Goal: Information Seeking & Learning: Stay updated

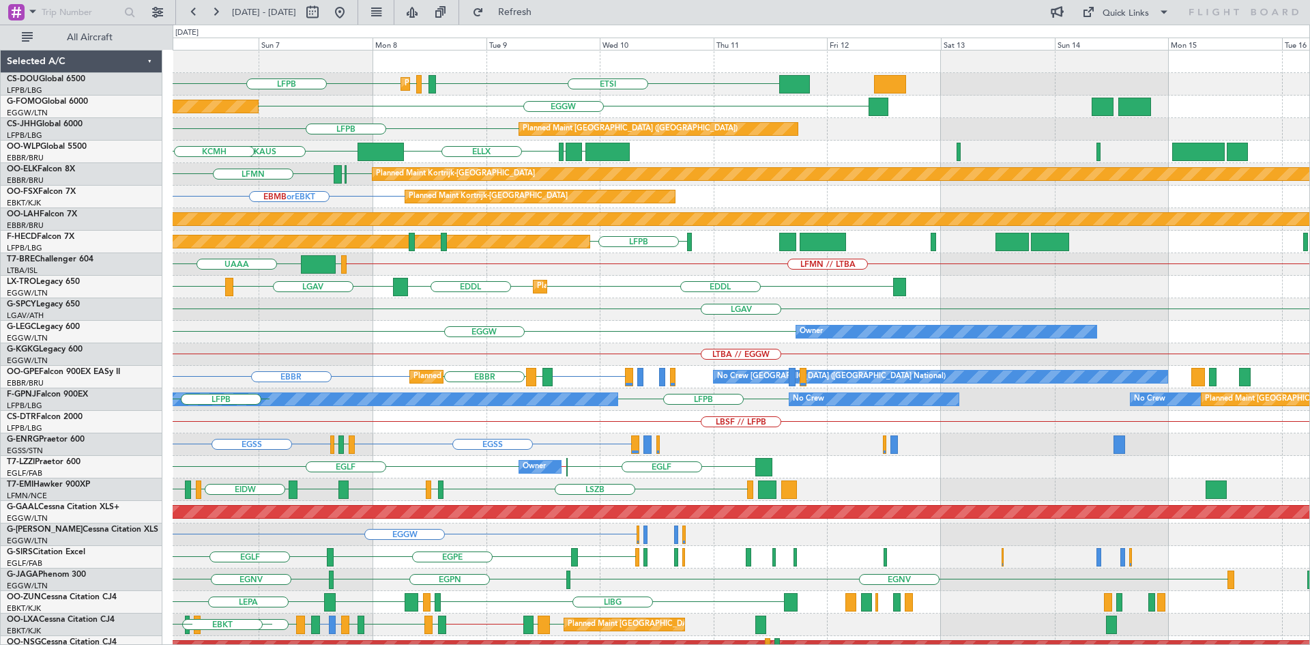
click at [244, 335] on div "ETSI EGGW LFPB LFPB Planned Maint Paris (Le Bourget) LIML LFPB LSGG Planned Mai…" at bounding box center [741, 410] width 1137 height 721
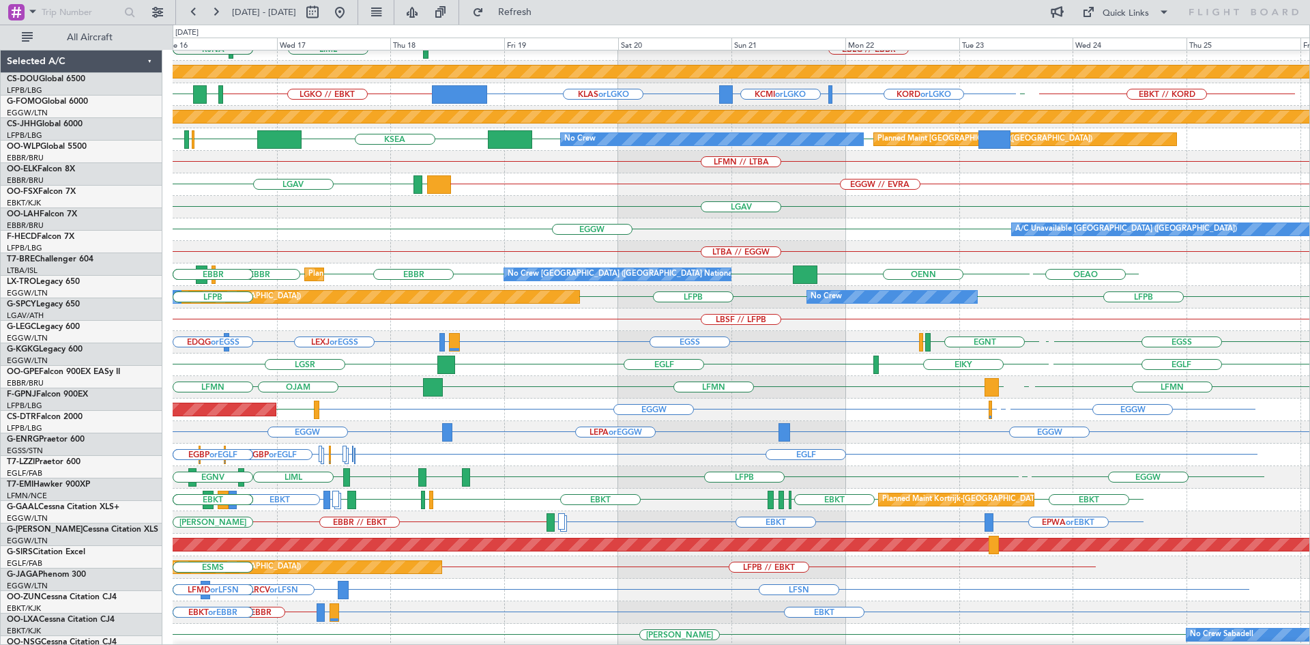
scroll to position [126, 0]
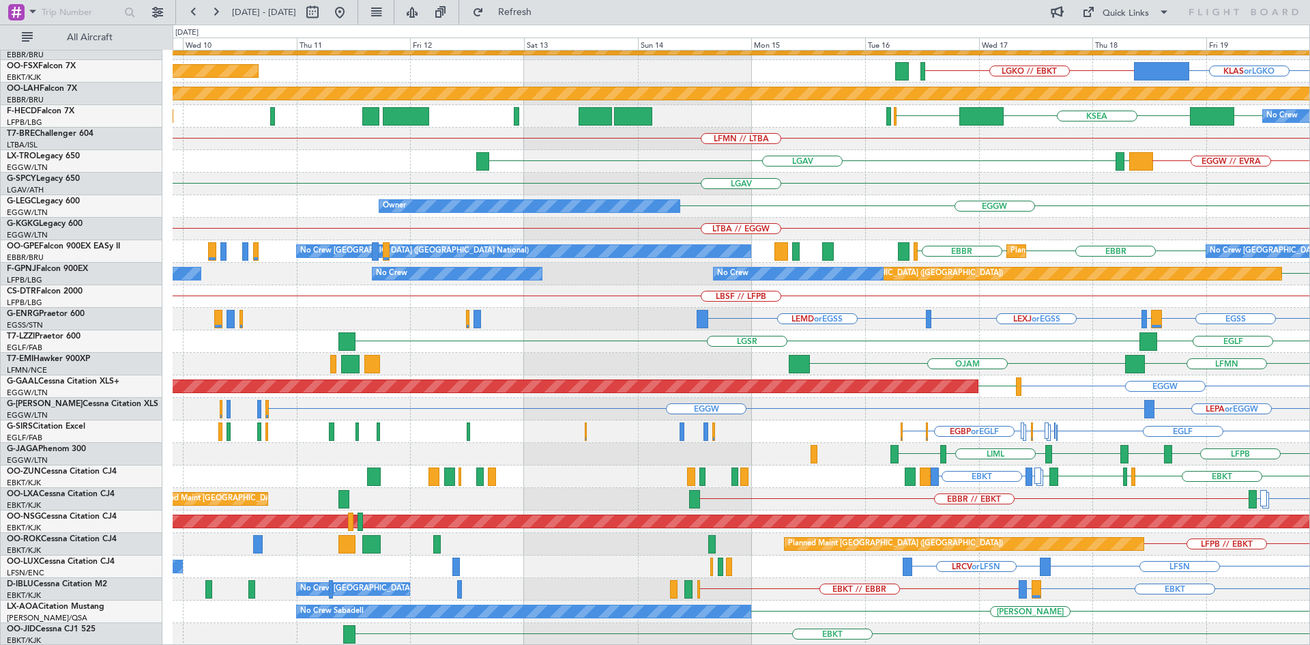
click at [1309, 536] on html "16 Sep 2025 - 26 Sep 2025 Refresh Quick Links All Aircraft EBLG // EBBR LIML EL…" at bounding box center [655, 322] width 1310 height 645
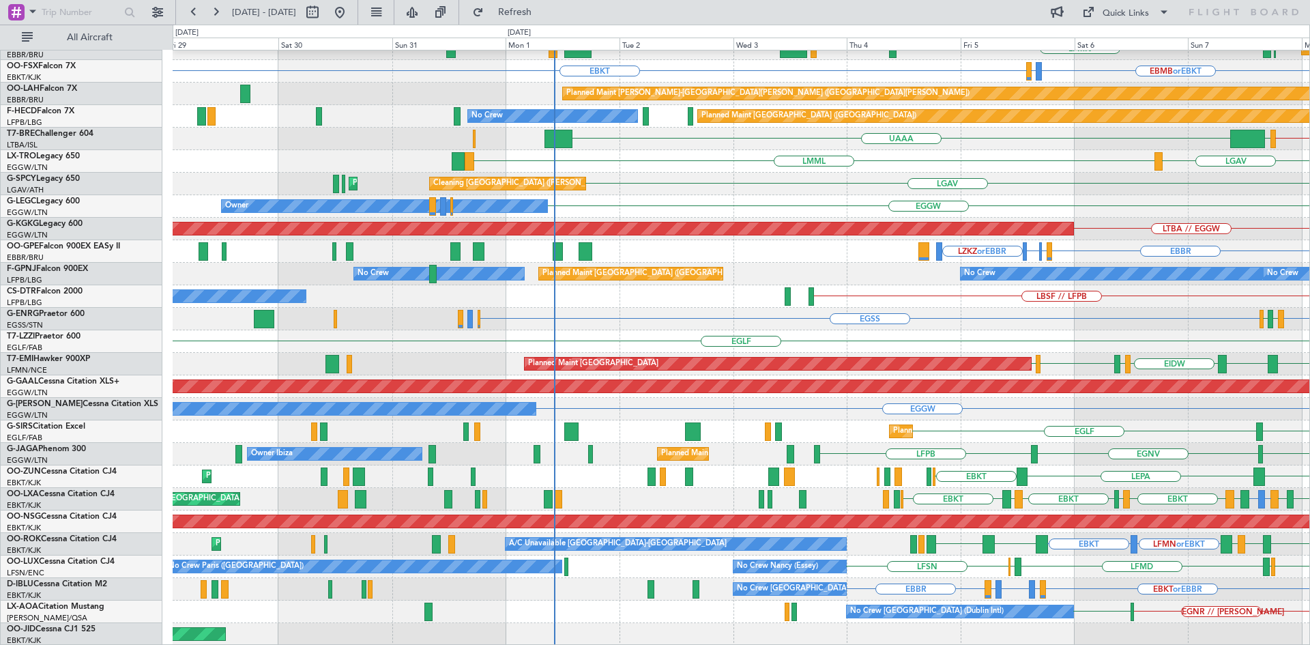
click at [1309, 422] on html "05 Sep 2025 - 15 Sep 2025 Refresh Quick Links All Aircraft KAUS KTEB Planned Ma…" at bounding box center [655, 322] width 1310 height 645
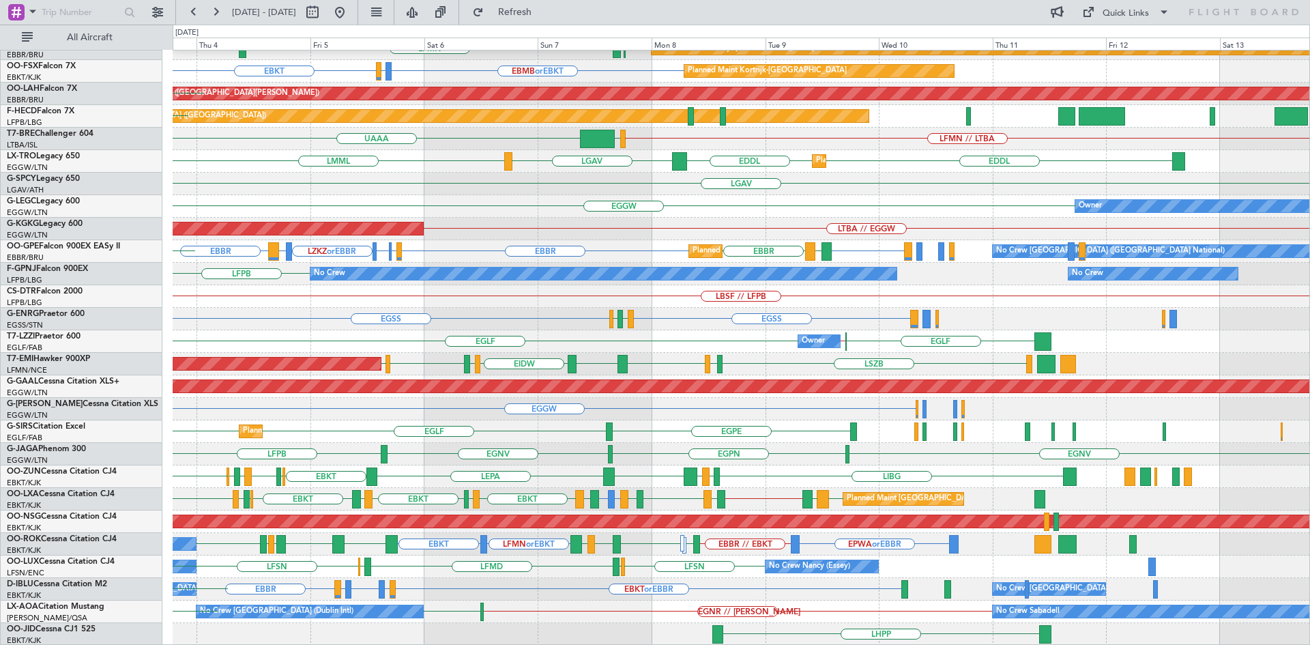
click at [492, 561] on div "LIML ELLX KAUS KTEB KCMH EBLG EBBR LIRZ EDDB EBKT EBBR LFMN EBBR Planned Maint …" at bounding box center [741, 285] width 1137 height 721
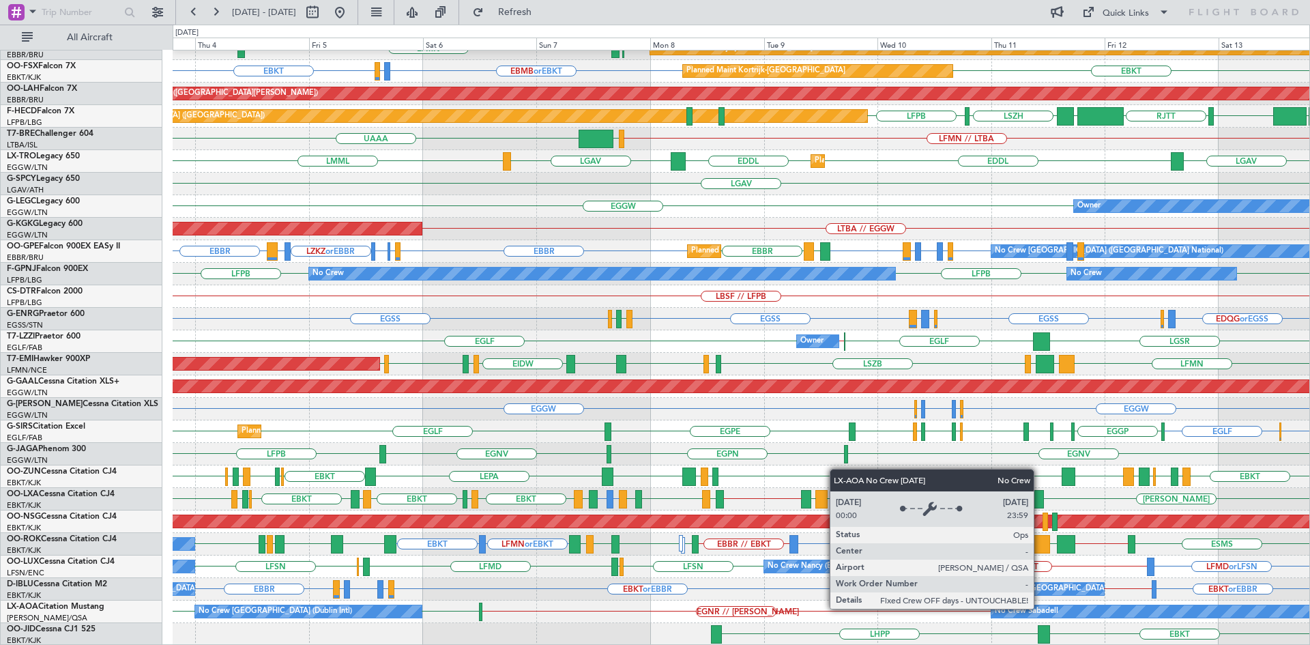
click at [1040, 608] on div "No Crew Sabadell" at bounding box center [1026, 611] width 63 height 20
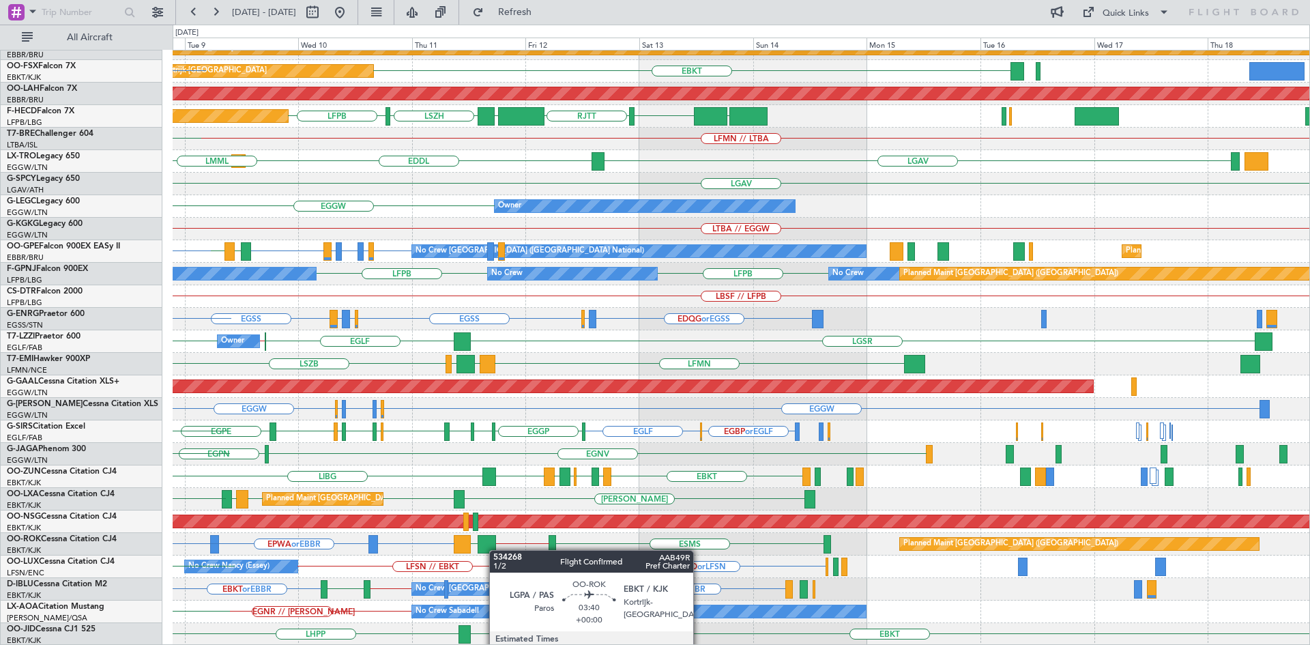
click at [496, 550] on div "RJNA RJTT LTCG LIML ELLX KAUS Planned Maint Kortrijk-Wevelgem EBBR EBKT LFMN Pl…" at bounding box center [741, 285] width 1137 height 721
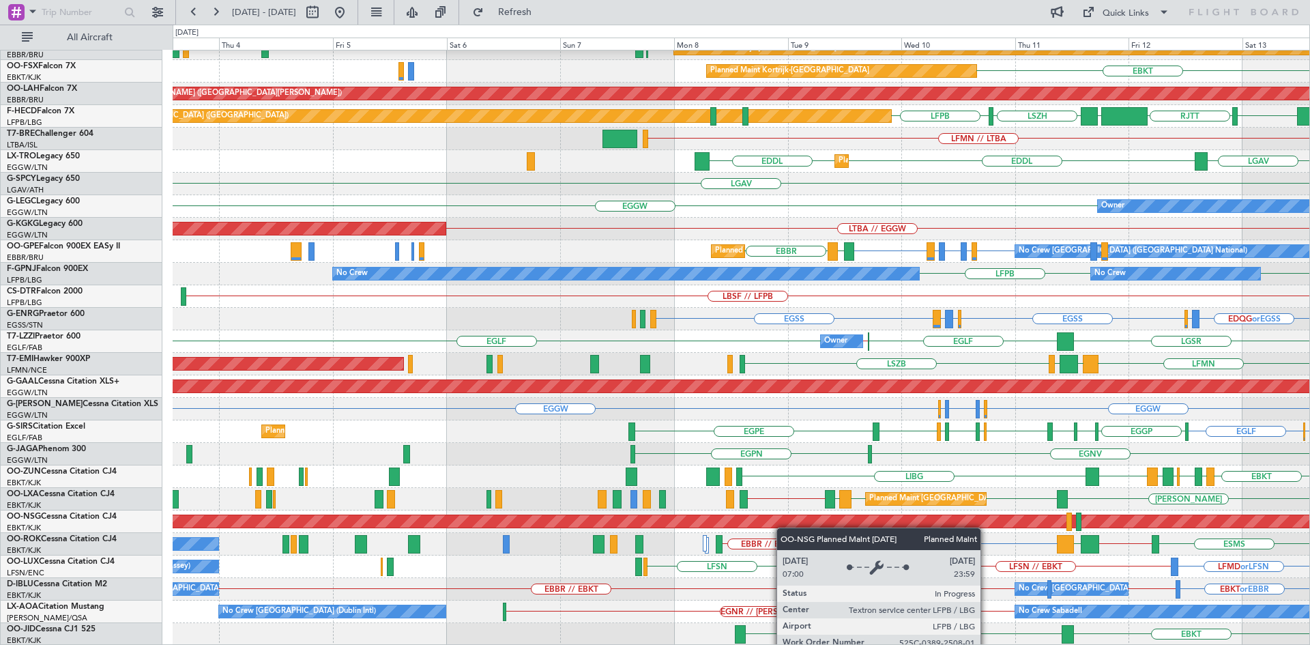
click at [968, 523] on div "RJNA RJTT LTCG LIML ELLX RJTT UBBB ELLX Planned Maint Kortrijk-Wevelgem EBKT Pl…" at bounding box center [741, 285] width 1137 height 721
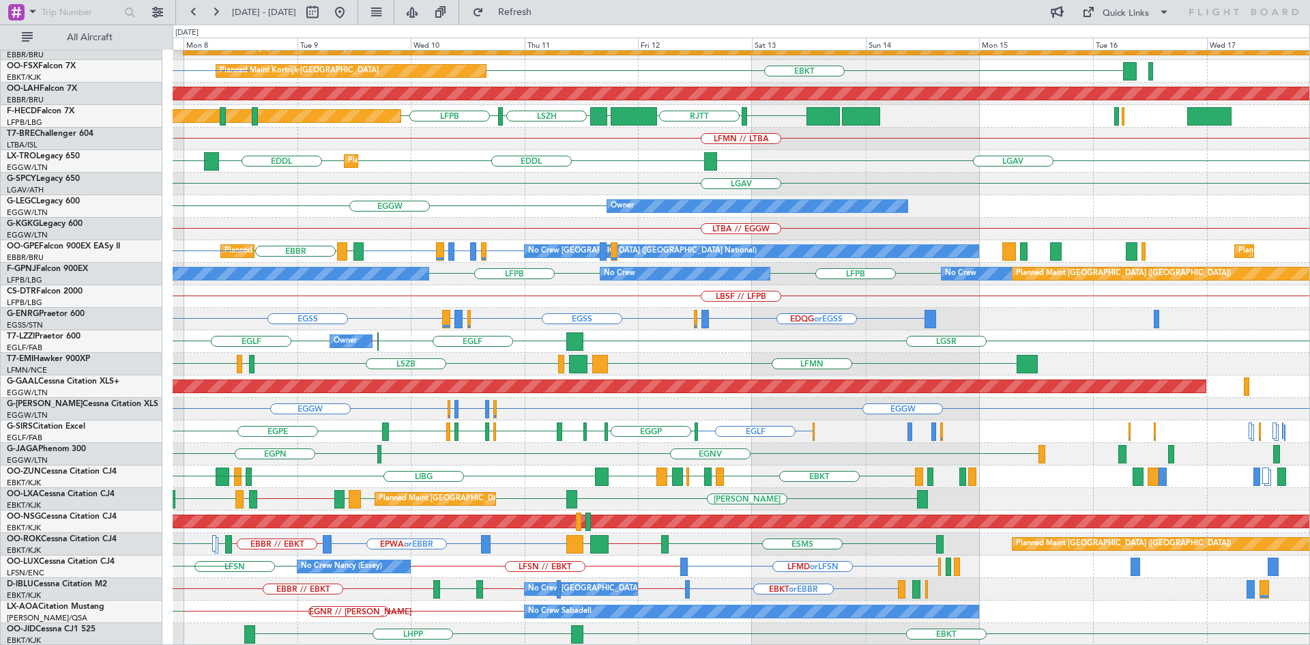
click at [308, 594] on div "RJNA RJTT LTCG LIML ELLX KAUS KTEB Planned Maint Kortrijk-Wevelgem EBKT EBBR LF…" at bounding box center [741, 285] width 1137 height 721
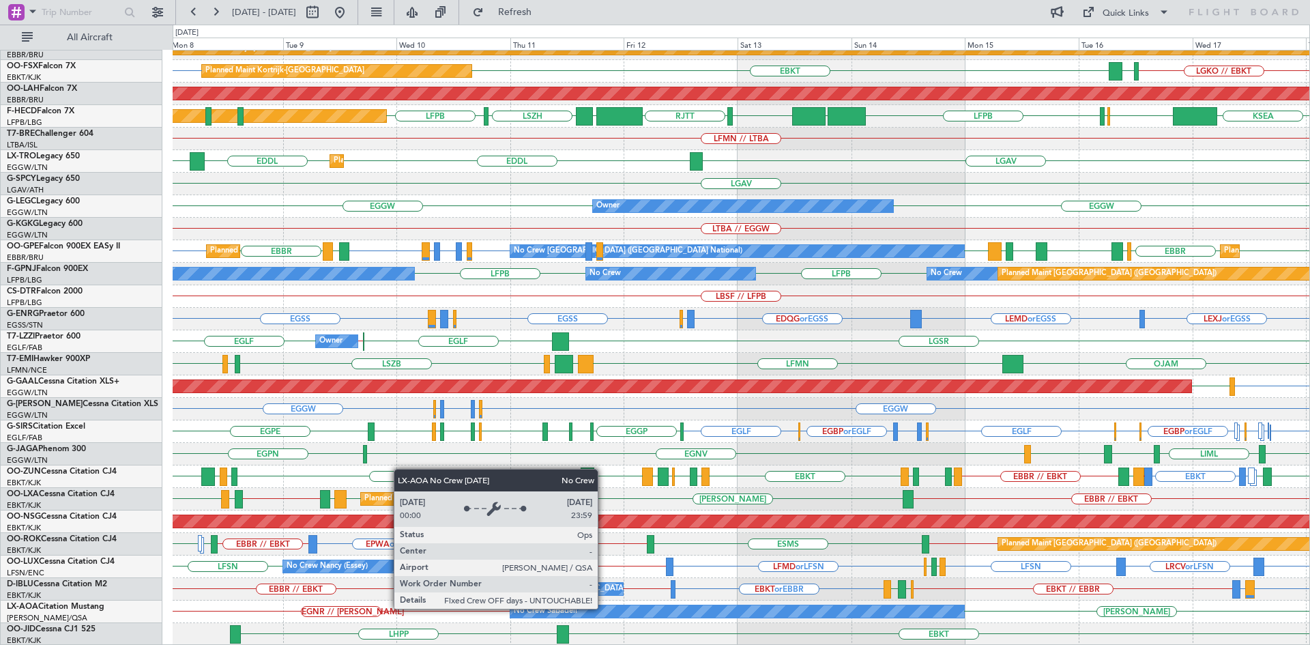
click at [604, 608] on div "No Crew Sabadell" at bounding box center [737, 611] width 454 height 12
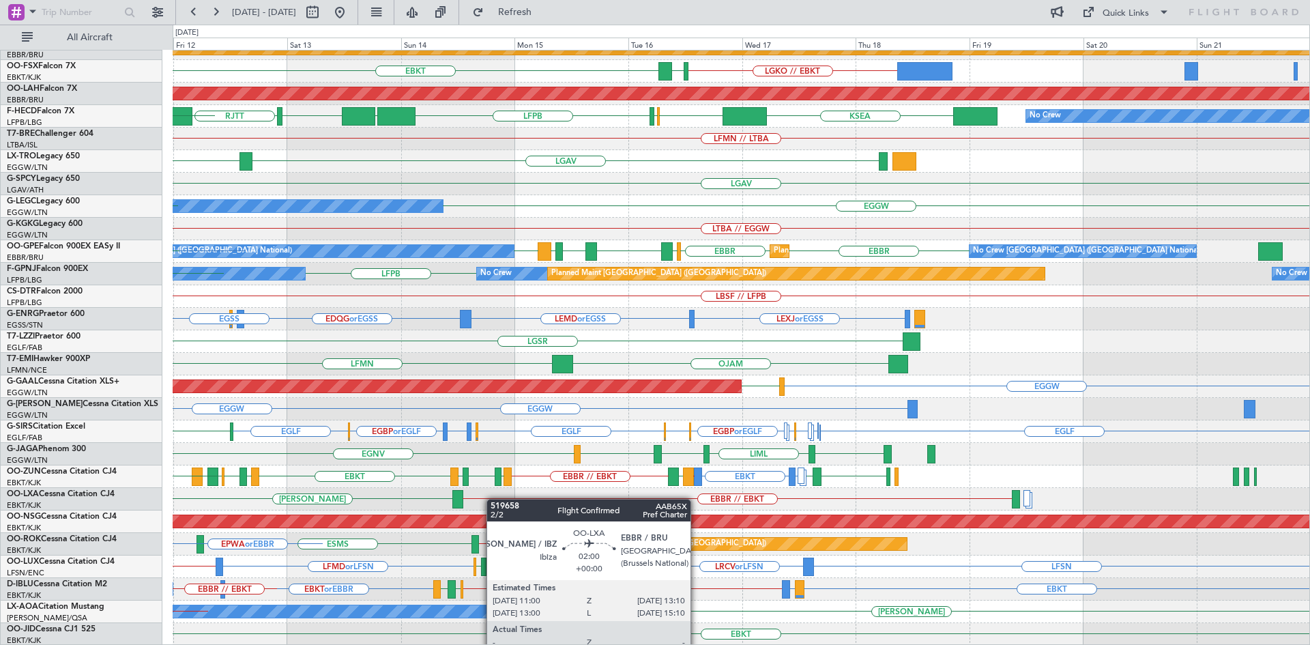
click at [484, 496] on div "LIML ELLX UBBB RJTT RJNA RJTT LIML LTCG ELLX Planned Maint Kortrijk-Wevelgem LG…" at bounding box center [741, 285] width 1137 height 721
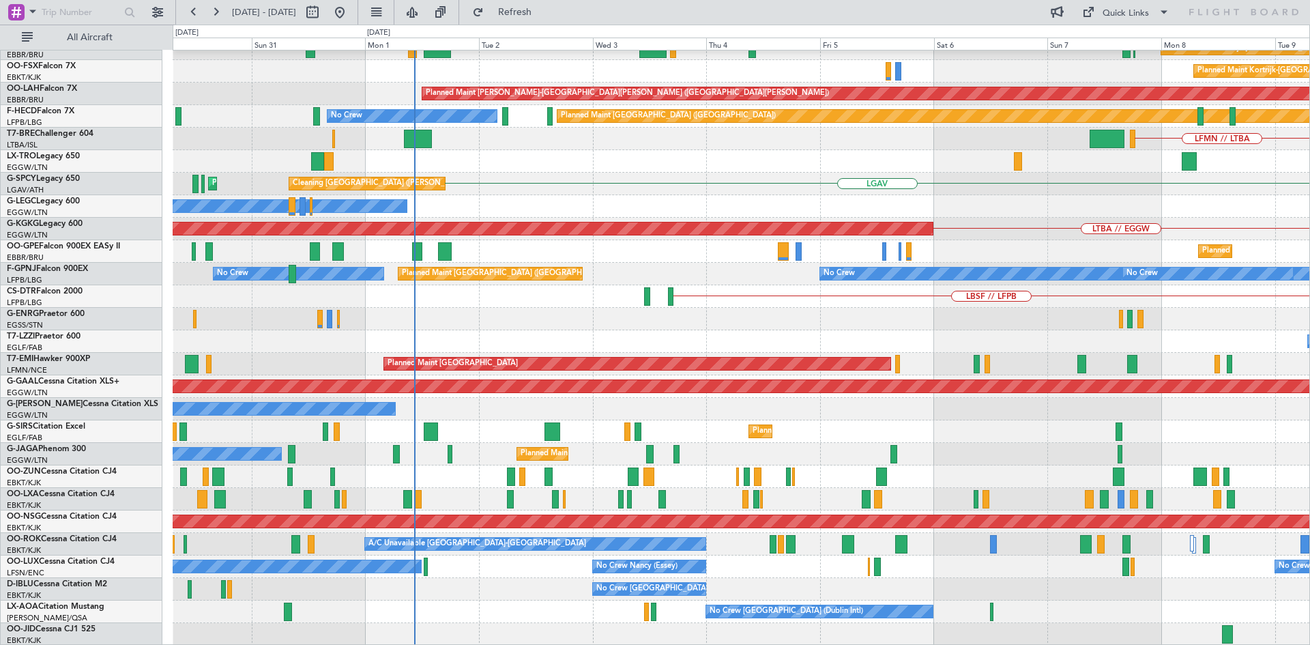
click at [1309, 384] on html "12 Sep 2025 - 22 Sep 2025 Refresh Quick Links All Aircraft RJTT Planned Maint B…" at bounding box center [655, 322] width 1310 height 645
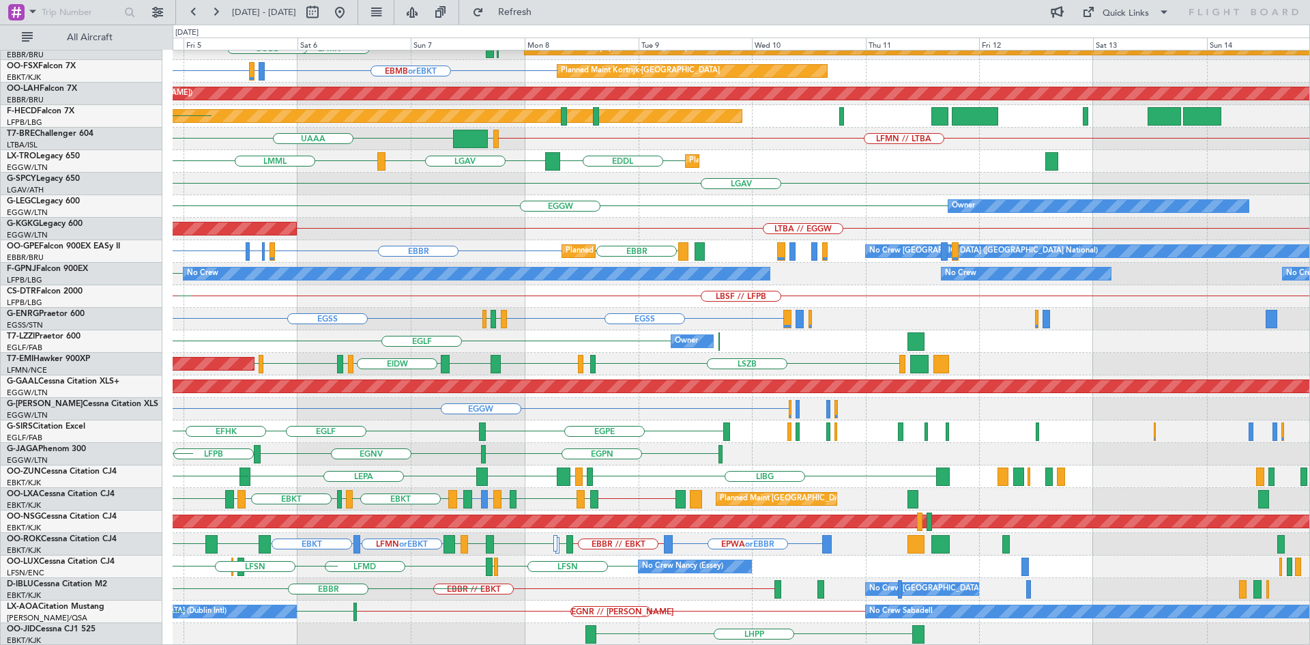
click at [59, 167] on div "ELLX KAUS KTEB KCMH EBLG EBBR EBKT EBBR LFMN Planned Maint Kortrijk-Wevelgem LI…" at bounding box center [655, 335] width 1310 height 620
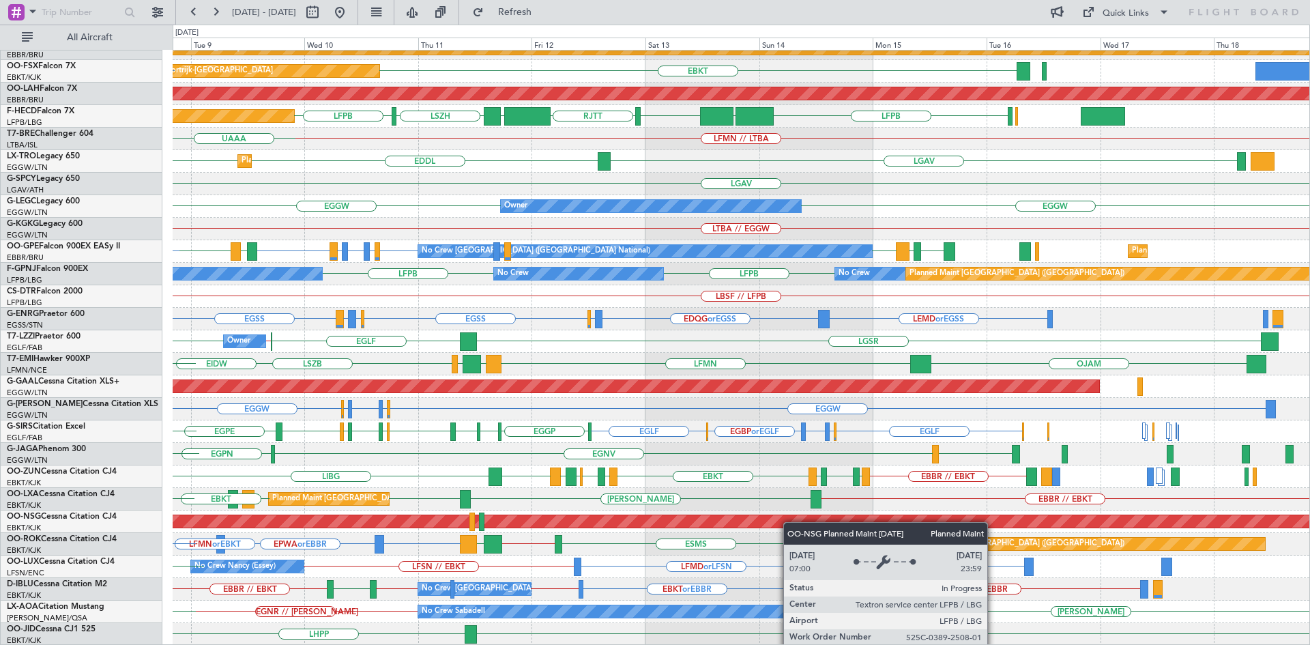
click at [675, 511] on div "ELLX UBBB RJTT RJNA RJTT LTCG LIML ELLX KAUS Planned Maint Kortrijk-Wevelgem EB…" at bounding box center [741, 285] width 1137 height 721
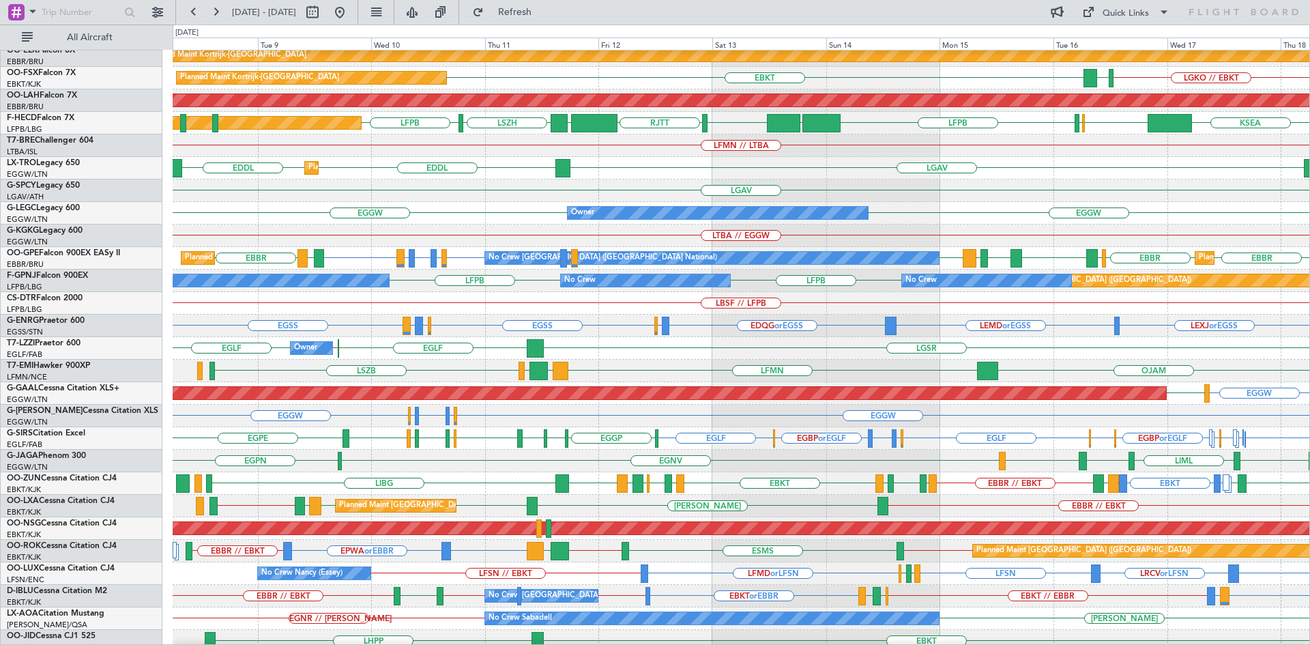
click at [710, 442] on div "EGLF EGWU or EGLF EGQS or EGLF EGPD or EGLF EGBP or EGLF EGBP or EGLF EGLF EGBP…" at bounding box center [741, 438] width 1137 height 23
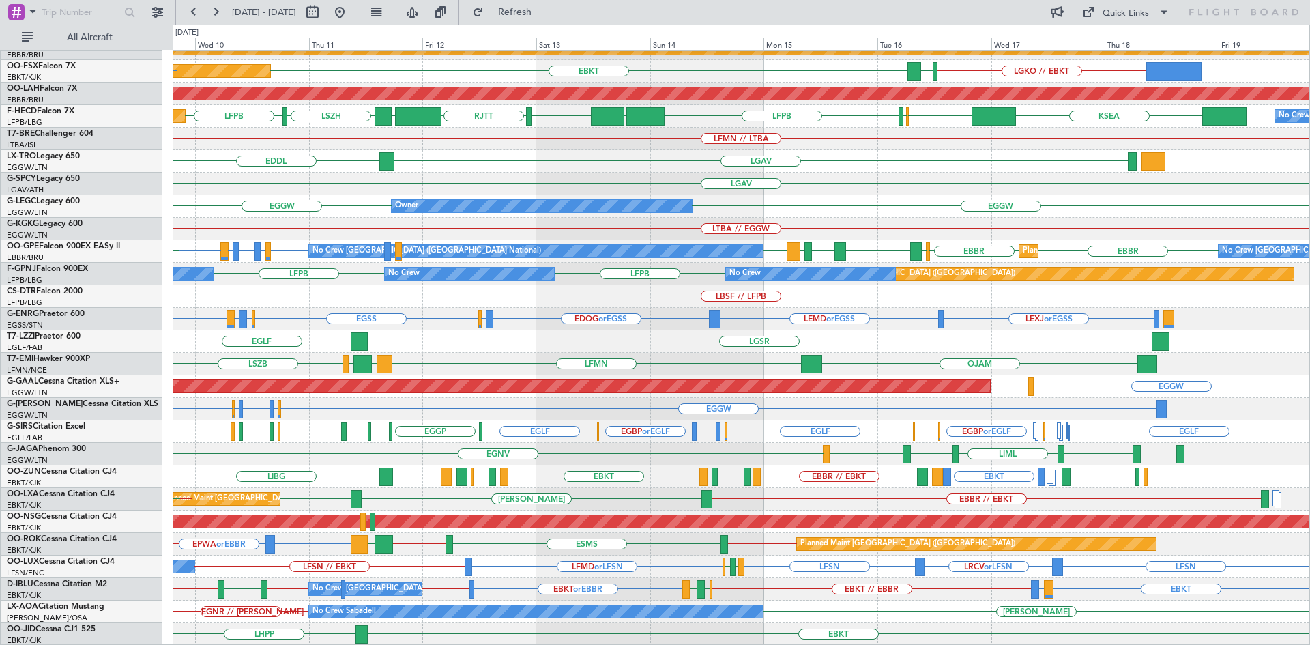
click at [828, 297] on div "LIML ELLX UBBB RJTT RJNA RJTT LTCG LIML ELLX Planned Maint Kortrijk-Wevelgem LG…" at bounding box center [741, 285] width 1137 height 721
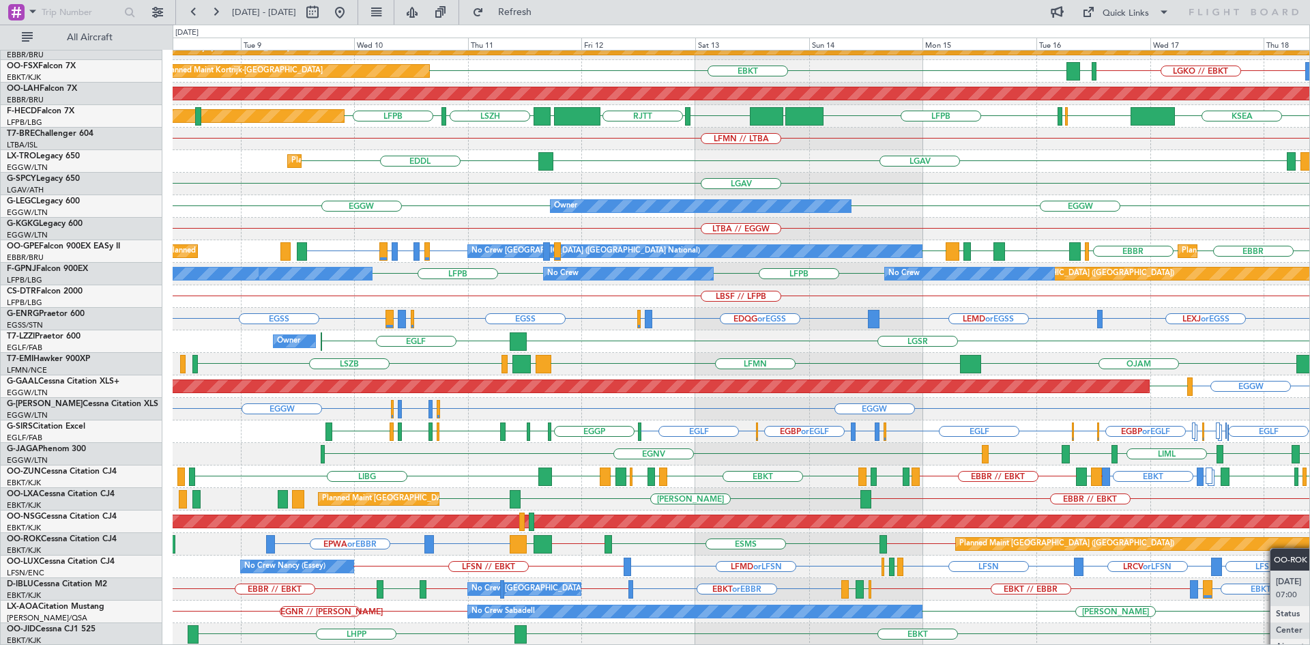
click at [1070, 547] on div "ELLX UBBB RJTT RJNA RJTT LTCG LIML EBLG // EBBR Planned Maint Kortrijk-Wevelgem…" at bounding box center [741, 285] width 1137 height 721
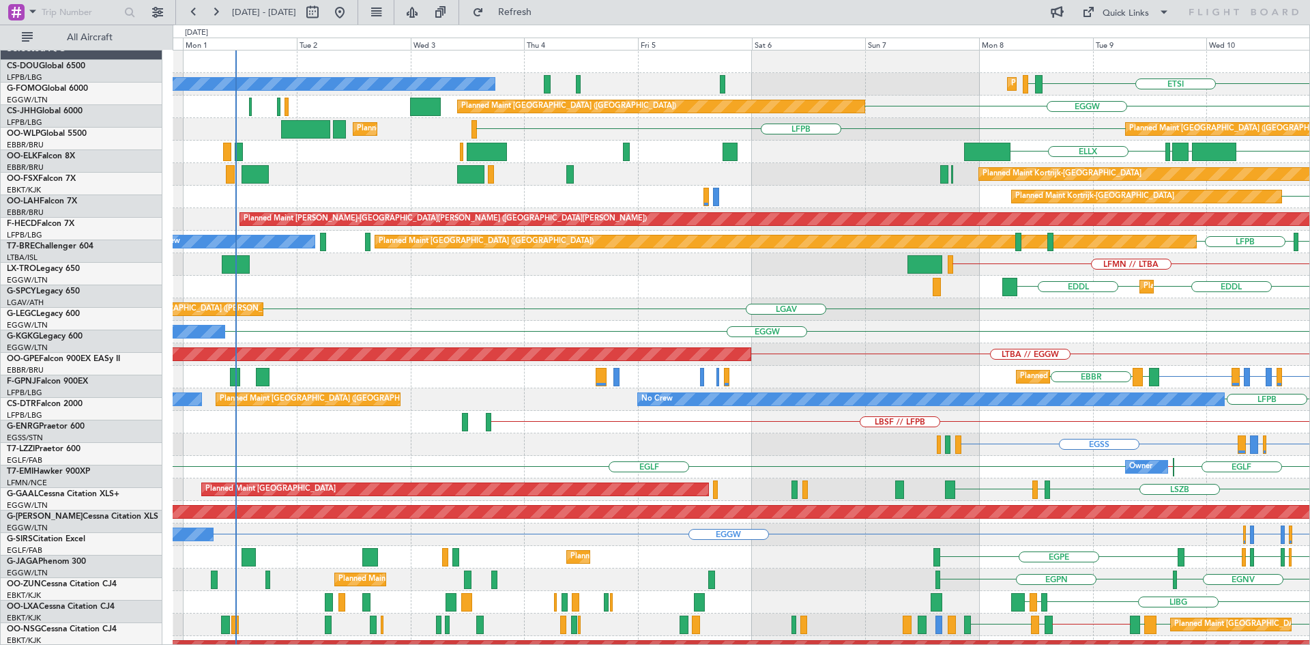
scroll to position [0, 0]
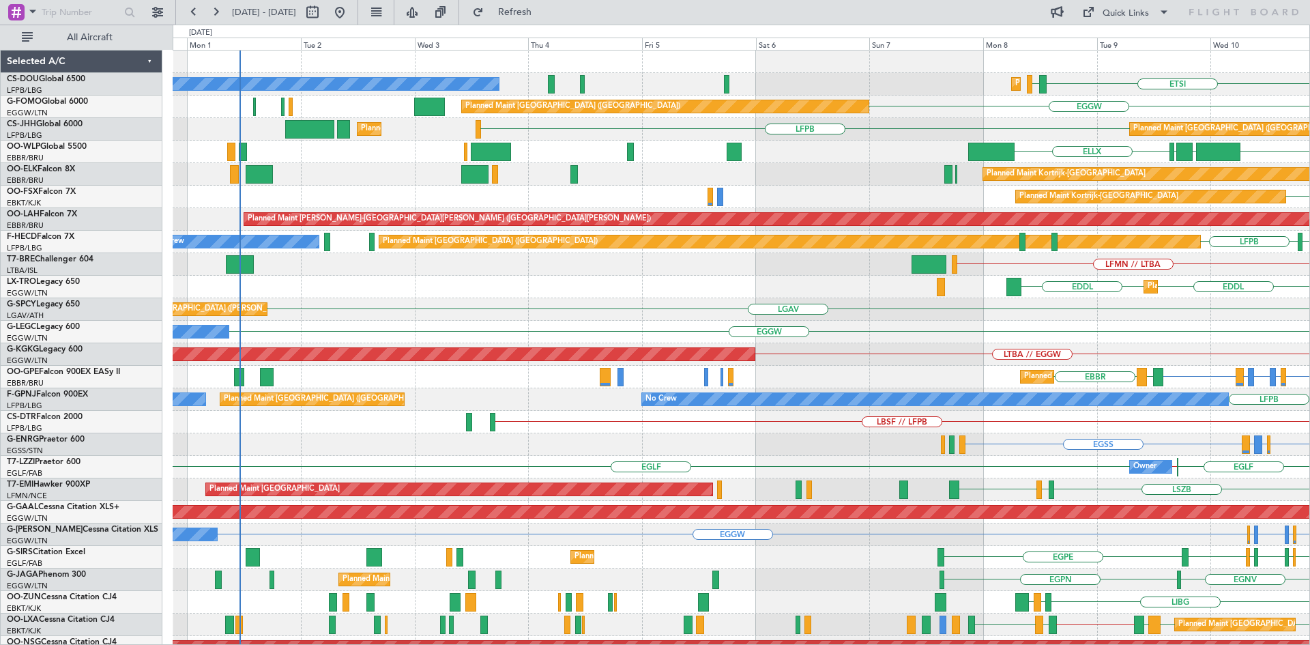
click at [1213, 320] on div "LGAV Cleaning [GEOGRAPHIC_DATA] ([PERSON_NAME] Intl) Planned Maint [GEOGRAPHIC_…" at bounding box center [741, 309] width 1137 height 23
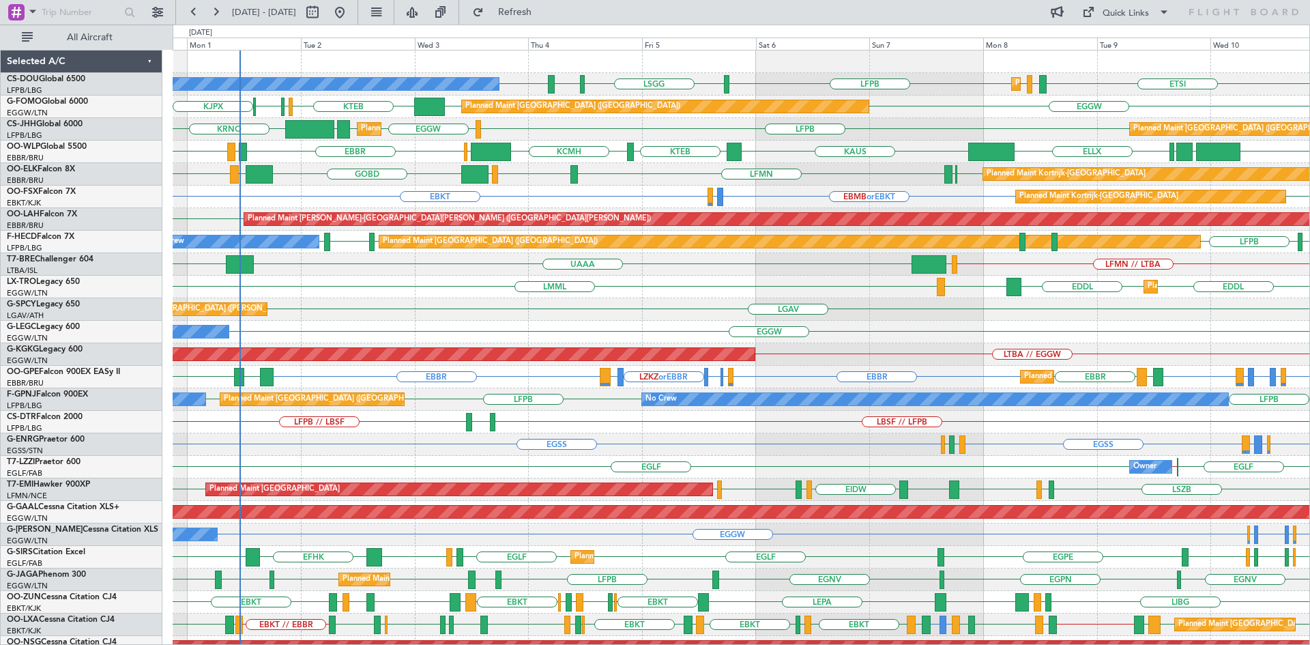
click at [906, 343] on div "AOG Maint Istanbul (Ataturk) LTBA // EGGW" at bounding box center [741, 354] width 1137 height 23
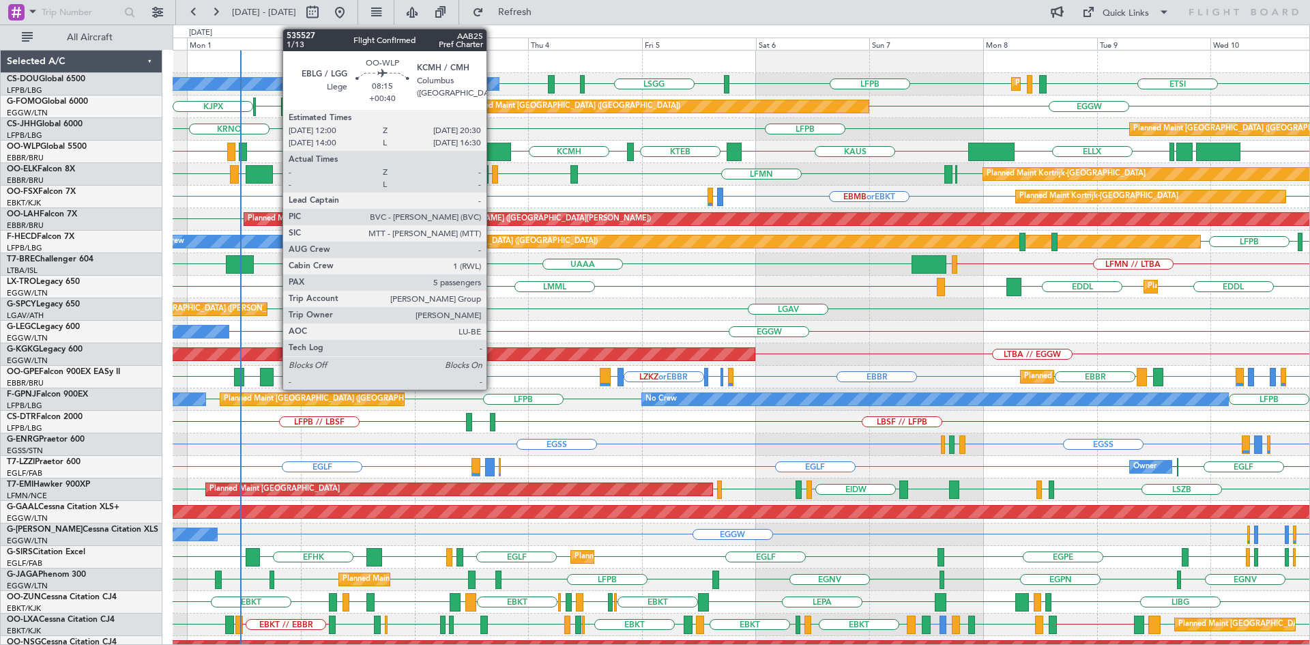
click at [749, 393] on div "ETSI EGGW LFPB LFPB LSGG LIML LFPB No Crew Planned Maint Paris (Le Bourget) Pla…" at bounding box center [741, 410] width 1137 height 721
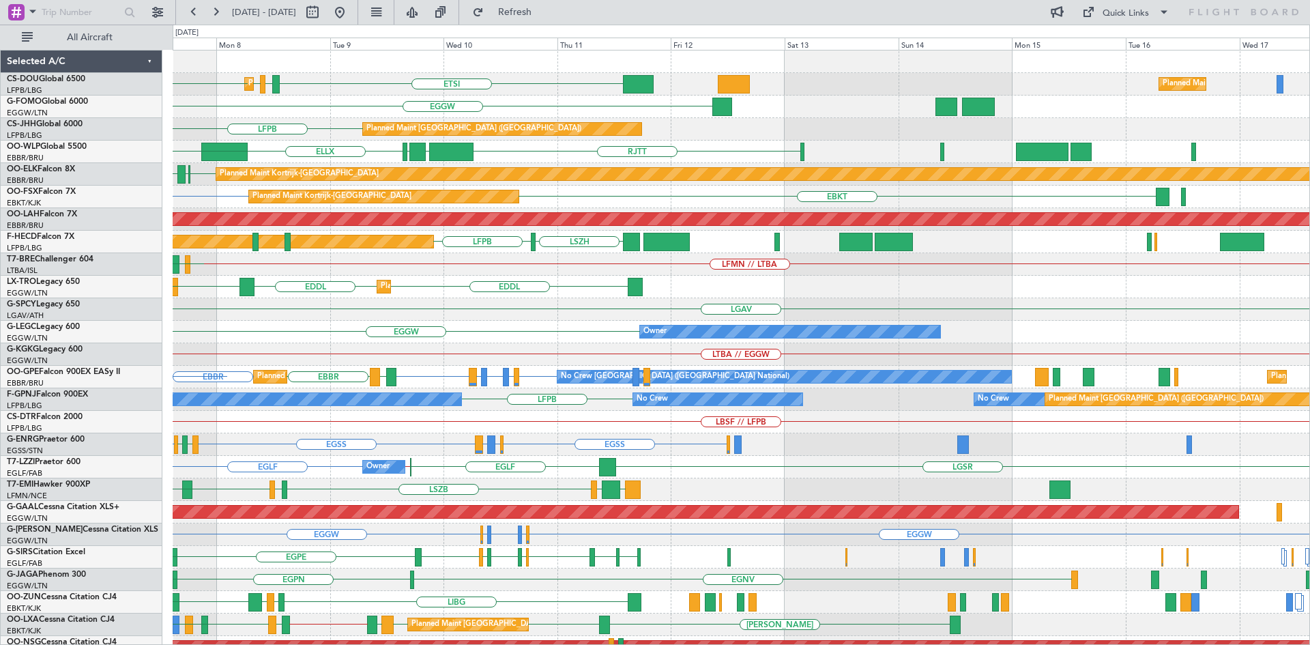
click at [306, 251] on div "Planned Maint Paris (Le Bourget) LSZH LFPB No Crew" at bounding box center [741, 242] width 1137 height 23
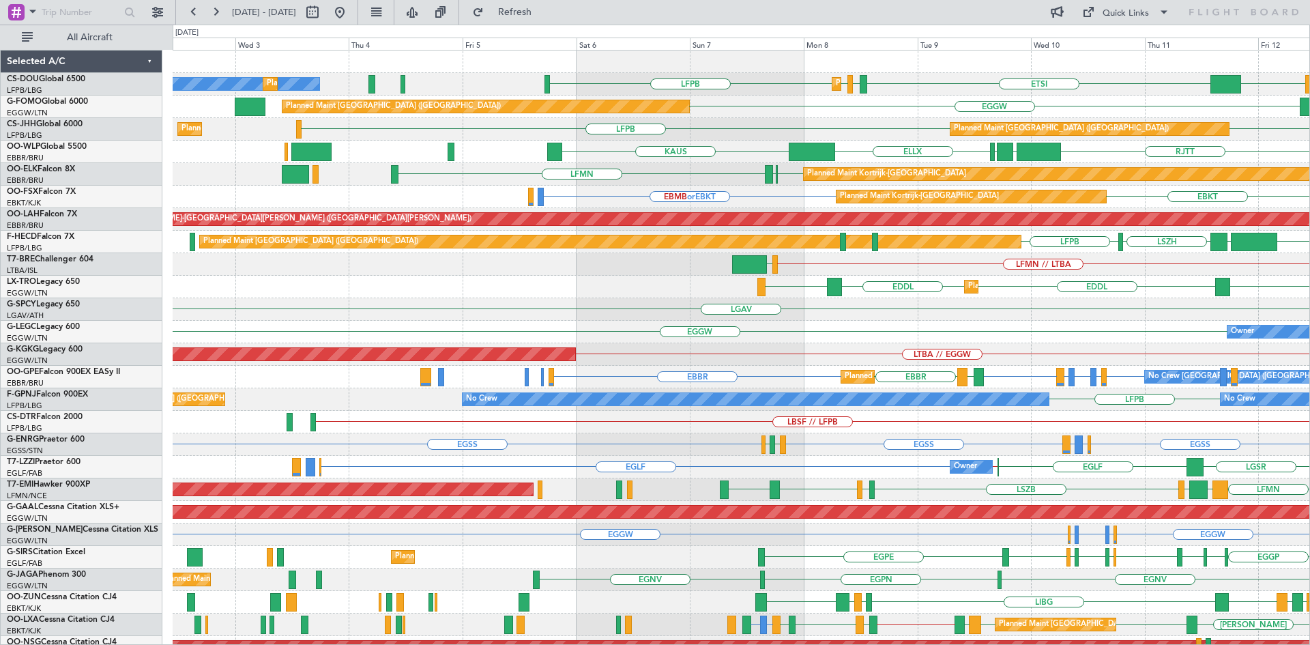
click at [1115, 402] on div "Planned Maint Paris (Le Bourget) DGAA ETSI EGGW LFPB LFPB No Crew Planned Maint…" at bounding box center [741, 410] width 1137 height 721
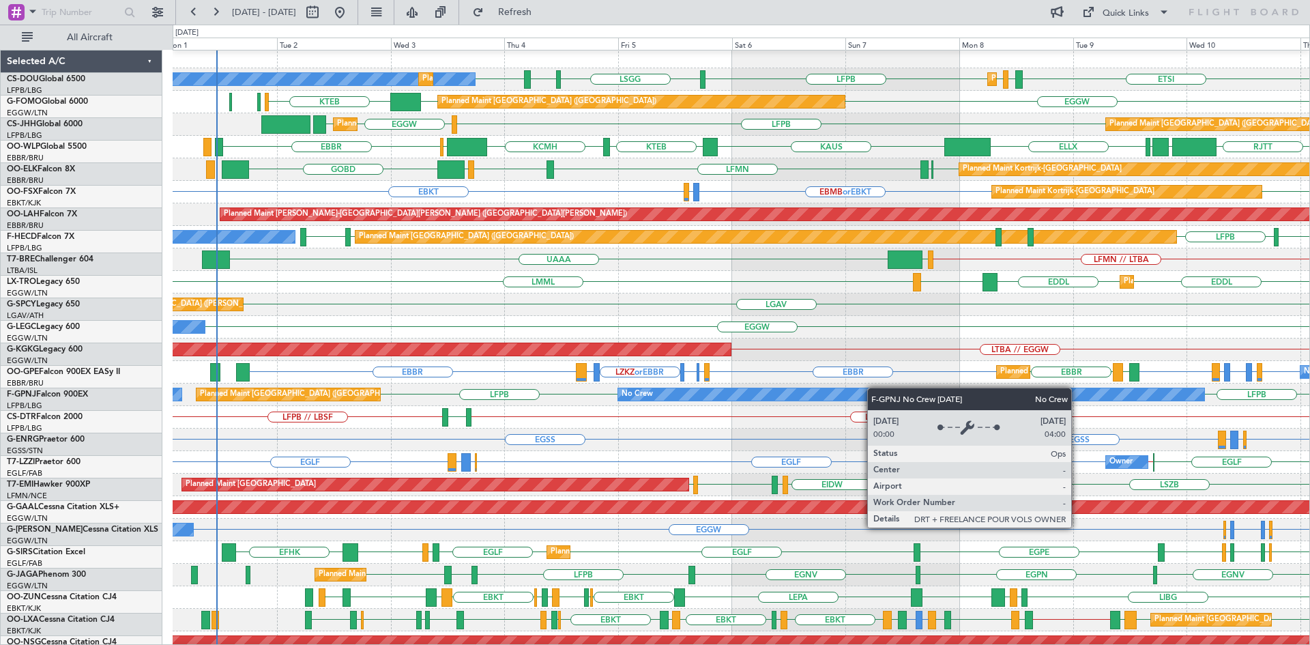
scroll to position [5, 0]
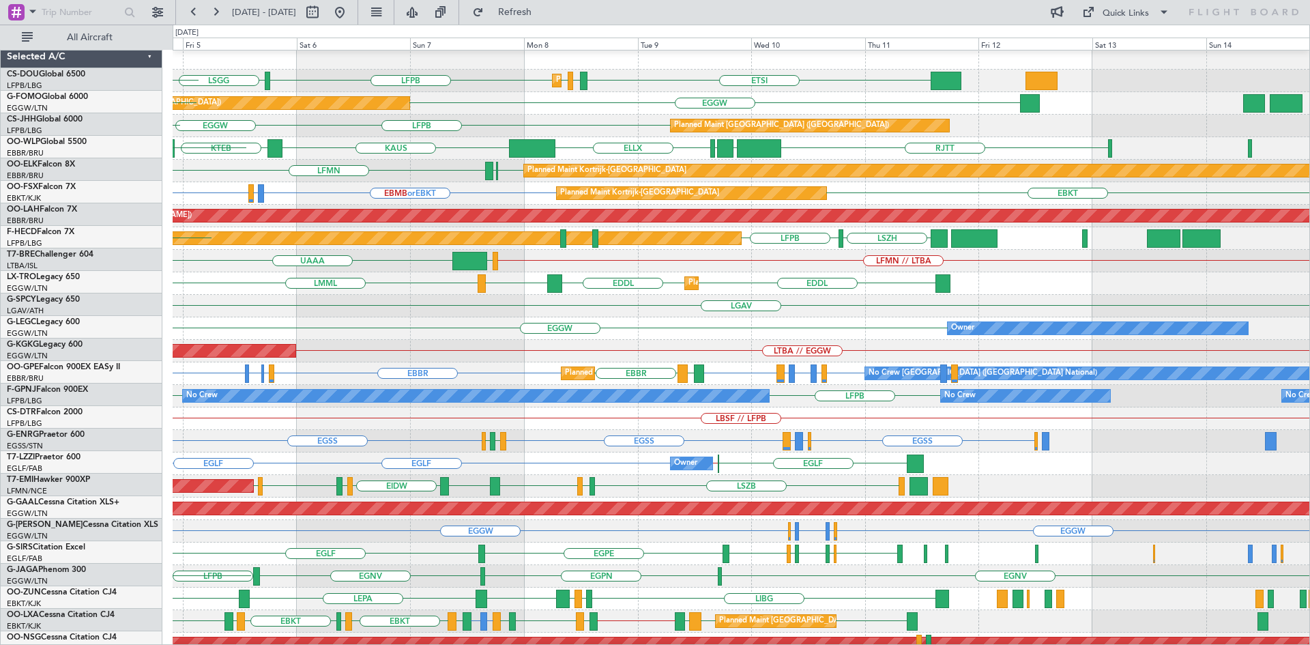
scroll to position [2, 0]
click at [768, 179] on div "Planned Maint Kortrijk-[GEOGRAPHIC_DATA] EBKT [GEOGRAPHIC_DATA] LFMN LIML [GEOG…" at bounding box center [741, 171] width 1137 height 23
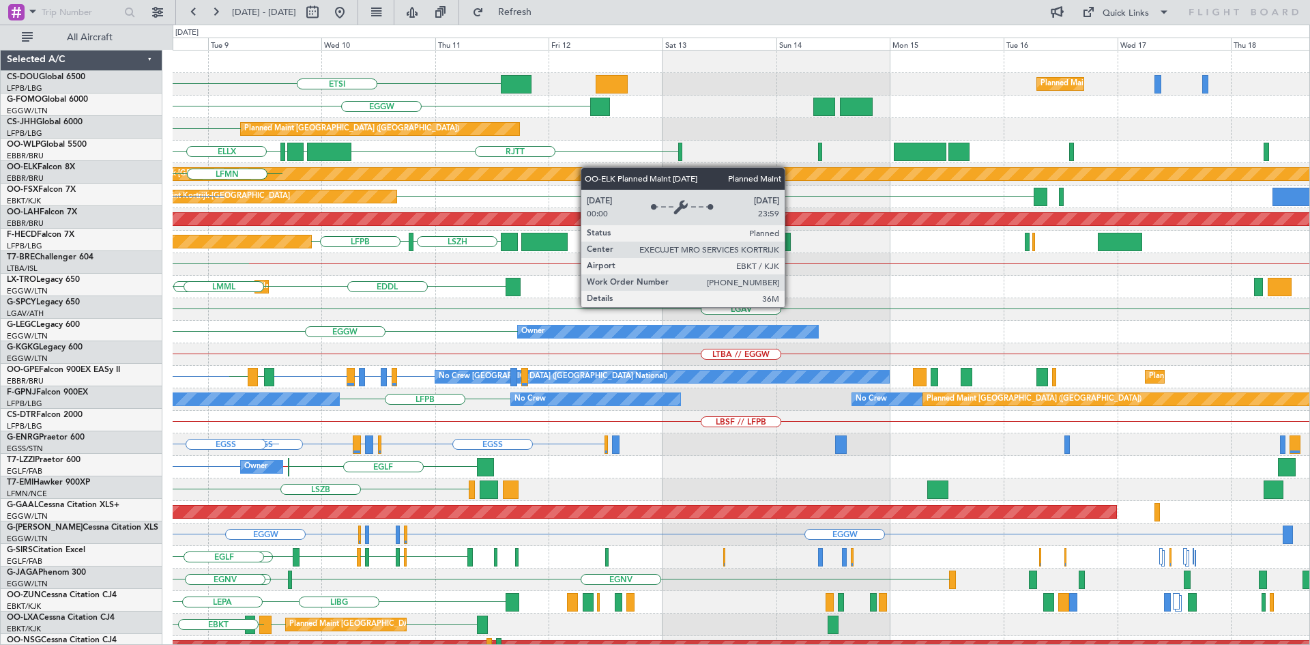
scroll to position [0, 0]
click at [551, 167] on div "ETSI Planned Maint [GEOGRAPHIC_DATA] ([GEOGRAPHIC_DATA]) Planned Maint [GEOGRAP…" at bounding box center [741, 410] width 1137 height 721
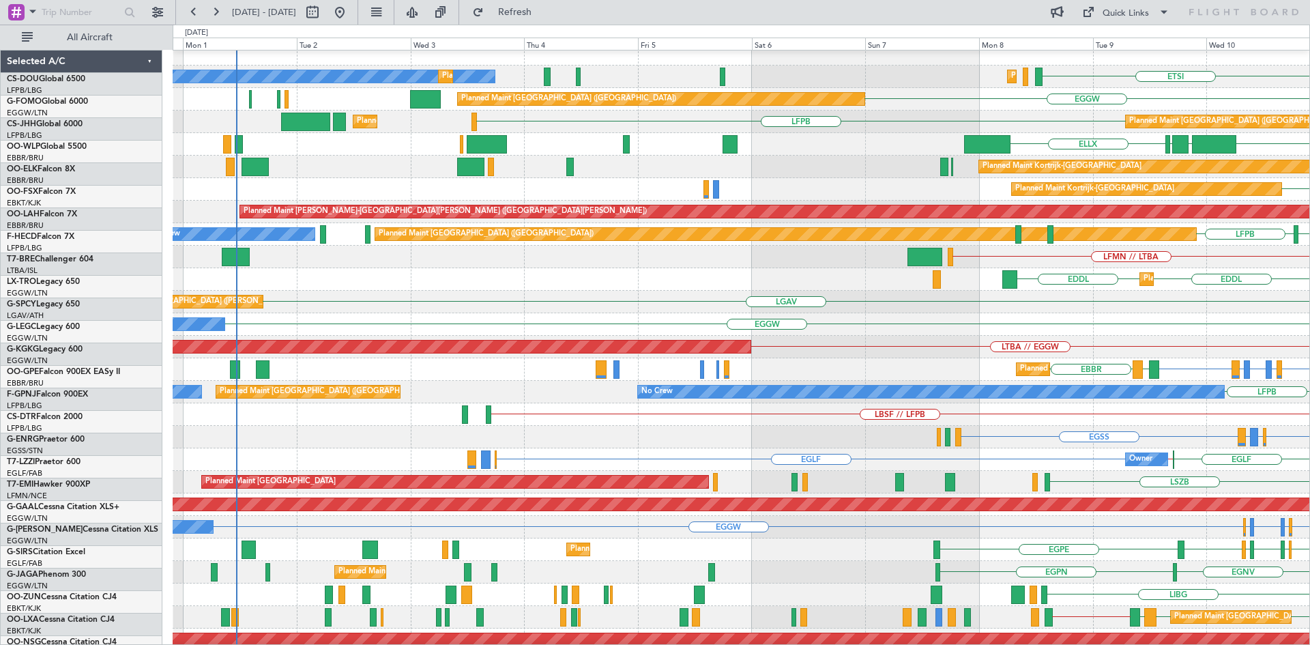
scroll to position [9, 0]
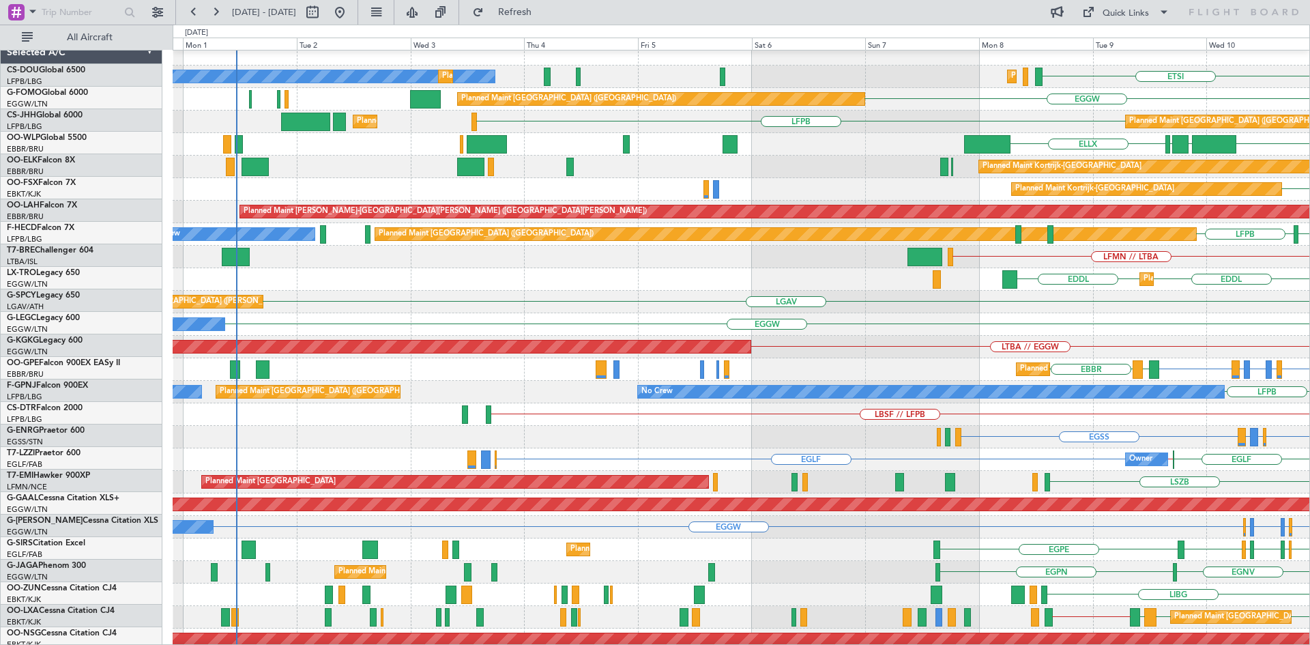
click at [1309, 145] on html "[DATE] - [DATE] Refresh Quick Links All Aircraft ETSI Planned Maint [GEOGRAPHIC…" at bounding box center [655, 322] width 1310 height 645
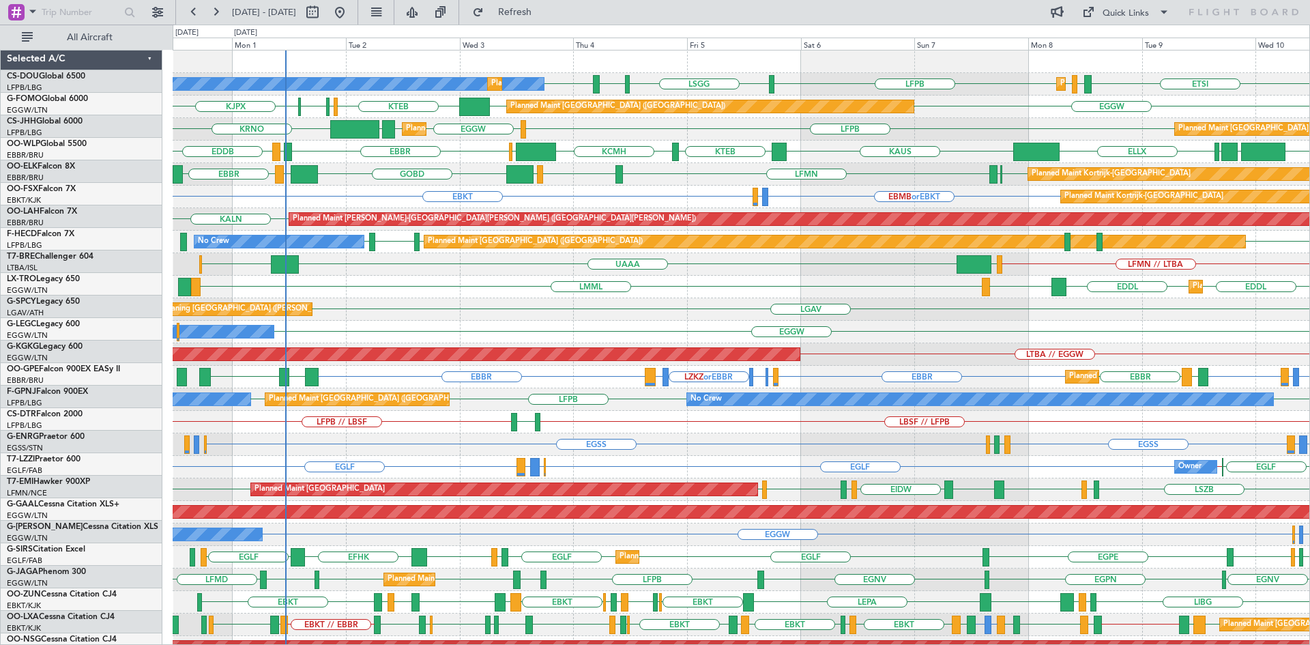
scroll to position [0, 0]
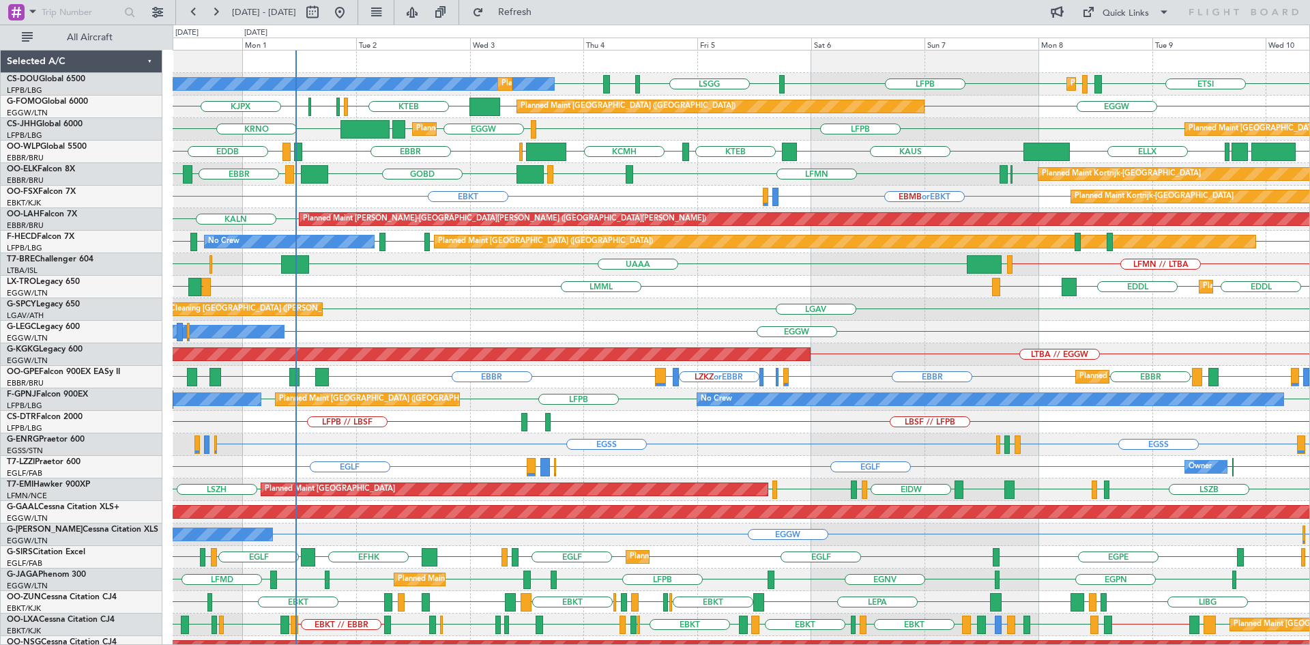
click at [701, 301] on div "Planned Maint [GEOGRAPHIC_DATA] ([GEOGRAPHIC_DATA]) No Crew Planned Maint [GEOG…" at bounding box center [741, 410] width 1137 height 721
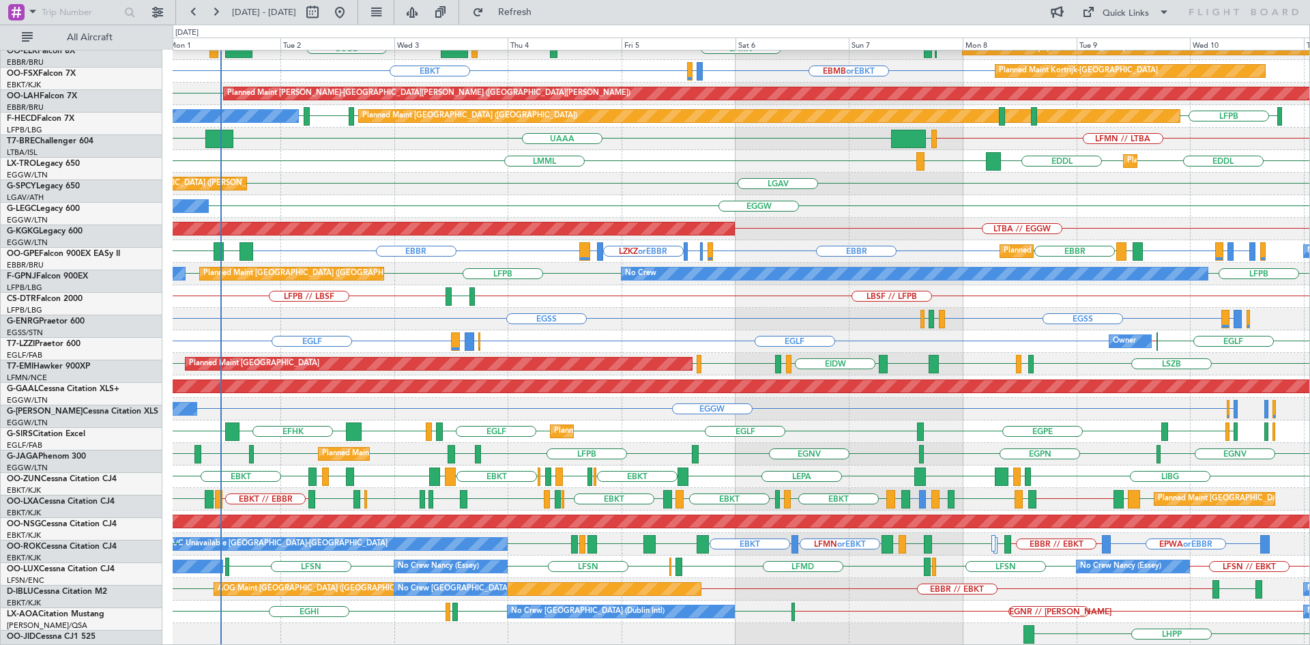
scroll to position [126, 0]
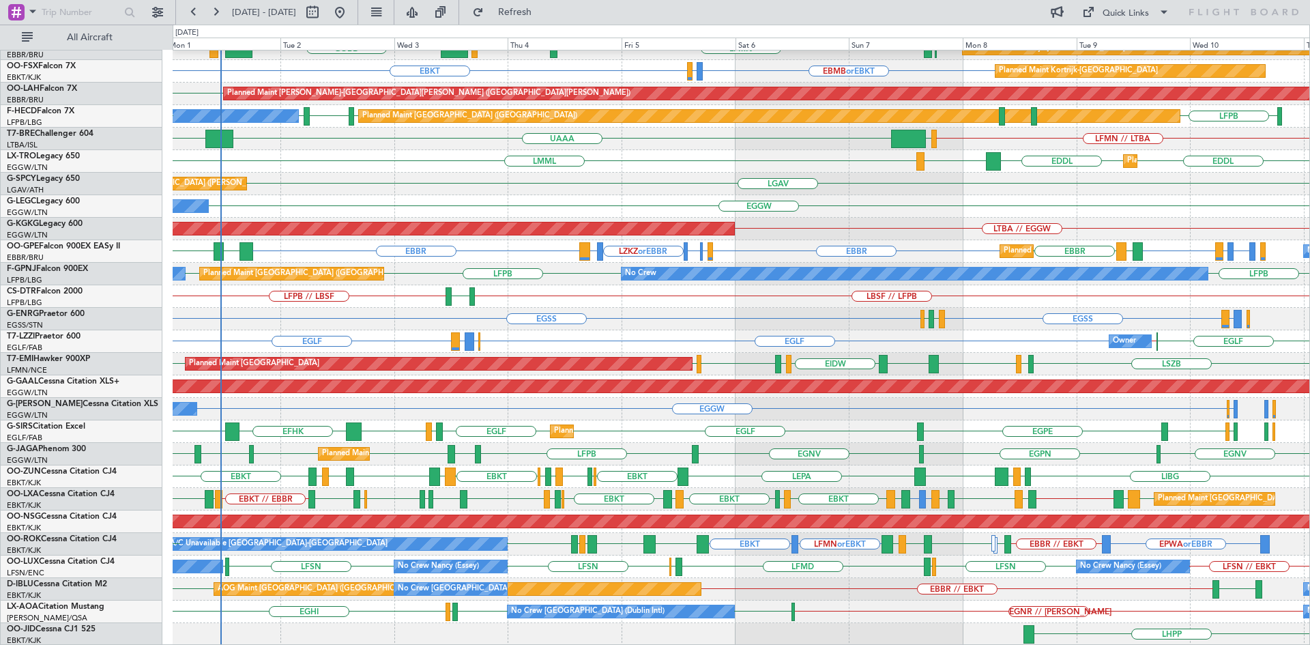
click at [831, 605] on div "EGNR // LELL EIDW EIDW EGNR EGHI No Crew Dublin (Dublin Intl) No Crew Sabadell" at bounding box center [741, 611] width 1137 height 23
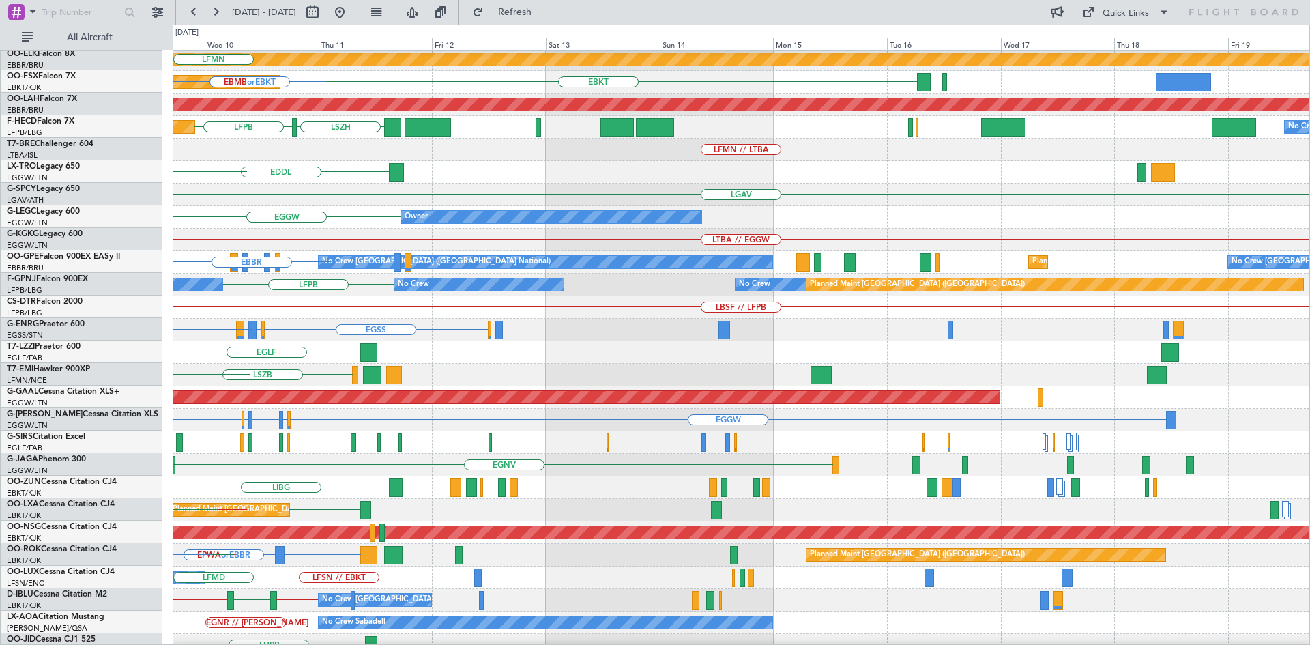
scroll to position [115, 0]
click at [152, 283] on div "RJTT LTCG LIML ELLX KAUS Planned Maint Kortrijk-Wevelgem EBBR EBKT LFMN EBKT Pl…" at bounding box center [655, 335] width 1310 height 620
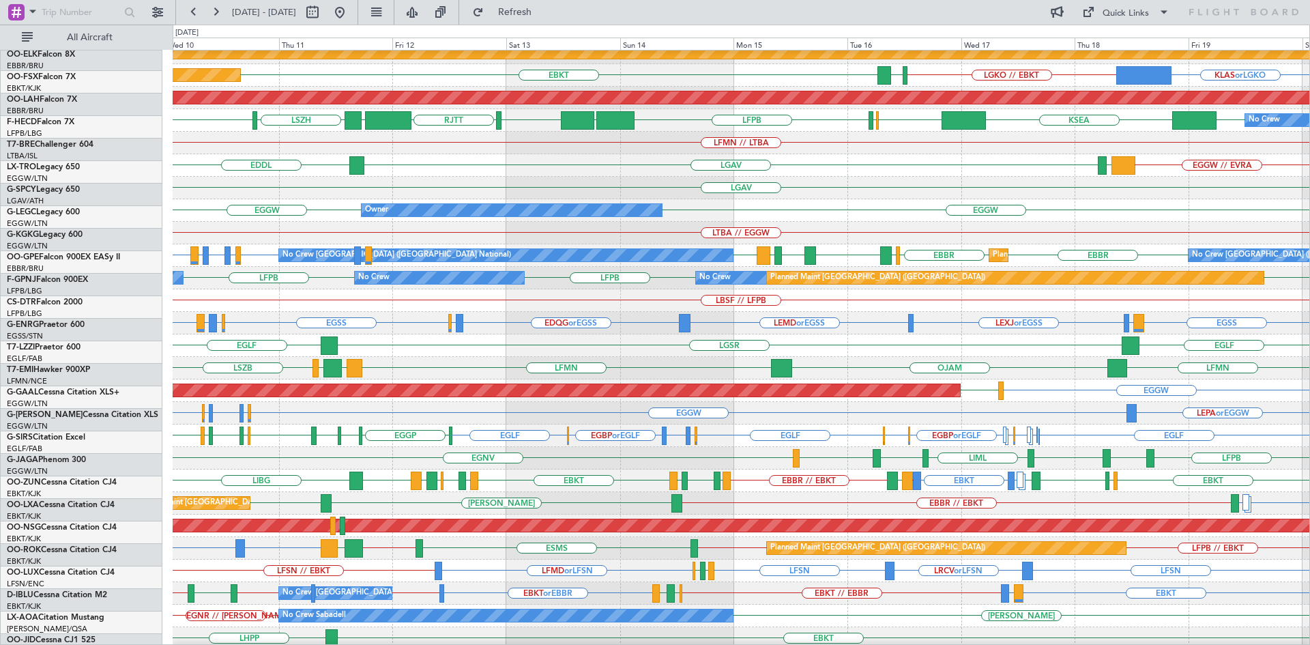
scroll to position [121, 0]
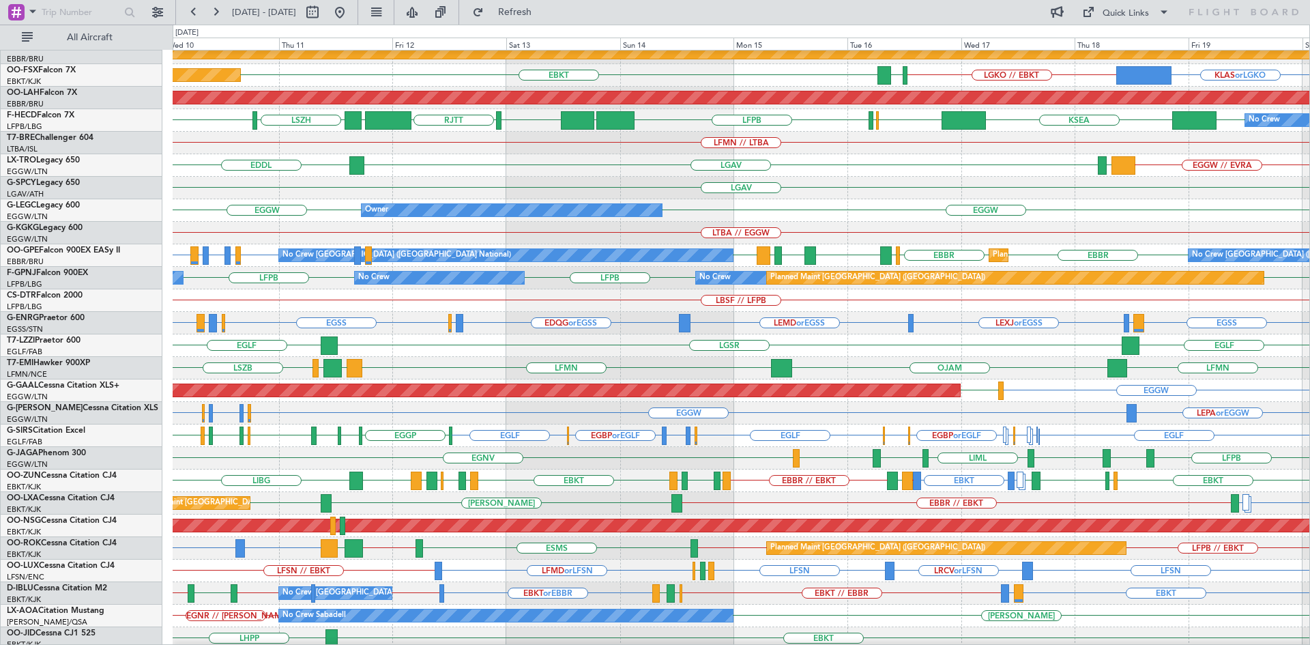
click at [822, 577] on div "LFSN LRCV or LFSN LFSN LFMD or LFSN LFSN // EBKT LFMN LFPB No Crew Nancy (Essey)" at bounding box center [741, 571] width 1137 height 23
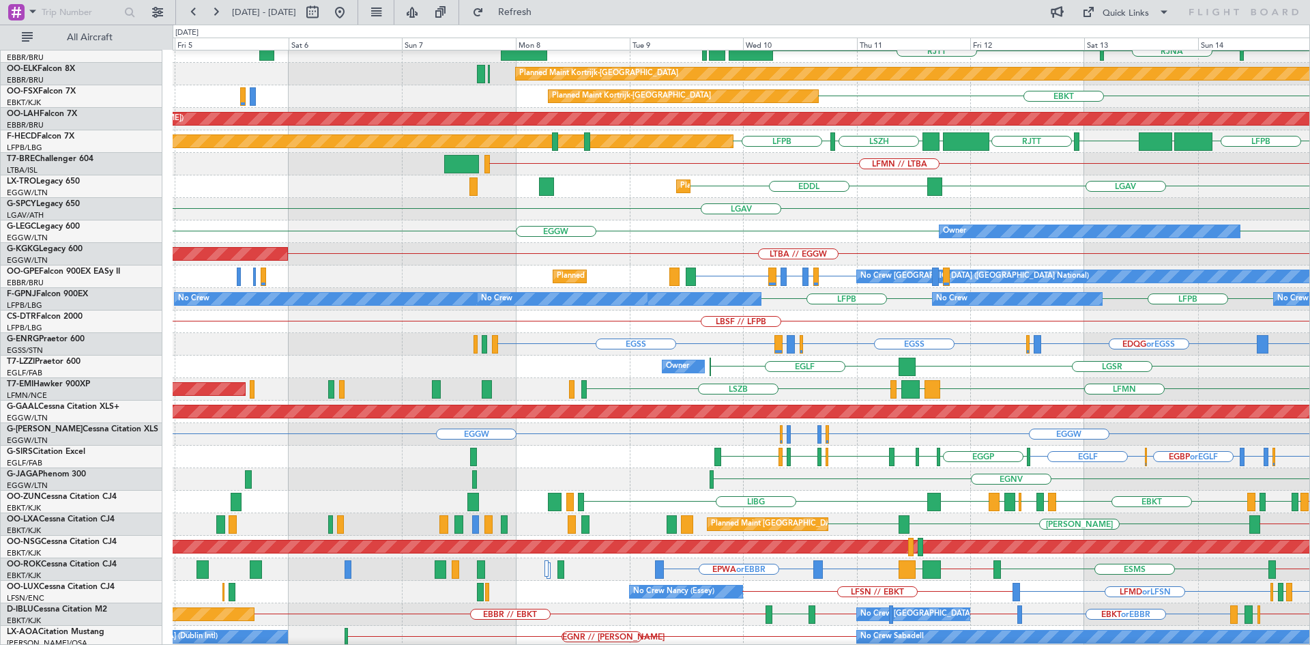
scroll to position [126, 0]
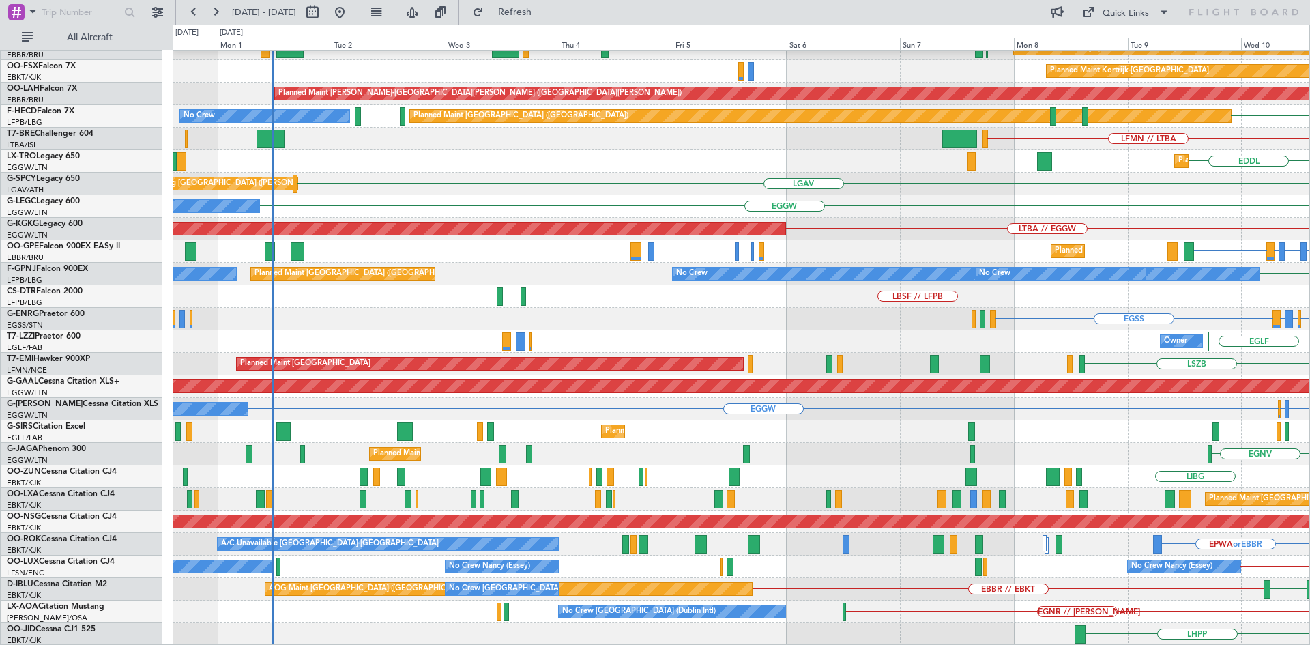
click at [1309, 313] on html "10 Sep 2025 - 20 Sep 2025 Refresh Quick Links All Aircraft RJTT Planned Maint B…" at bounding box center [655, 322] width 1310 height 645
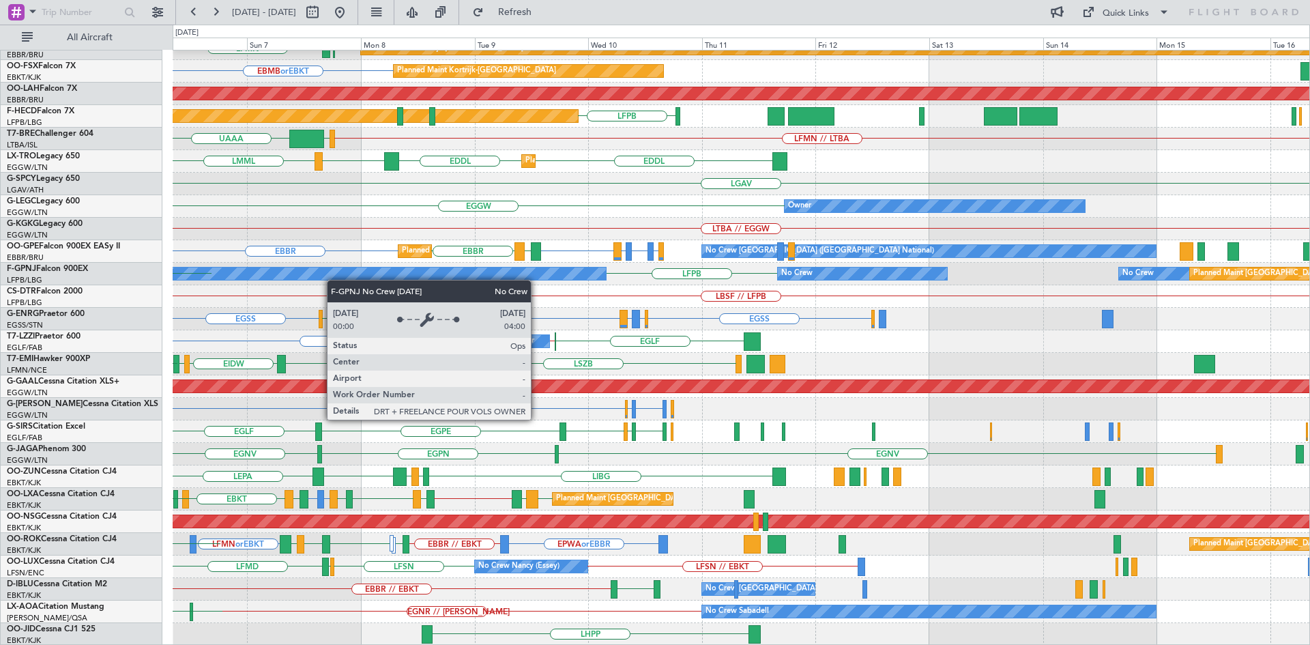
click at [334, 280] on div "RJTT LTCG LIML ELLX KAUS KTEB KCMH EBKT EBBR LFMN Planned Maint Kortrijk-Wevelg…" at bounding box center [741, 285] width 1137 height 721
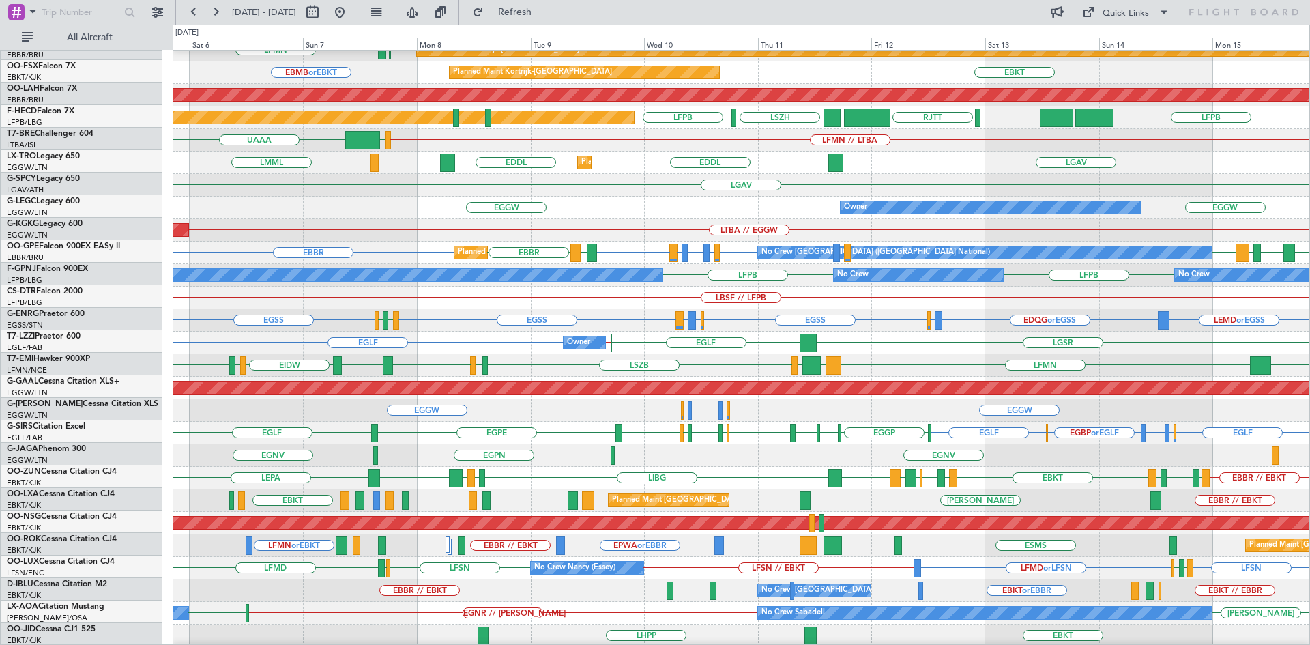
scroll to position [124, 0]
click at [774, 490] on div "Planned Maint Brussels (Brussels National) LFMN or EBKT EBKT EBBR // EBKT LEIB …" at bounding box center [741, 500] width 1137 height 23
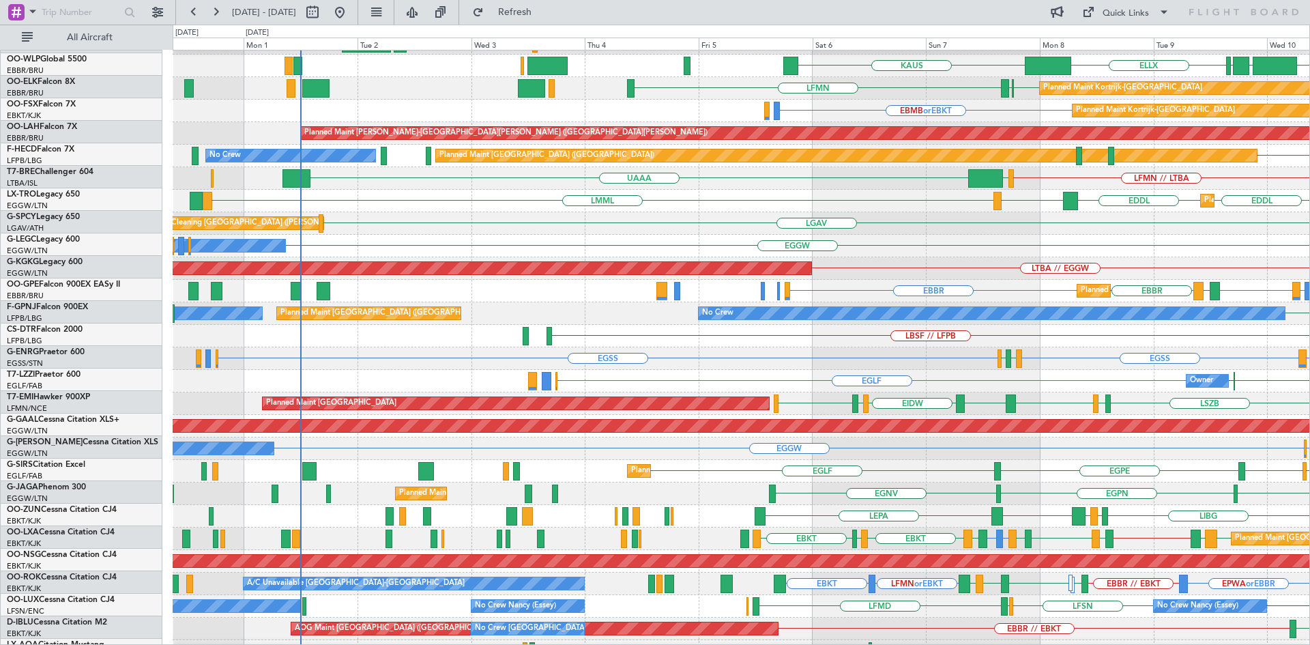
scroll to position [86, 0]
click at [1020, 233] on div "LGAV Cleaning Athens (Eleftherios Venizelos Intl) Planned Maint Athens (Elefthe…" at bounding box center [741, 223] width 1137 height 23
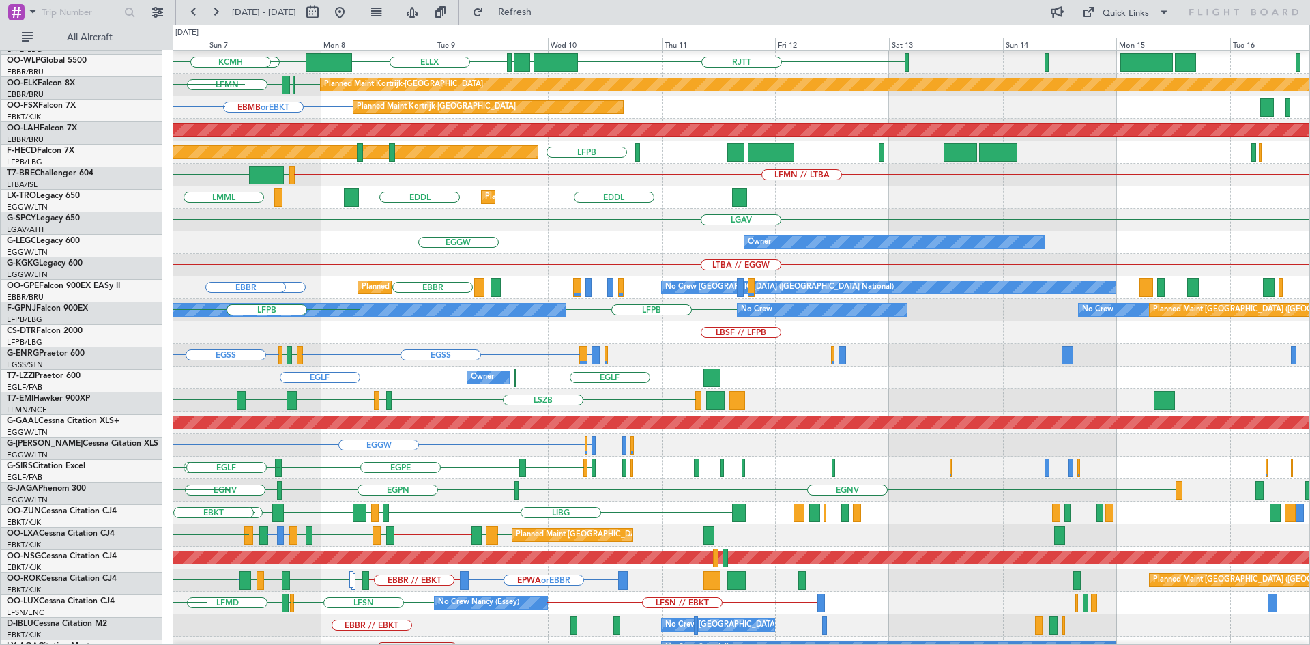
scroll to position [85, 0]
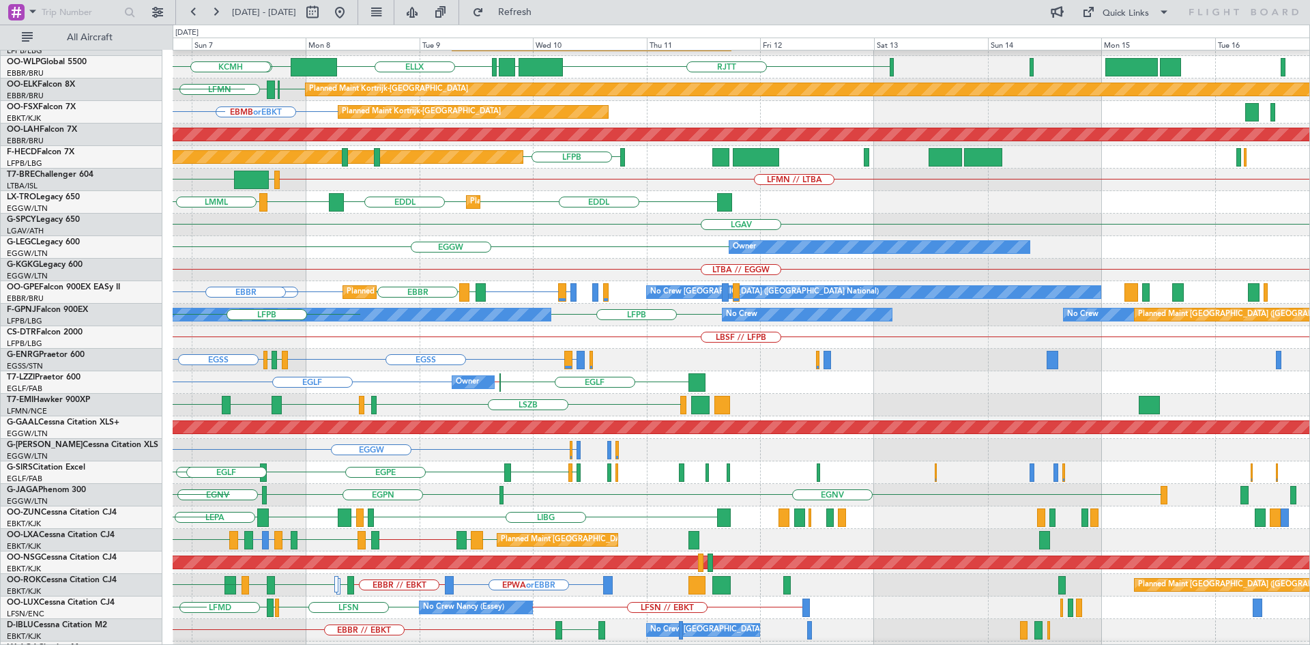
click at [298, 278] on div "LTBA // EGGW AOG Maint Istanbul (Ataturk)" at bounding box center [741, 270] width 1137 height 23
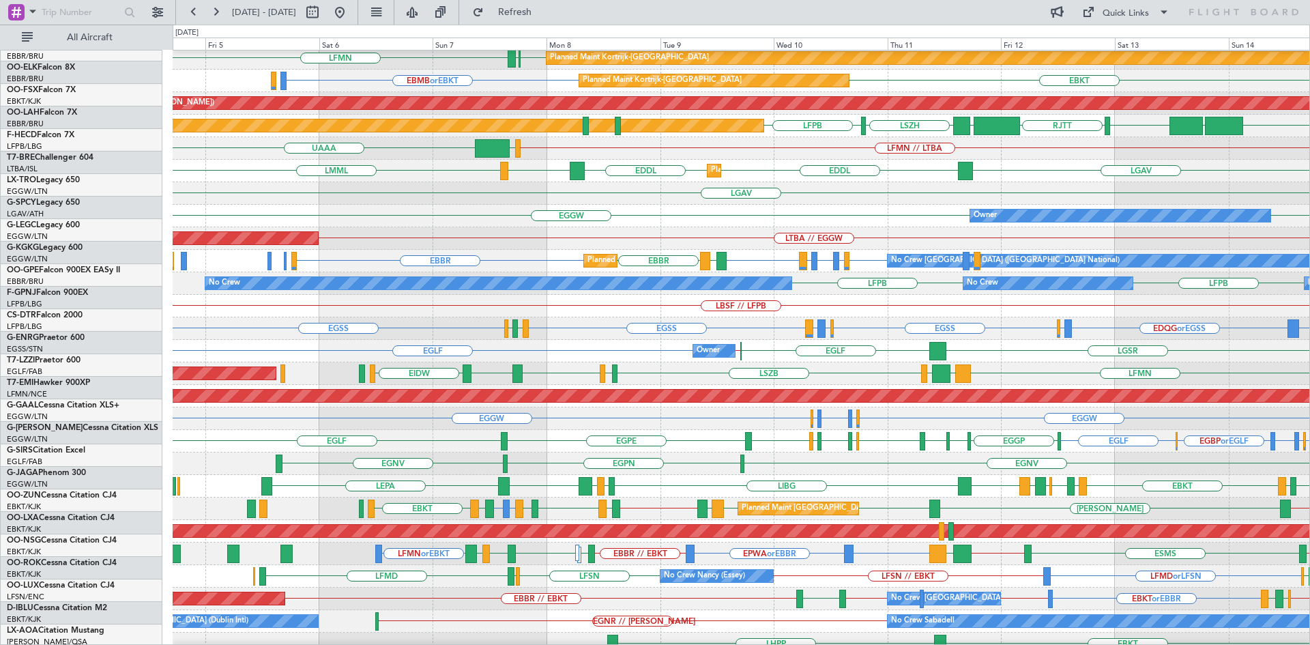
scroll to position [126, 0]
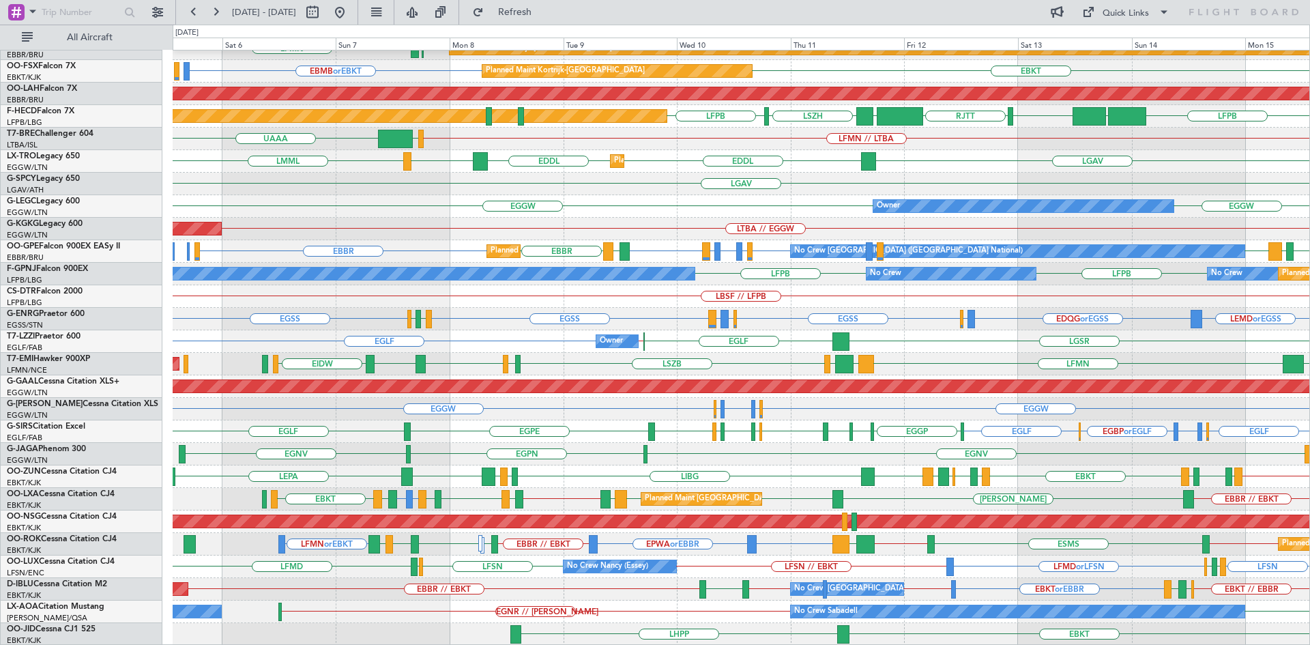
click at [723, 549] on div "ELLX KAUS RJTT RJNA RJTT LTCG LIML UBBB ELLX LIML EBKT EBBR LFMN Planned Maint …" at bounding box center [741, 285] width 1137 height 721
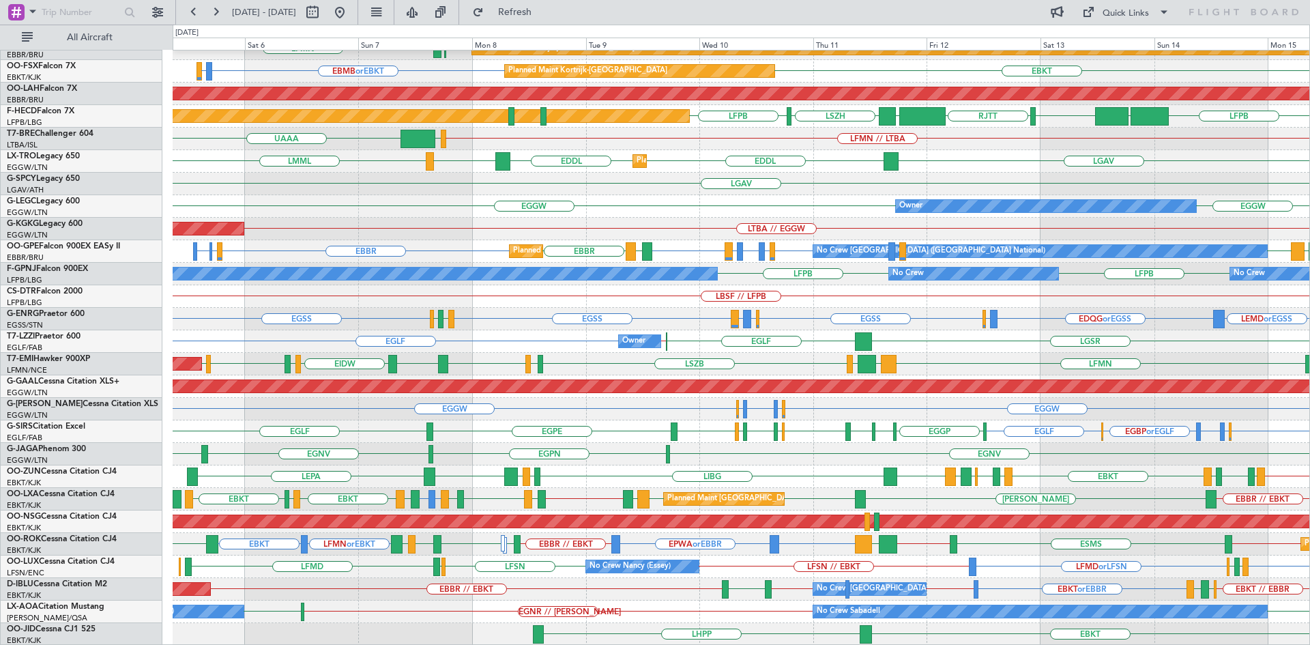
click at [472, 345] on div "EGLF LGSR EGLF EGLF // EGKB Owner" at bounding box center [741, 341] width 1137 height 23
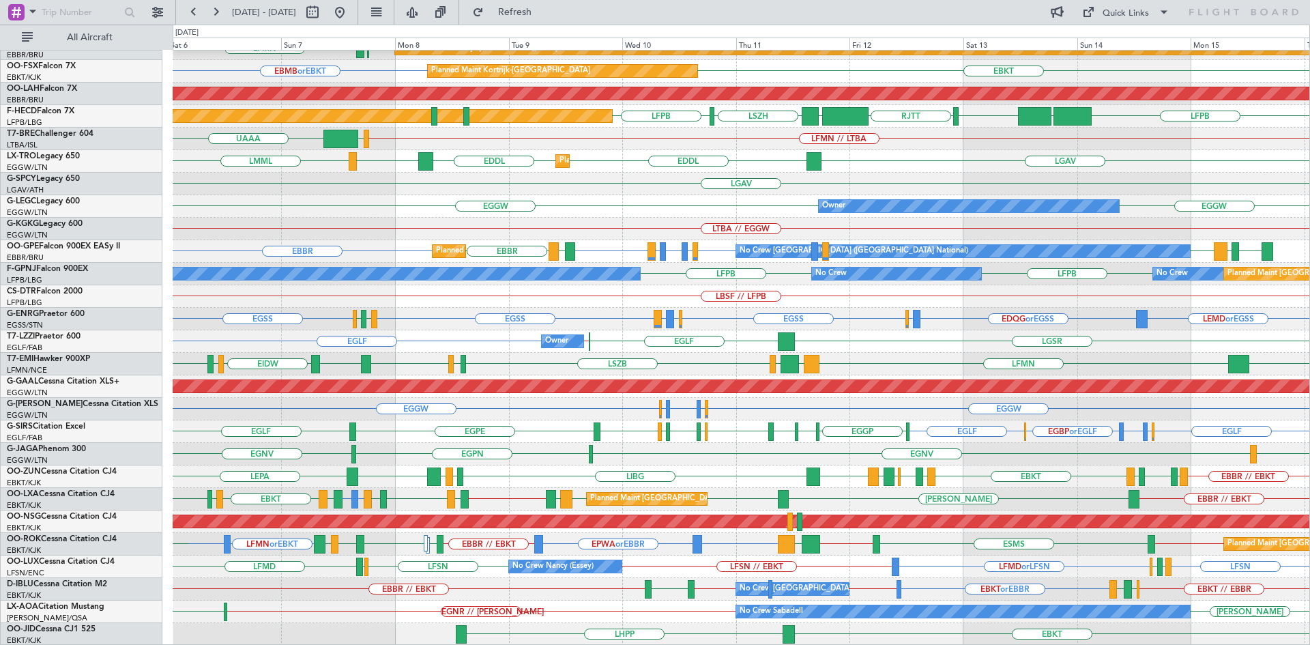
click at [401, 328] on div "RJTT RJNA RJTT LTCG LIML ELLX KAUS UBBB KTEB EBKT EBBR LFMN Planned Maint Kortr…" at bounding box center [741, 285] width 1137 height 721
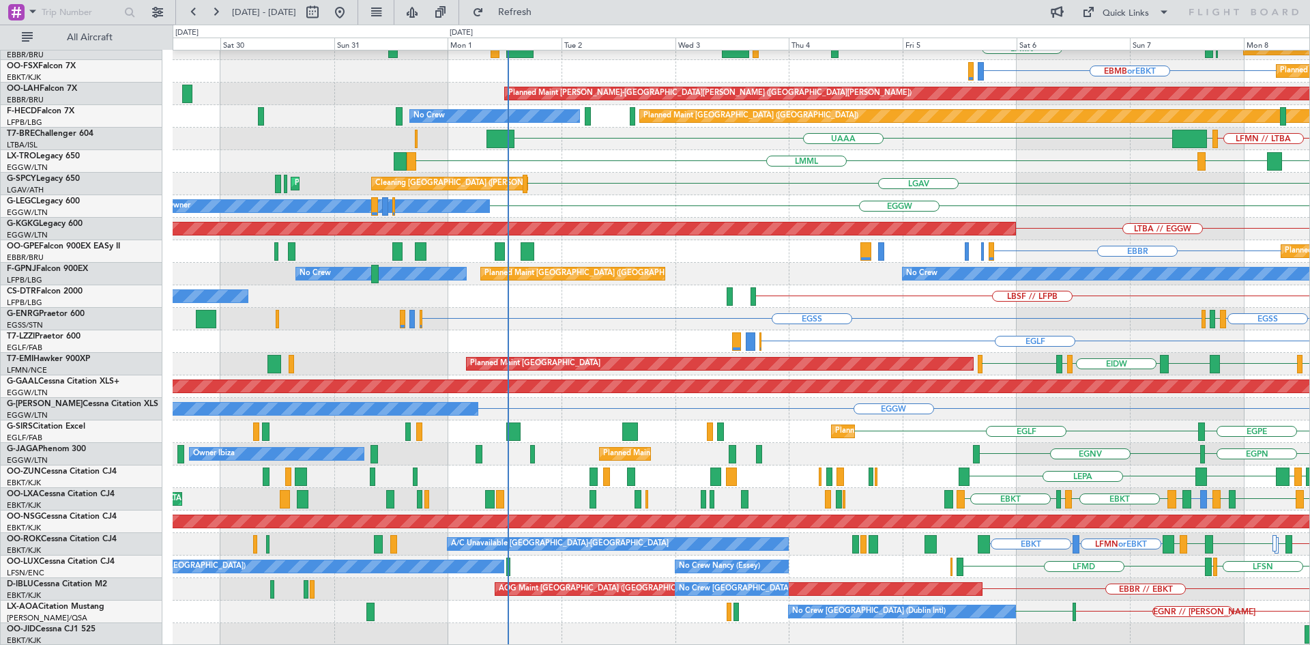
scroll to position [115, 0]
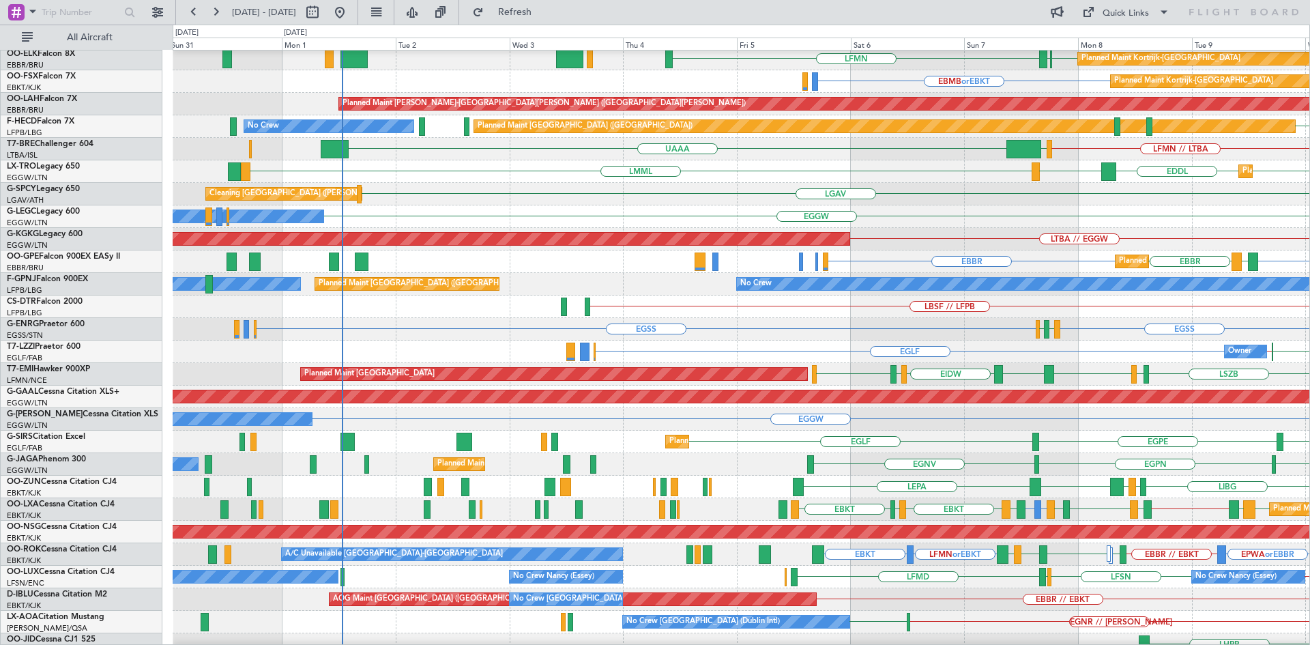
click at [1142, 237] on div "LTBA // EGGW AOG Maint Istanbul (Ataturk)" at bounding box center [741, 239] width 1137 height 23
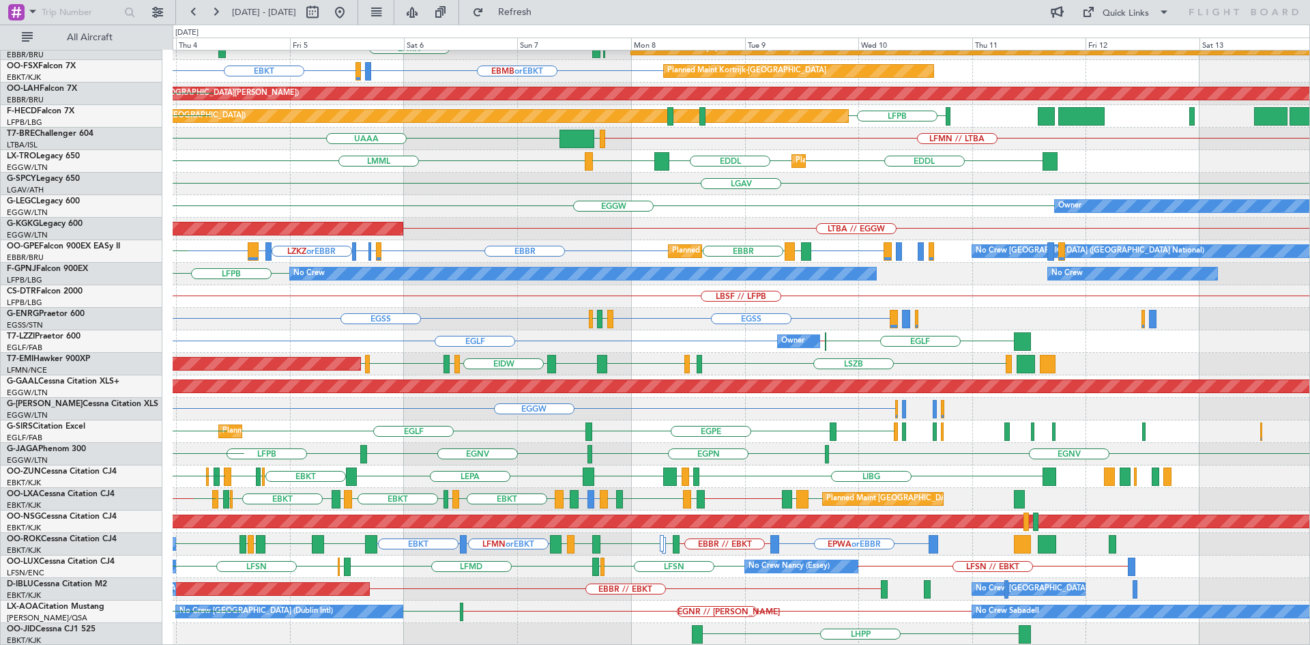
scroll to position [126, 0]
click at [399, 329] on div "ELLX KAUS KTEB KCMH LTCG LIML EBLG EBBR EBKT EBBR LFMN EBBR Planned Maint Kortr…" at bounding box center [741, 285] width 1137 height 721
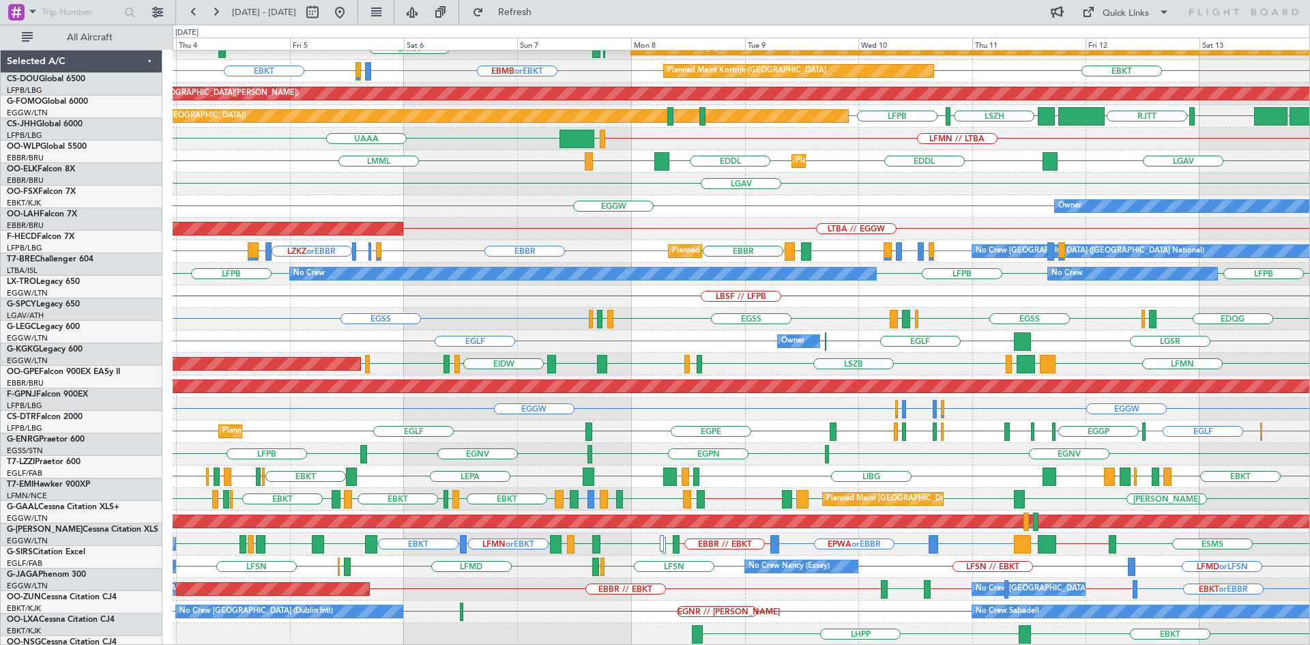
scroll to position [126, 0]
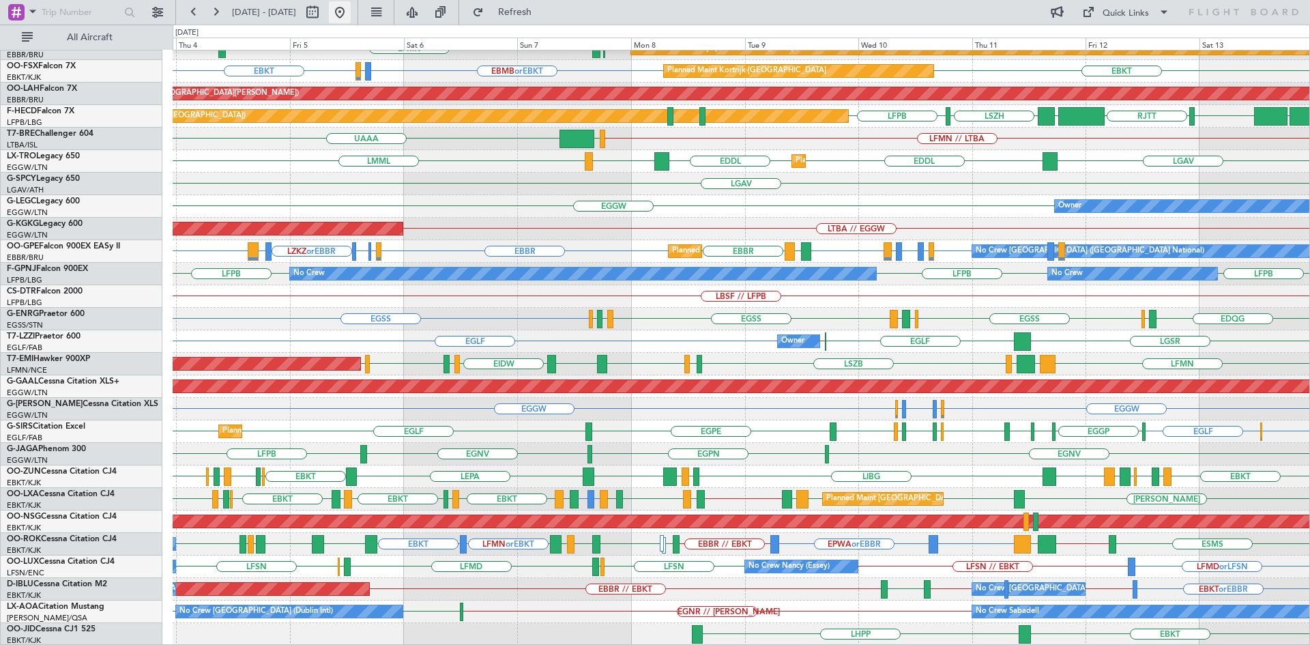
click at [351, 4] on button at bounding box center [340, 12] width 22 height 22
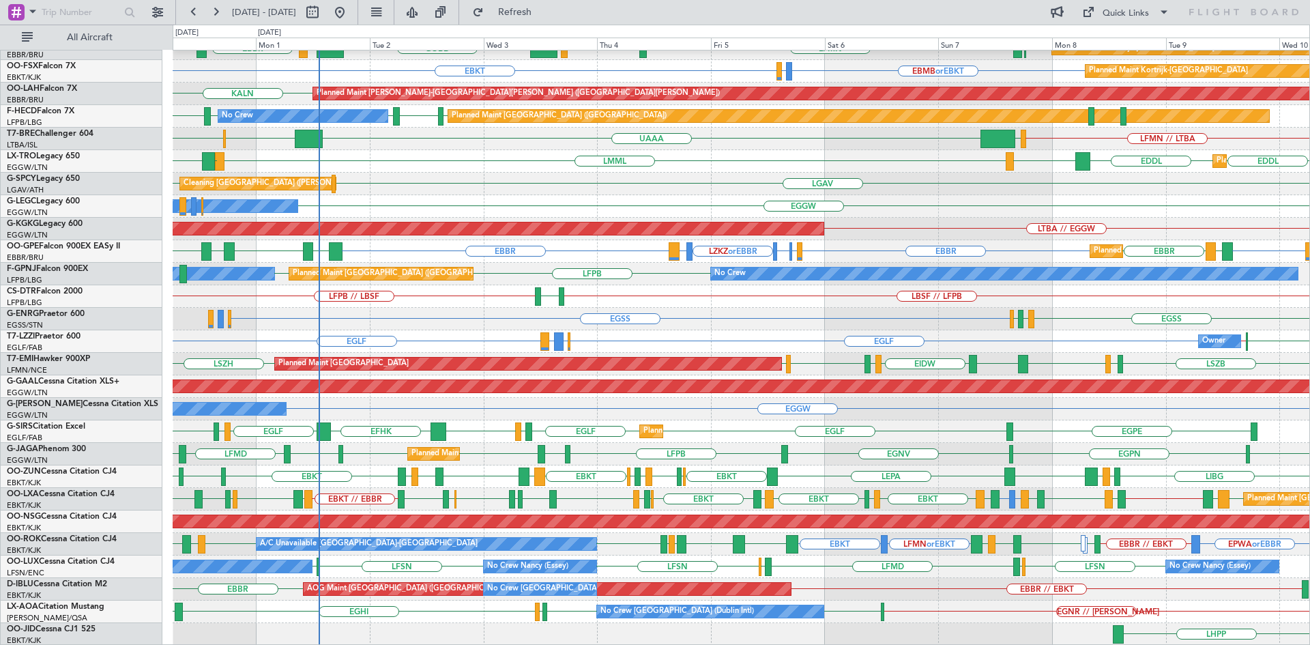
click at [665, 177] on div "Cleaning Athens (Eleftherios Venizelos Intl) LGAV LGAV Planned Maint Athens (El…" at bounding box center [741, 184] width 1137 height 23
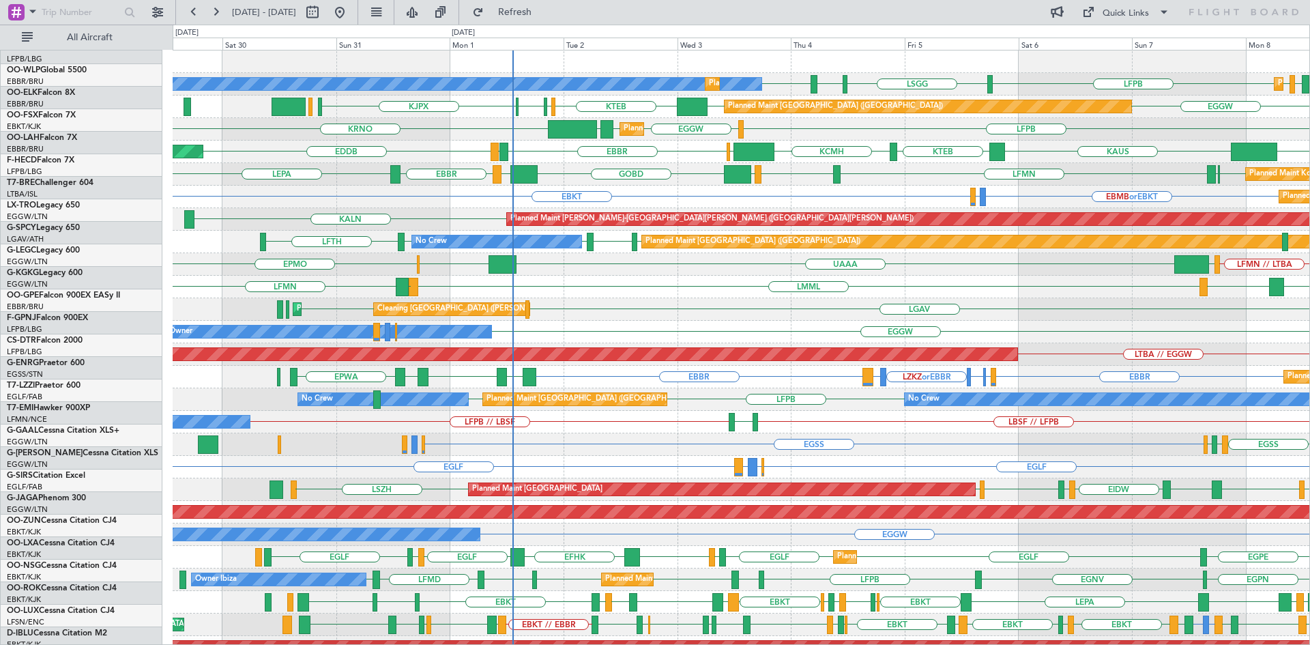
scroll to position [0, 0]
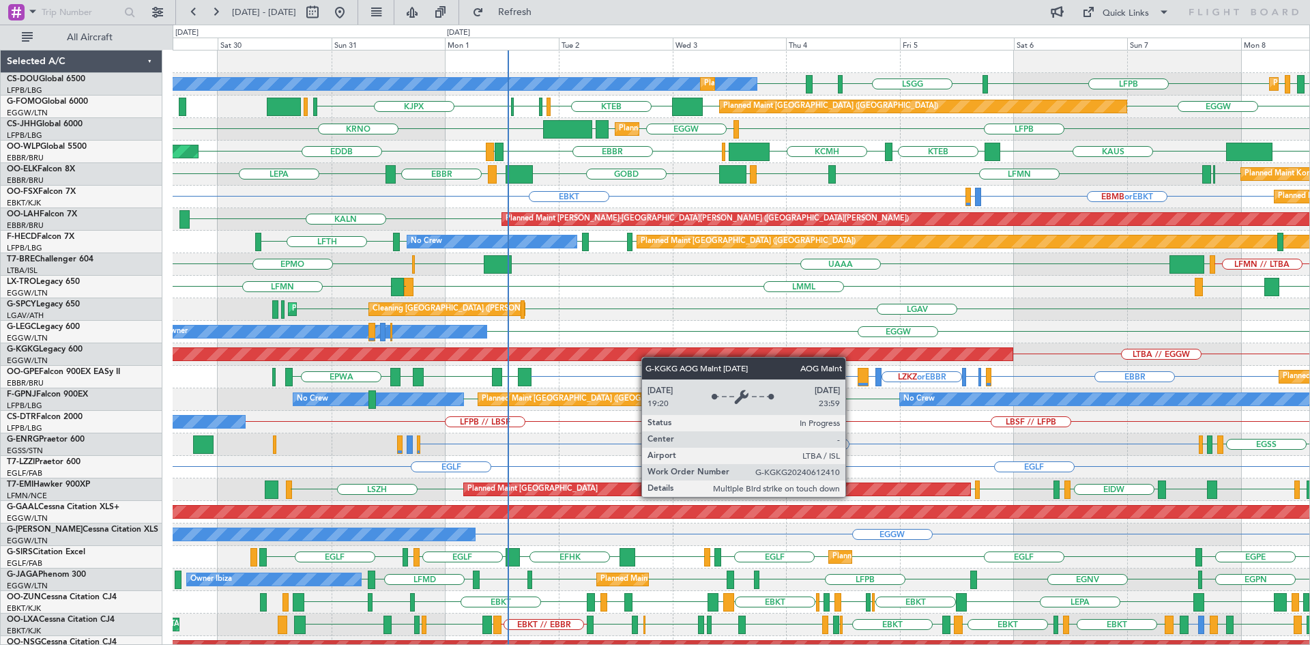
click at [648, 360] on div "Planned Maint Paris (Le Bourget) No Crew Planned Maint Paris (Le Bourget) EGGW …" at bounding box center [741, 410] width 1137 height 721
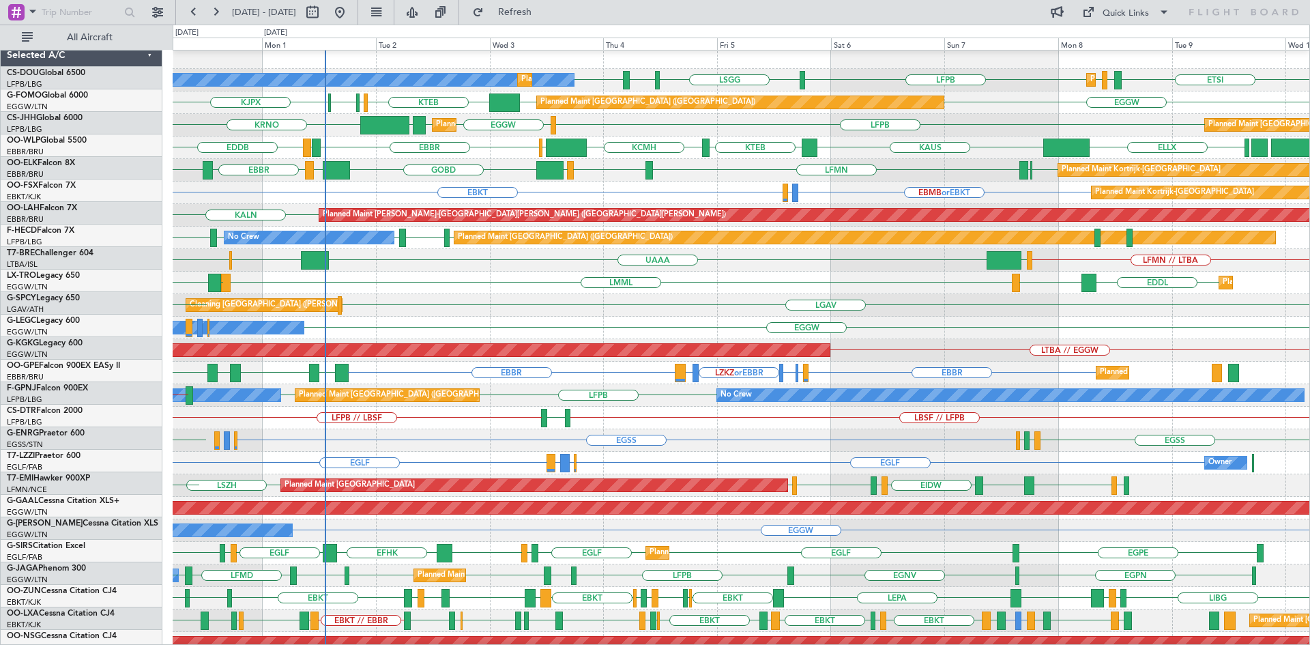
scroll to position [3, 0]
click at [403, 186] on div "Planned Maint Kortrijk-Wevelgem EBKT EBMB or EBKT LSZH or EBKT" at bounding box center [741, 193] width 1137 height 23
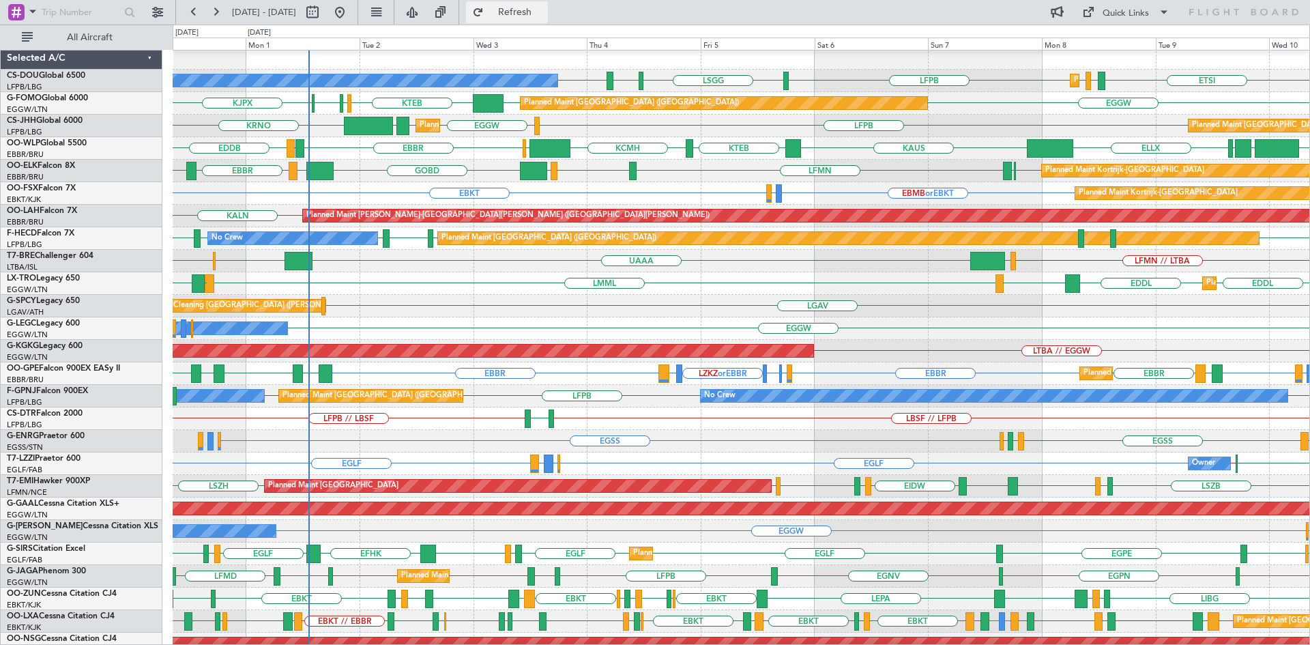
click at [526, 12] on button "Refresh" at bounding box center [507, 12] width 82 height 22
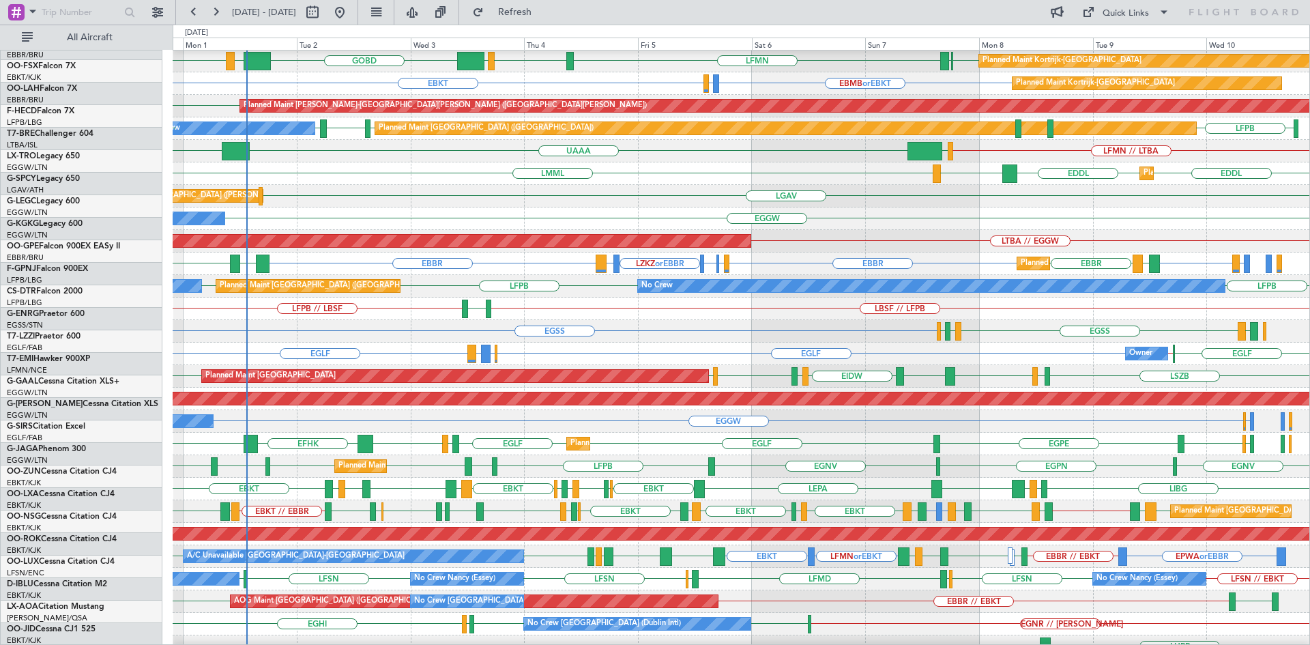
scroll to position [100, 0]
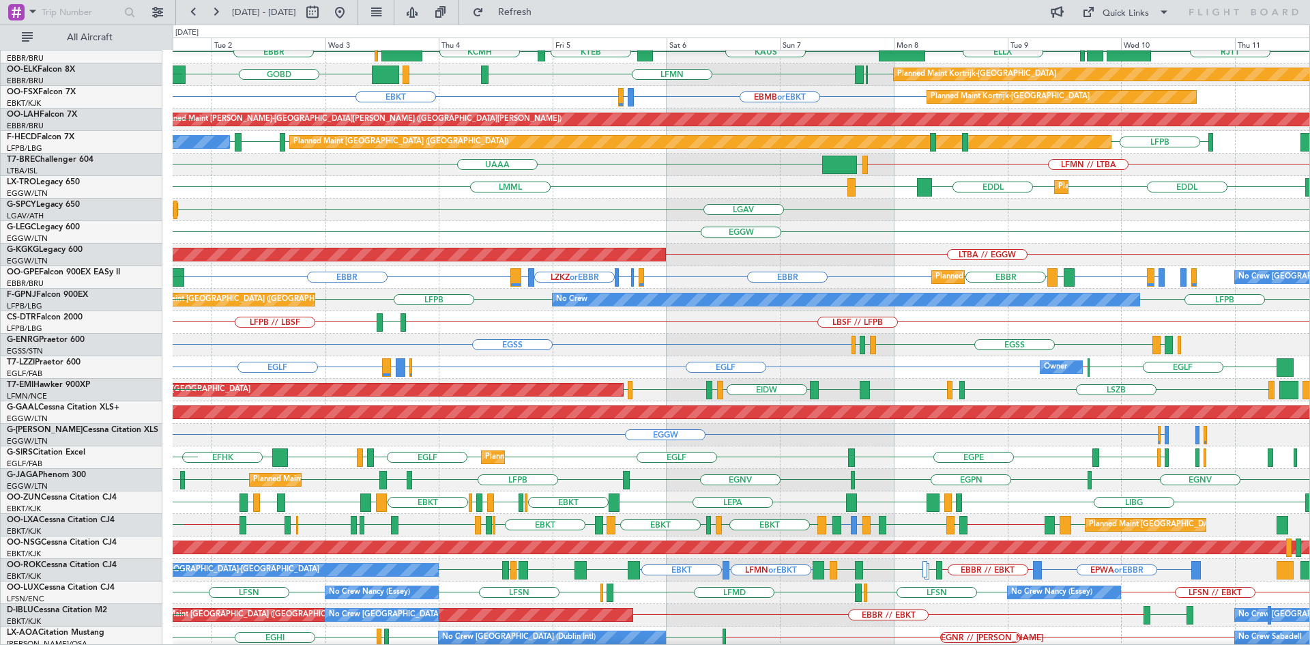
click at [715, 235] on div "EGGW Owner Owner" at bounding box center [741, 232] width 1137 height 23
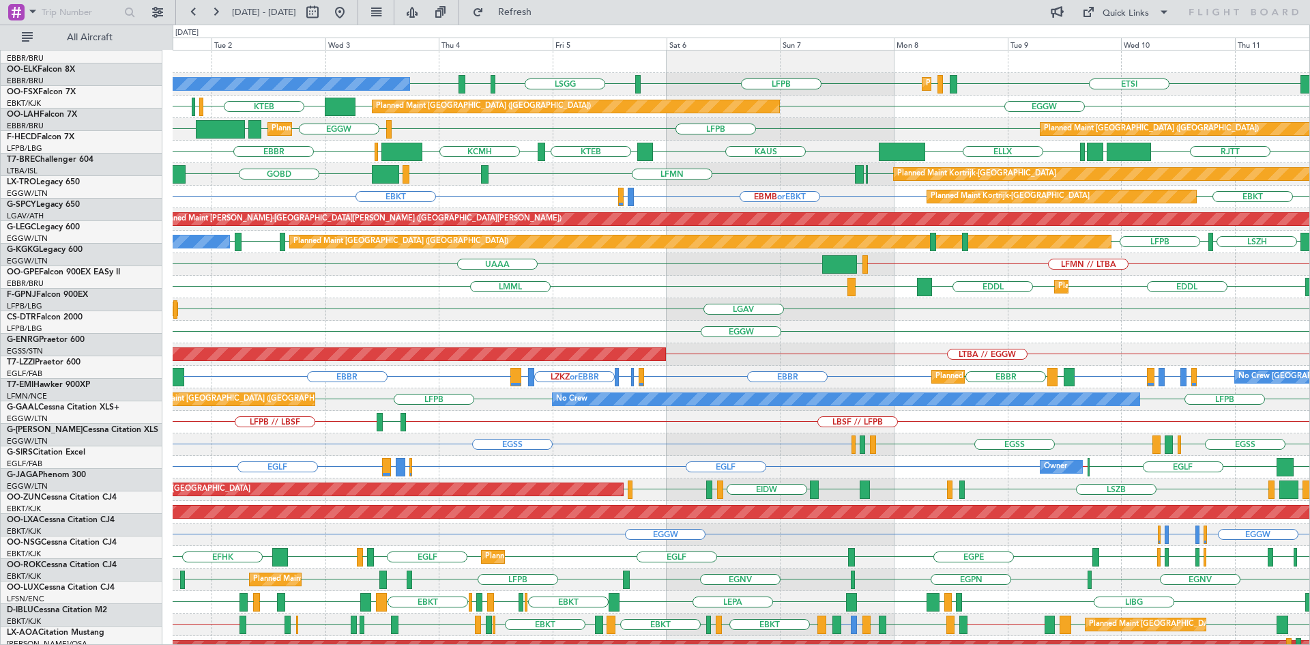
scroll to position [0, 0]
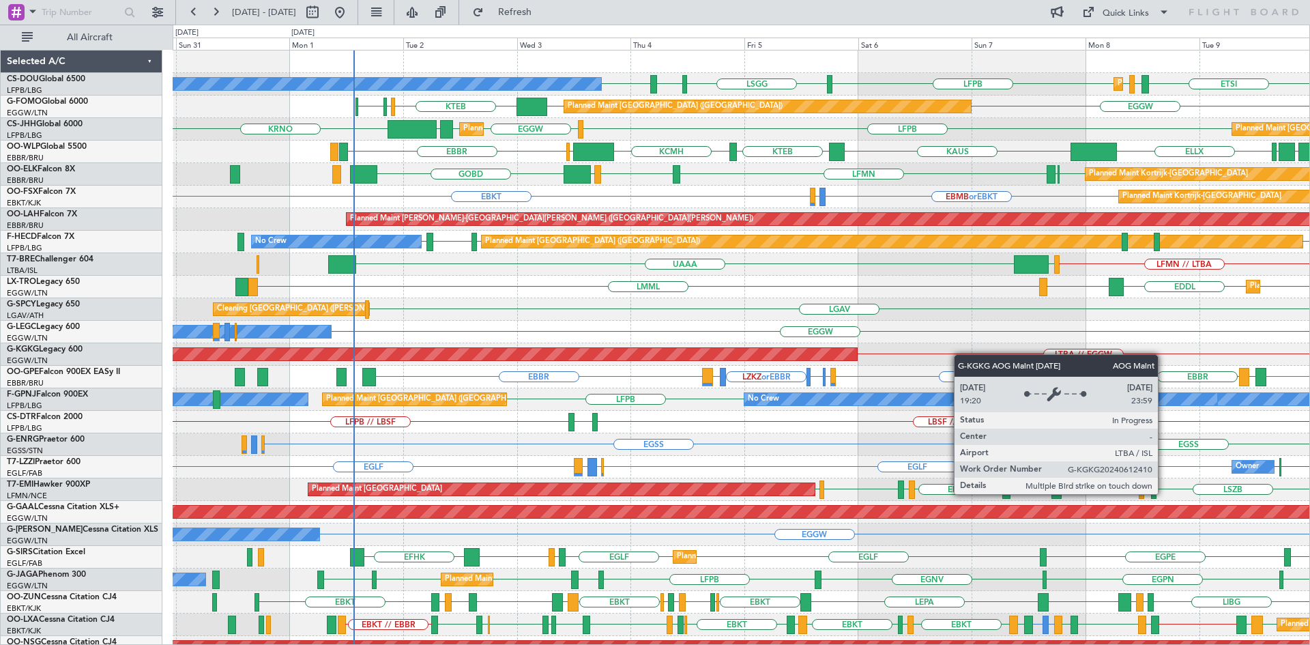
click at [538, 351] on div "LSGG LIML LFPB Planned Maint Paris (Le Bourget) No Crew LFPB Planned Maint Pari…" at bounding box center [741, 410] width 1137 height 721
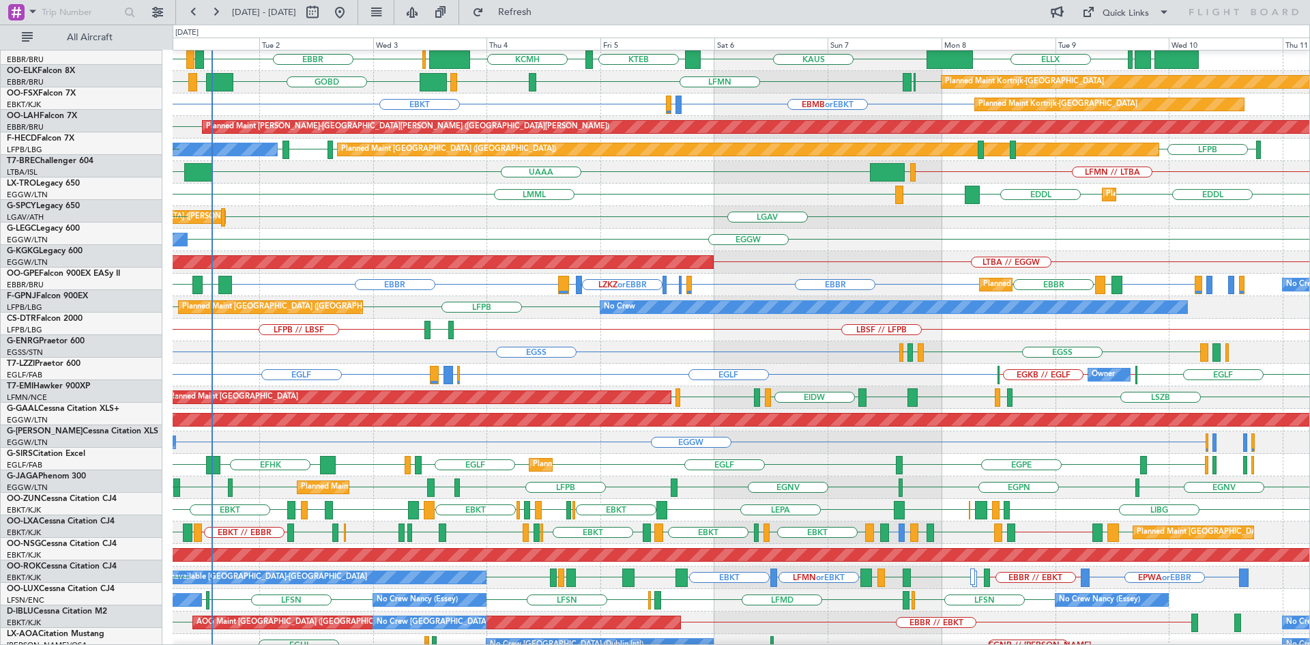
scroll to position [92, 0]
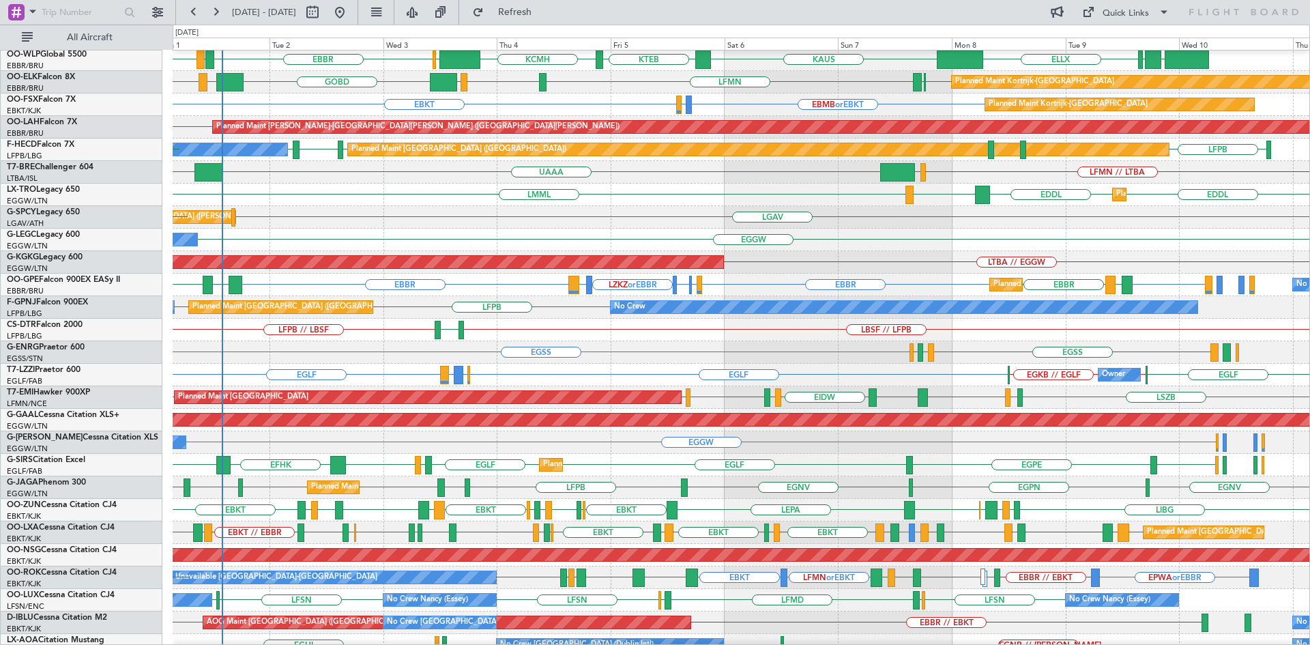
click at [814, 244] on div "EGGW Owner Owner" at bounding box center [741, 240] width 1137 height 23
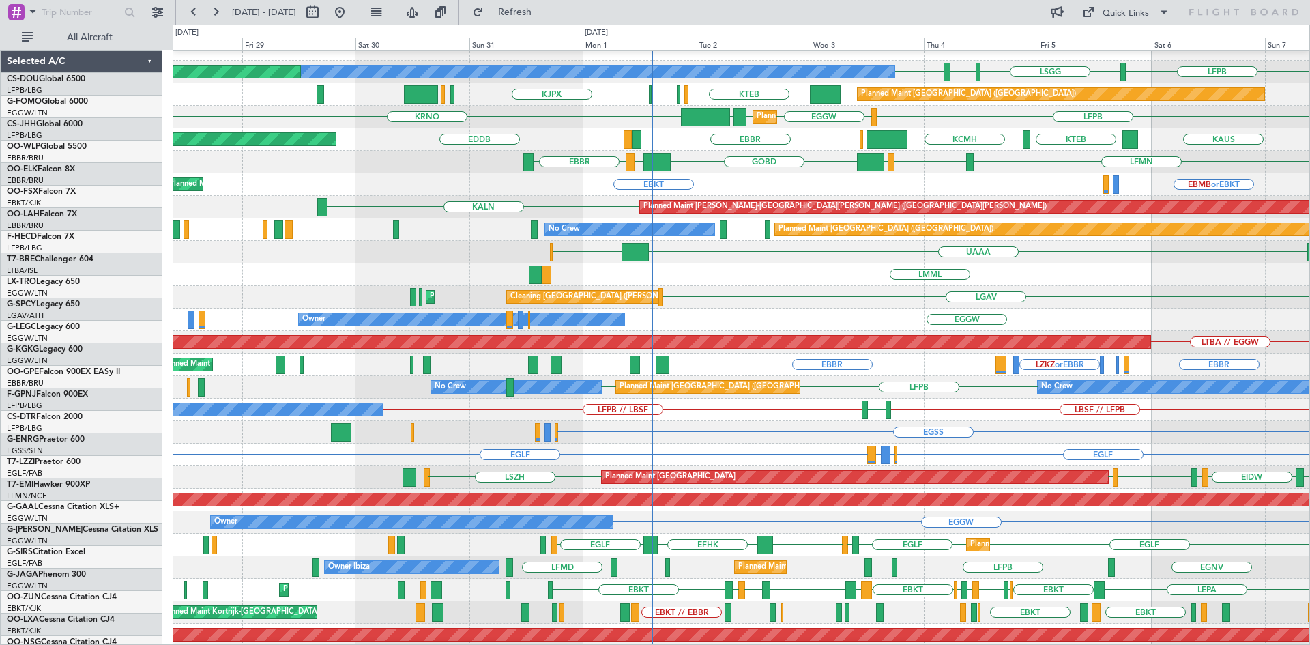
scroll to position [14, 0]
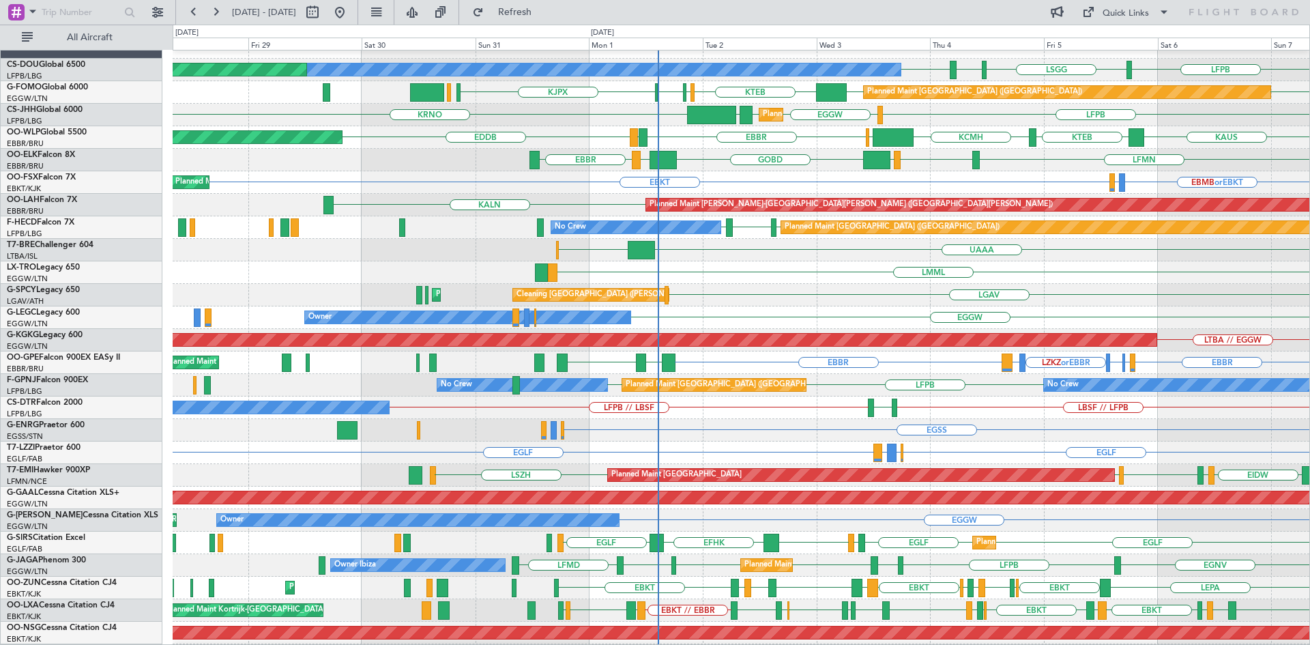
click at [895, 293] on div "LGAV Cleaning Athens (Eleftherios Venizelos Intl) Planned Maint Athens (Elefthe…" at bounding box center [741, 295] width 1137 height 23
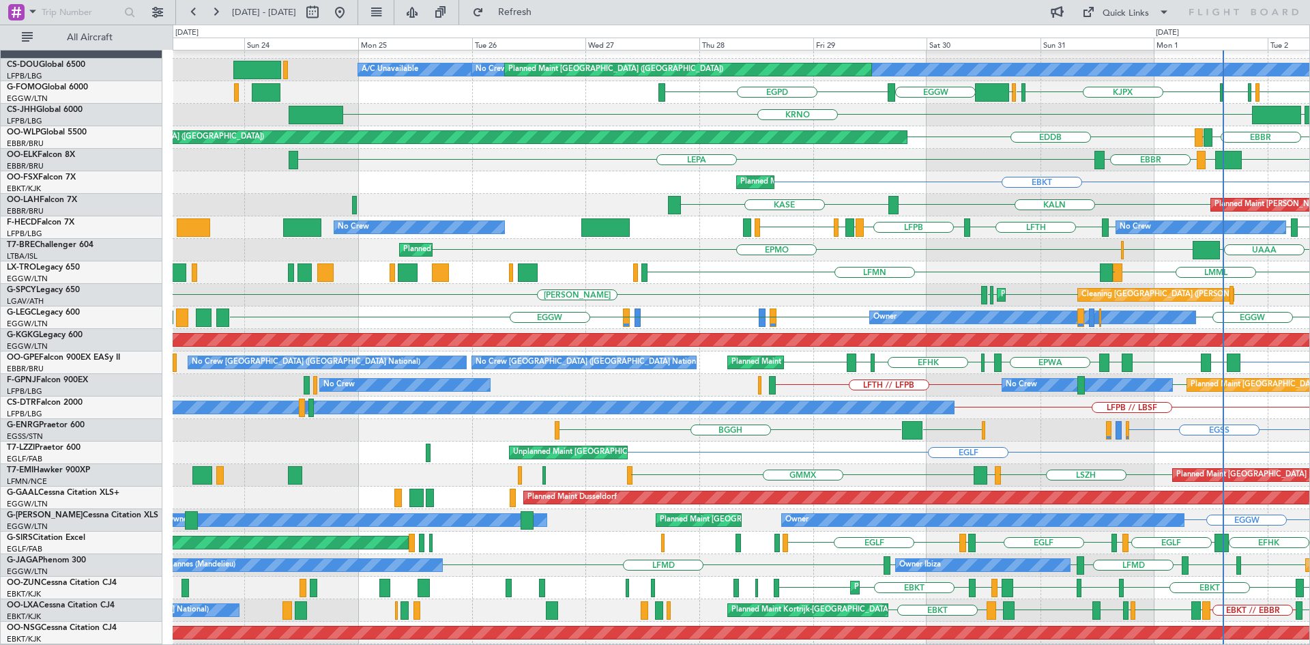
scroll to position [17, 0]
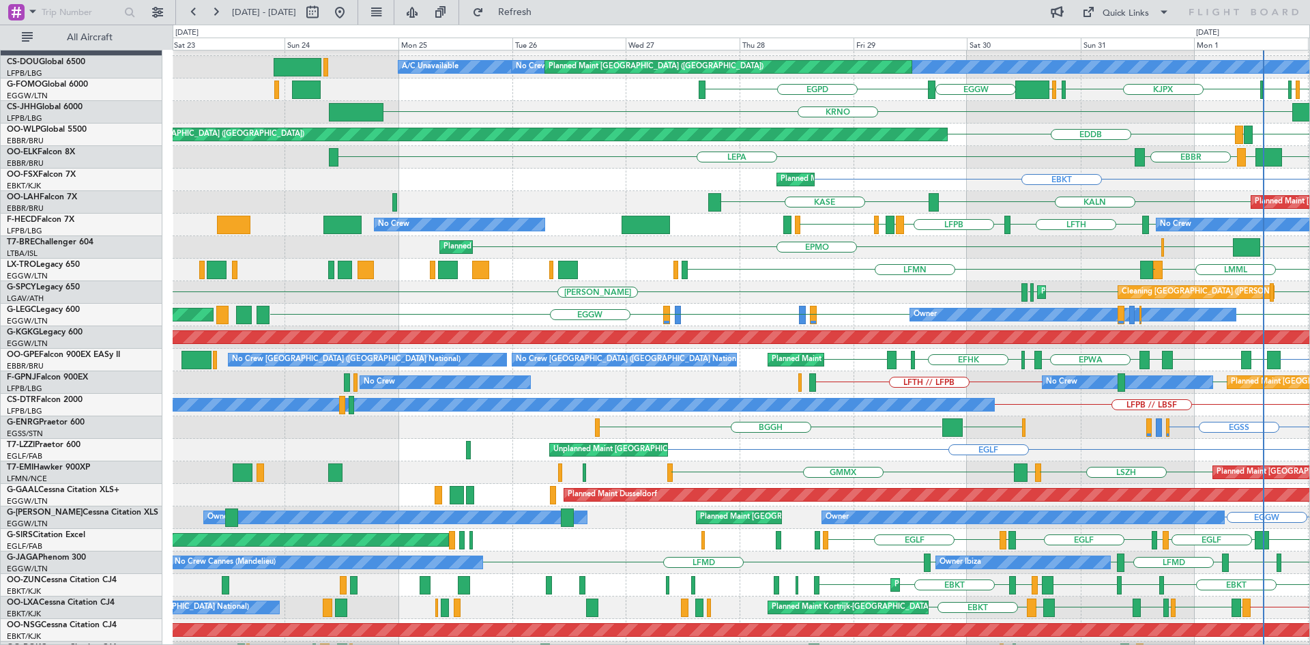
click at [963, 353] on div "Planned Maint Brussels (Brussels National) EBBR LRCK EYVI LBPD EPWA EEEI EFHK E…" at bounding box center [741, 360] width 1137 height 23
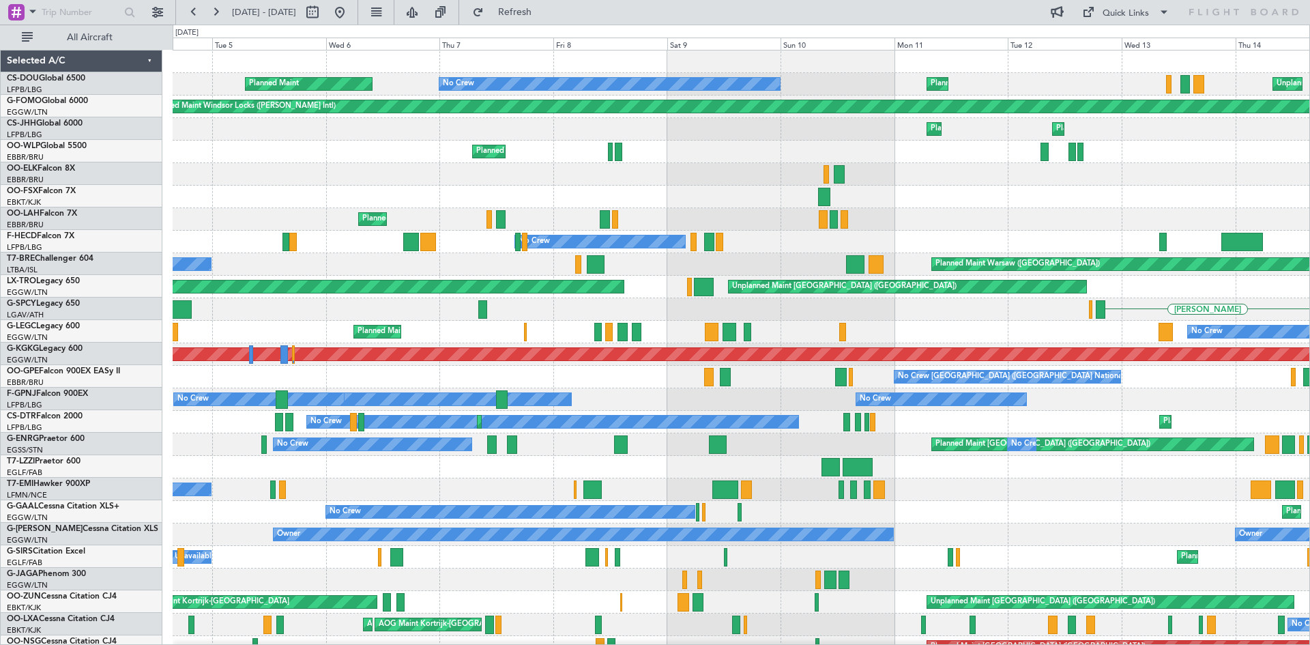
scroll to position [0, 0]
click at [1308, 404] on div "No Crew No Crew No Crew" at bounding box center [741, 399] width 1137 height 23
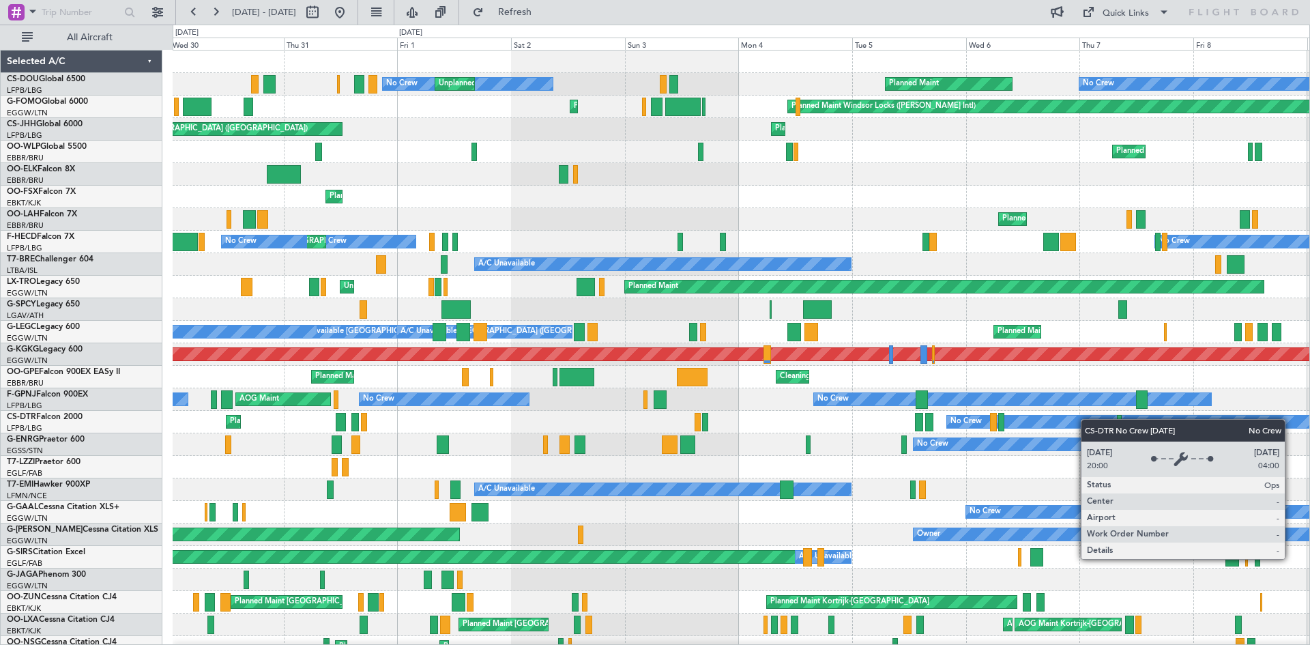
click at [1186, 424] on div "No Crew Planned Maint No Crew Unplanned Maint Paris (Le Bourget) Unplanned Main…" at bounding box center [741, 410] width 1137 height 721
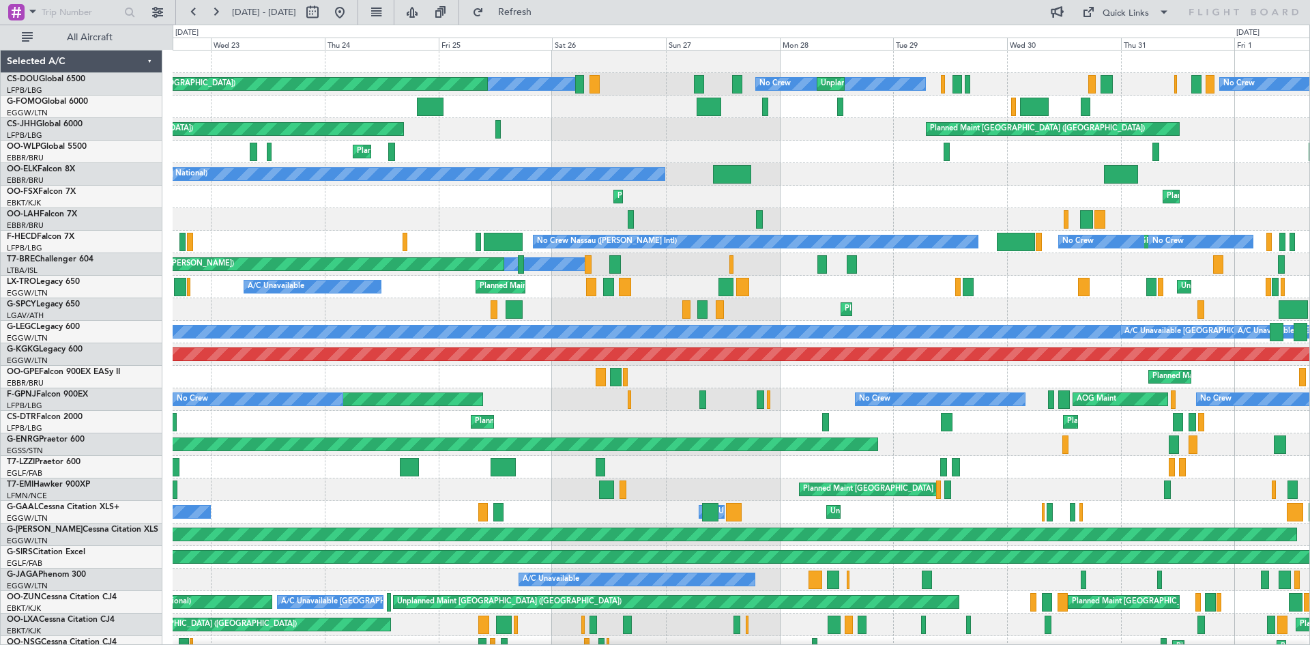
click at [1309, 386] on html "29 Jul 2025 - 08 Aug 2025 Refresh Quick Links All Aircraft Unplanned Maint Pari…" at bounding box center [655, 322] width 1310 height 645
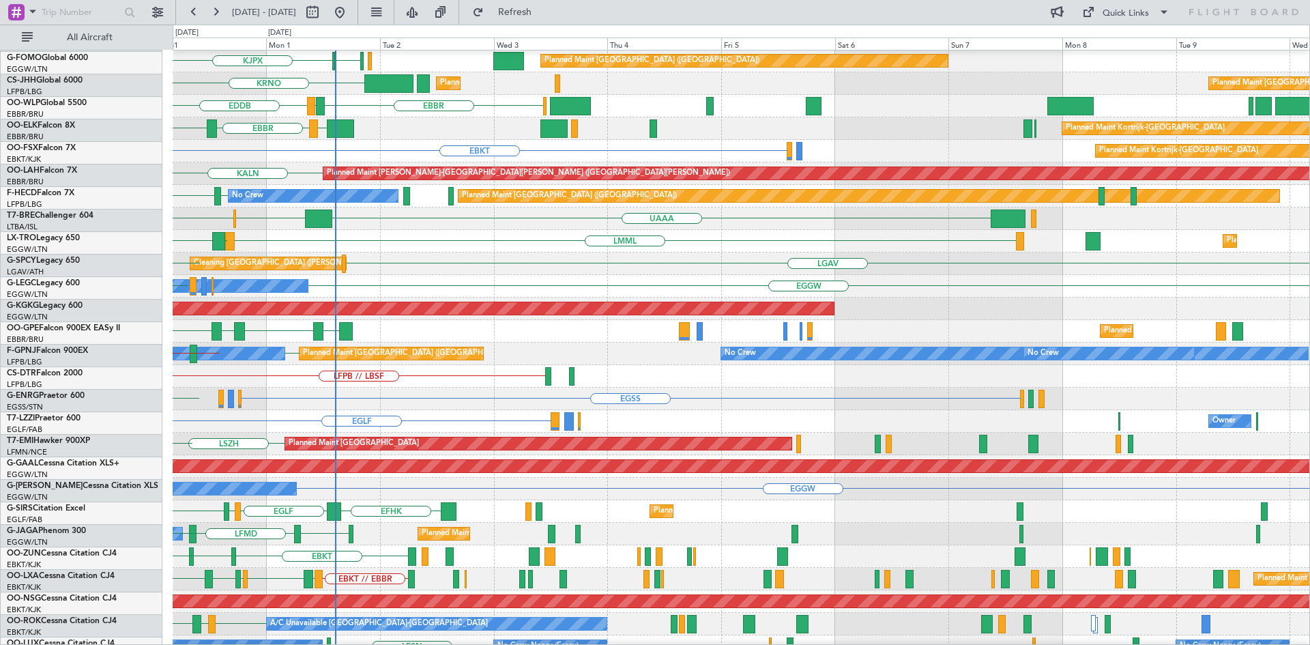
scroll to position [46, 0]
click at [89, 145] on div "No Crew Planned Maint Paris (Le Bourget) Planned Maint Paris (Le Bourget) Plann…" at bounding box center [655, 335] width 1310 height 620
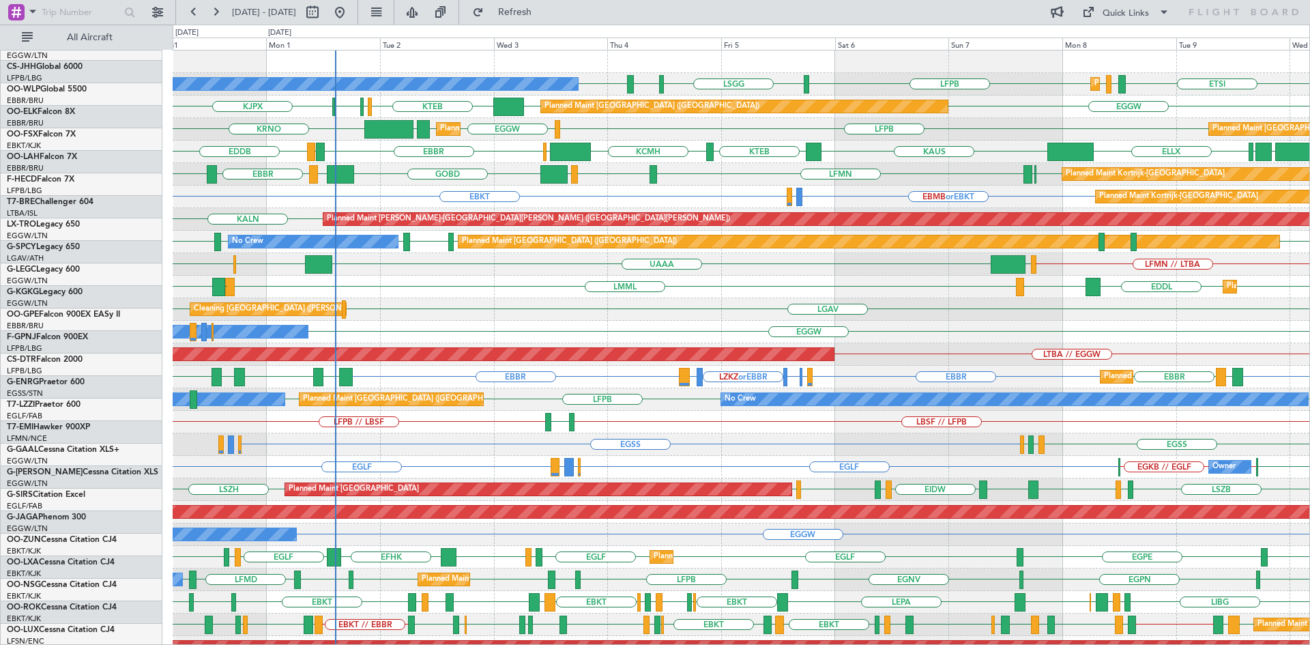
scroll to position [0, 0]
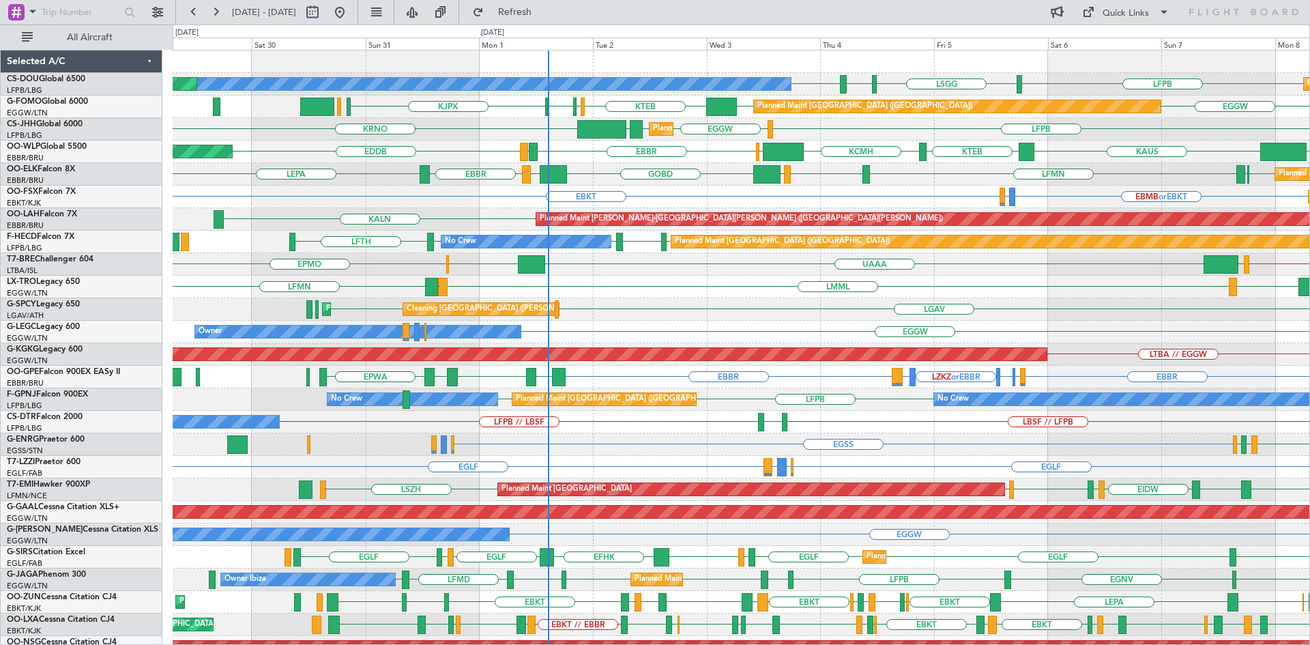
click at [631, 423] on div "LFPB LSGG LIML LFPB Planned Maint Paris (Le Bourget) No Crew Planned Maint Pari…" at bounding box center [741, 410] width 1137 height 721
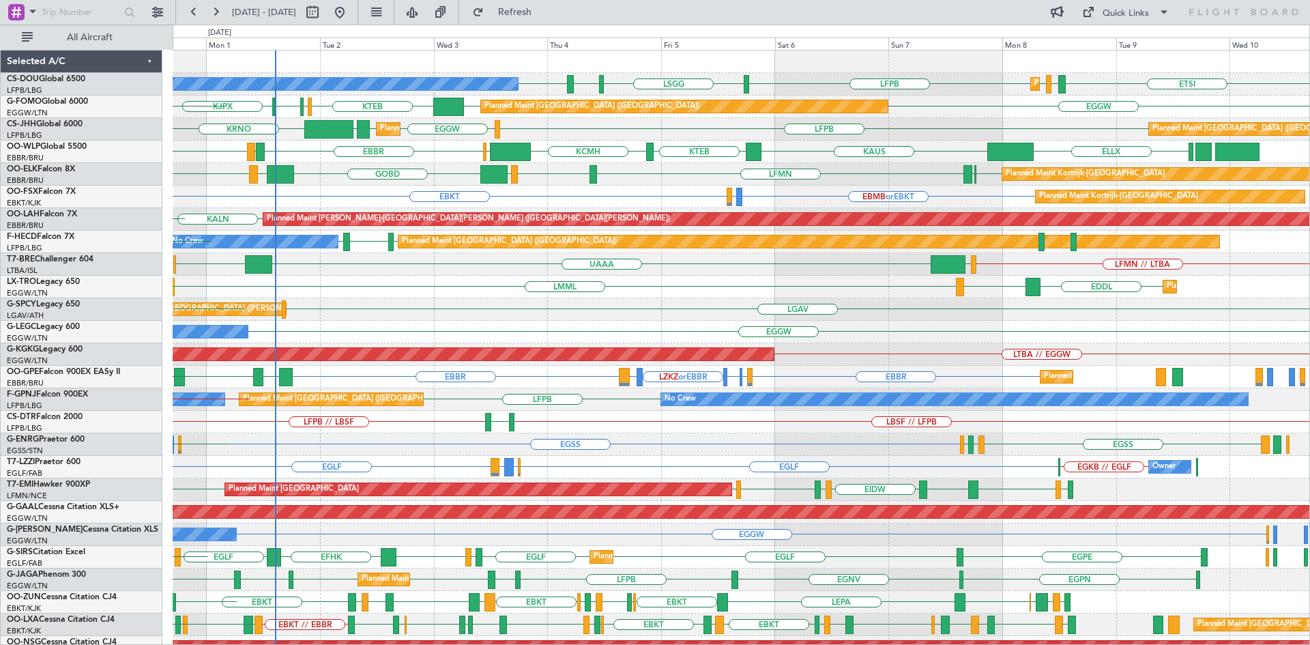
click at [474, 394] on div "Planned Maint Paris (Le Bourget) No Crew No Crew No Crew LFPB LFPB No Crew LFTH…" at bounding box center [741, 399] width 1137 height 23
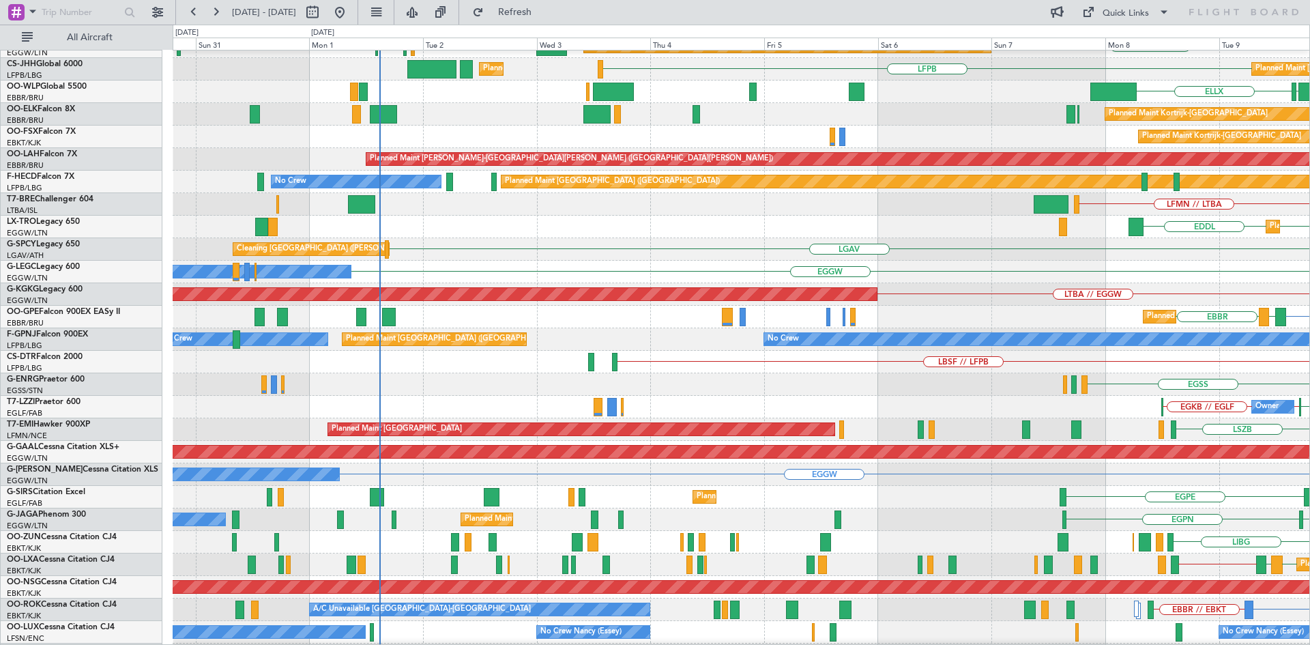
scroll to position [58, 0]
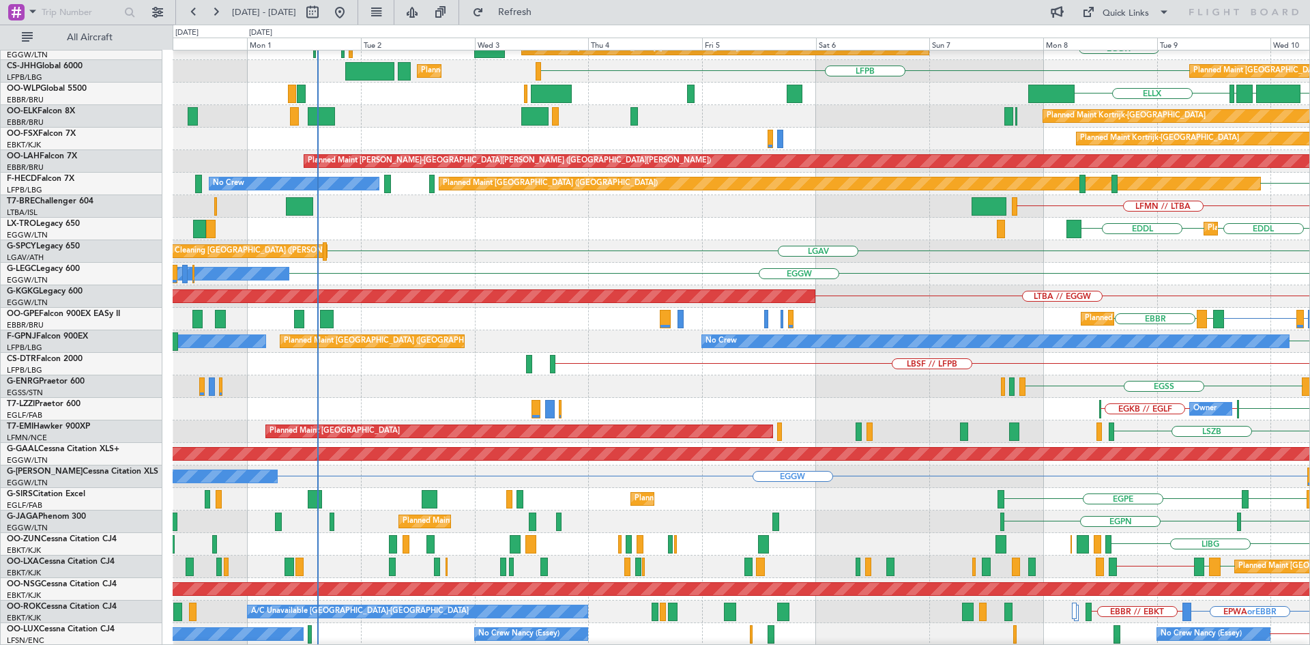
click at [1297, 228] on div "EDDL Planned Maint Dusseldorf EDDL LGAV" at bounding box center [741, 229] width 1137 height 23
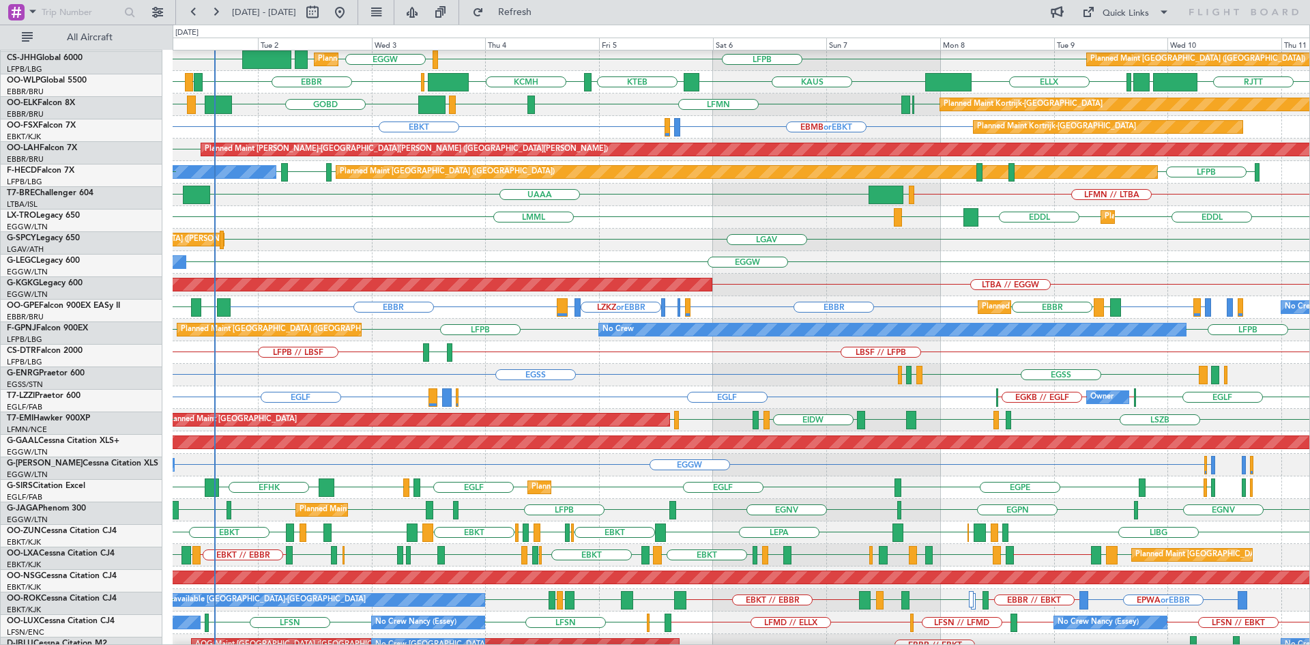
scroll to position [70, 0]
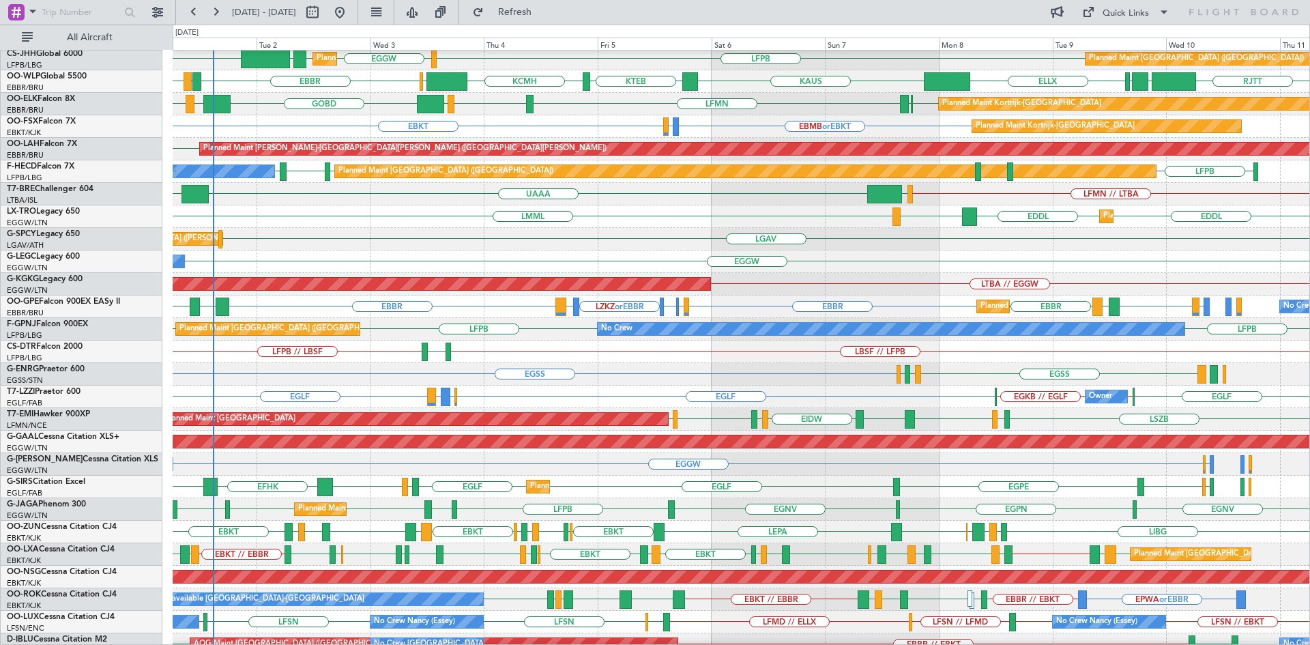
click at [338, 238] on div "LGAV Cleaning [GEOGRAPHIC_DATA] ([PERSON_NAME] Intl) Planned Maint [GEOGRAPHIC_…" at bounding box center [741, 239] width 1137 height 23
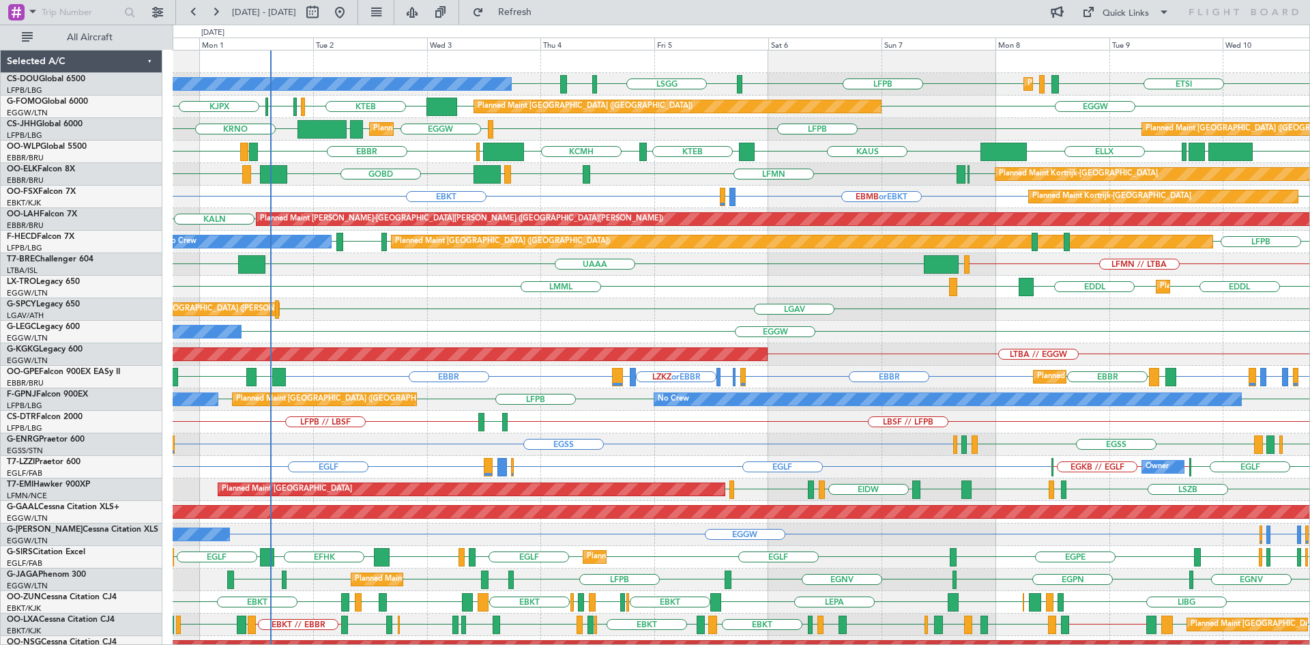
click at [534, 286] on div "Planned Maint Dusseldorf EDDL EDDL LGAV LMML" at bounding box center [741, 287] width 1137 height 23
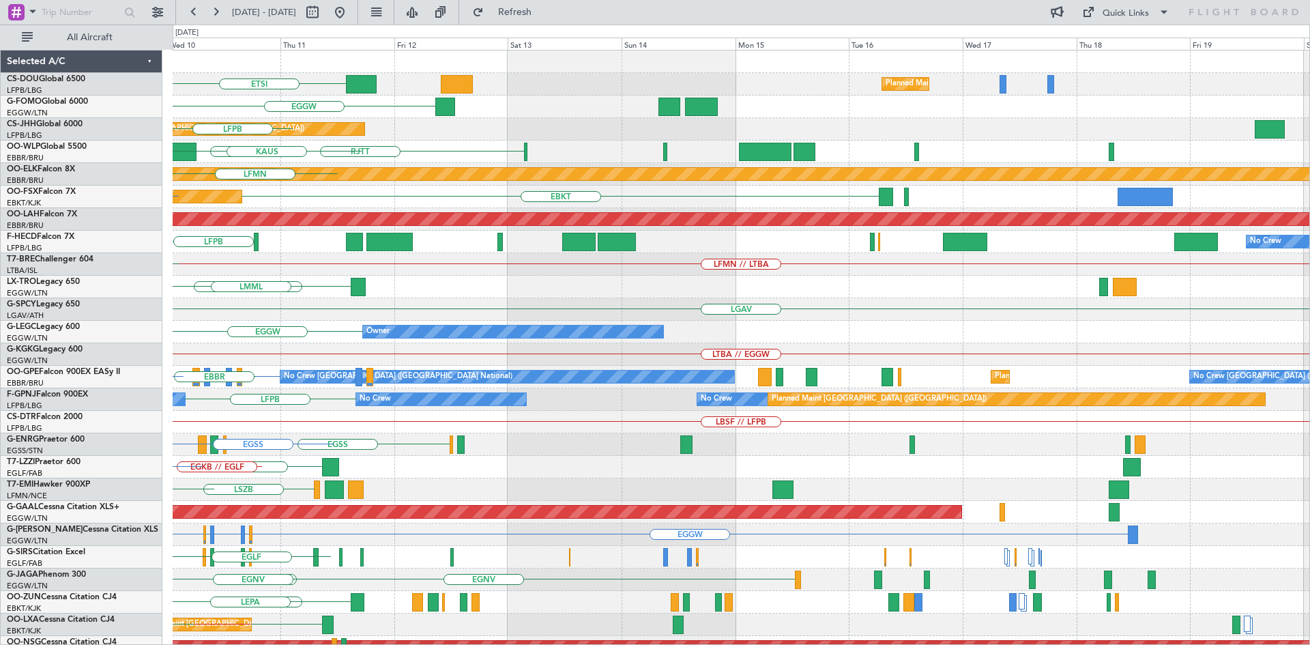
click at [0, 328] on div "ETSI Planned Maint Paris (Le Bourget) EGGW LFPB Planned Maint Paris (Le Bourget…" at bounding box center [655, 335] width 1310 height 620
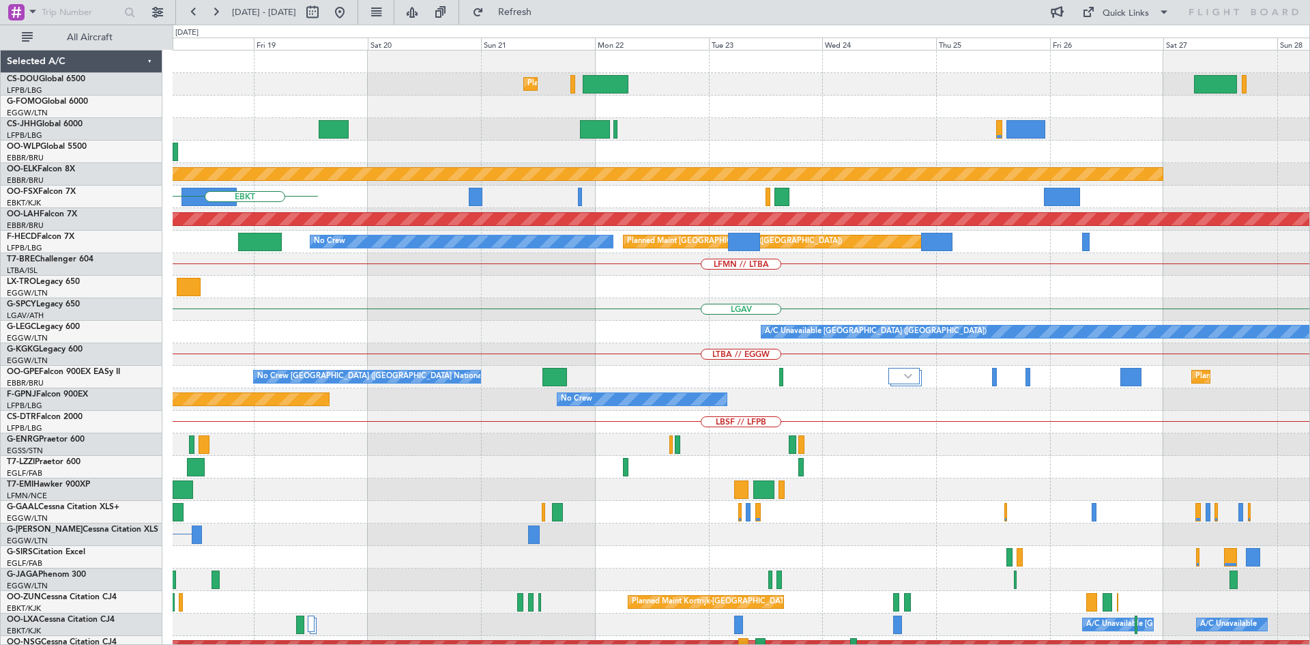
click at [358, 426] on div "Planned Maint Paris (Le Bourget) Planned Maint Paris (Le Bourget) Planned Maint…" at bounding box center [741, 410] width 1137 height 721
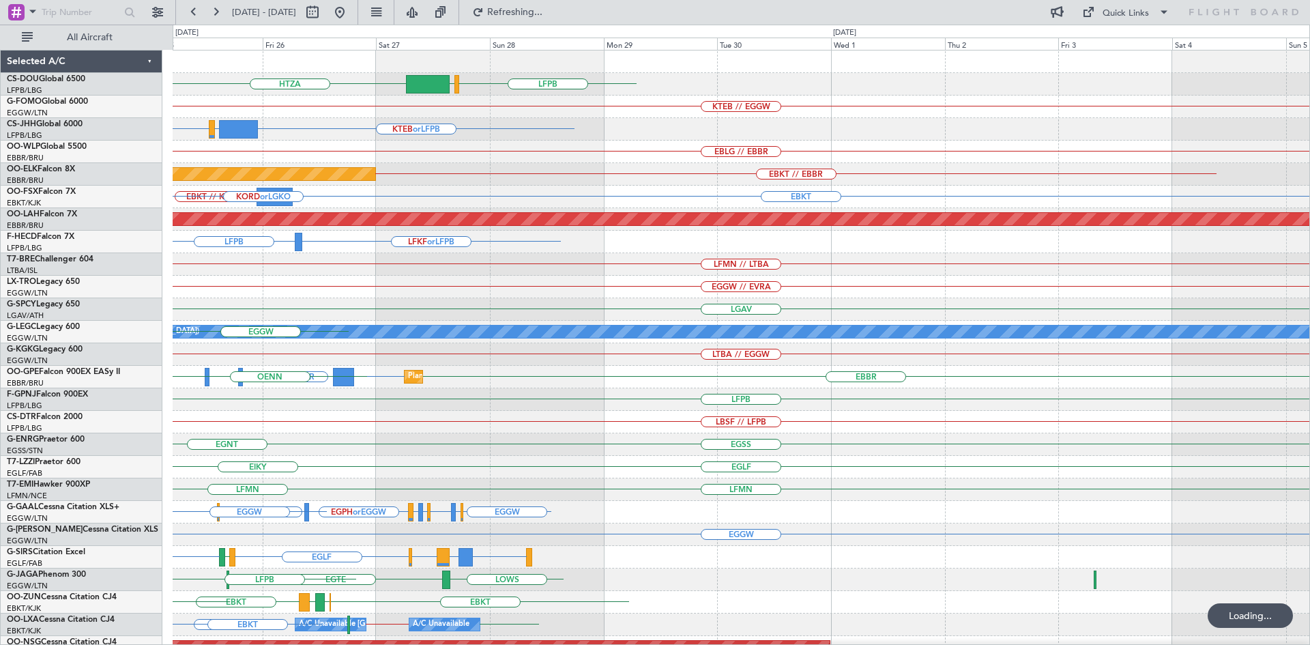
click at [38, 420] on div "LFPB EGLF HTZA KTEB // EGGW KTEB or LFPB EDDM or LFPB LFPB EBLG // EBBR Planned…" at bounding box center [655, 335] width 1310 height 620
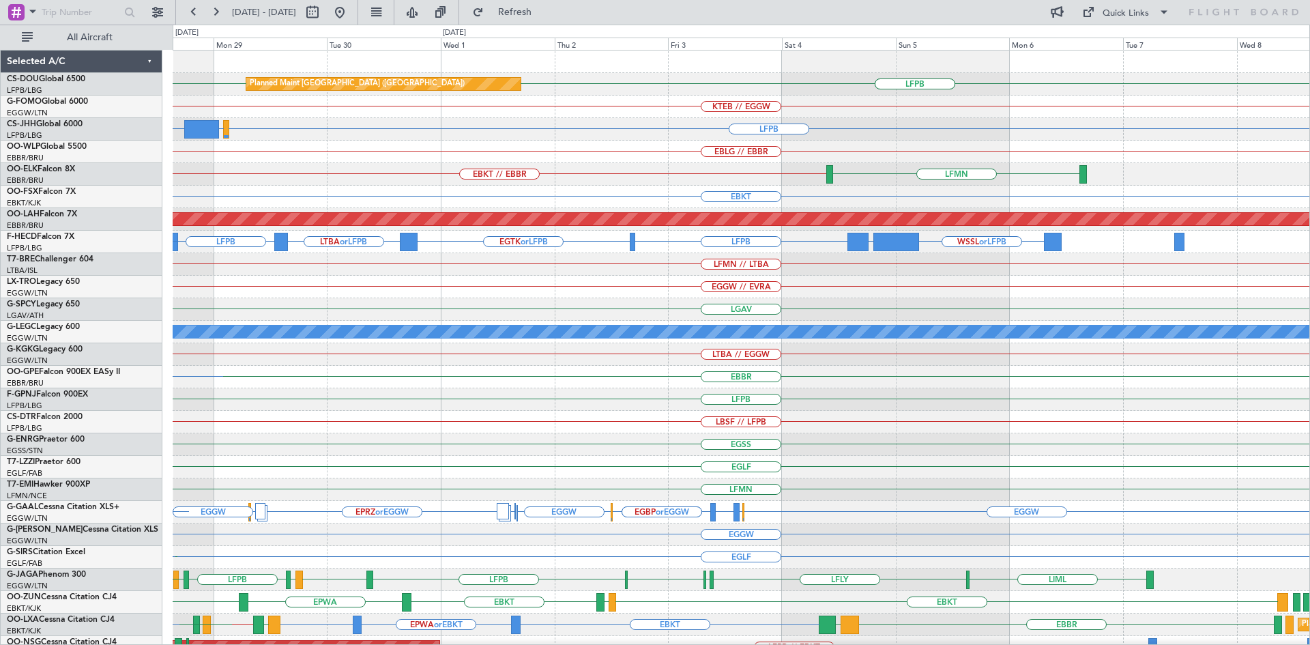
click at [291, 203] on div "EBKT" at bounding box center [741, 197] width 1137 height 23
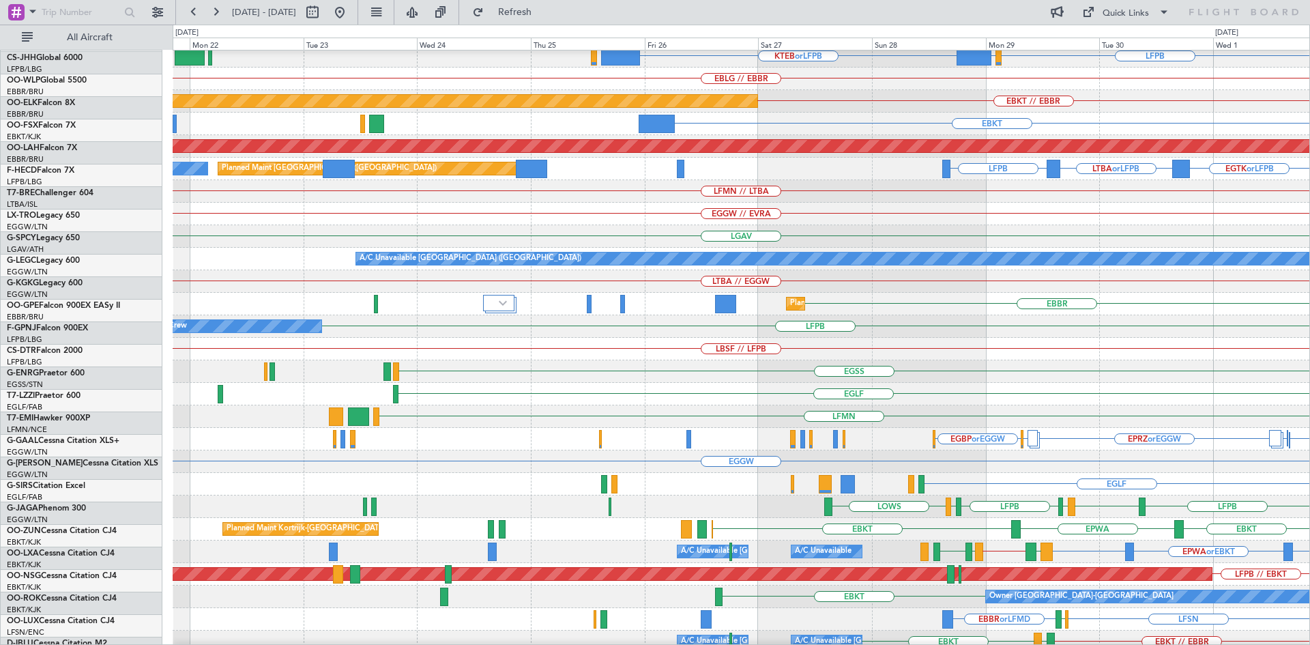
click at [1163, 113] on div "EBKT // EBBR Planned Maint Kortrijk-Wevelgem" at bounding box center [741, 101] width 1137 height 23
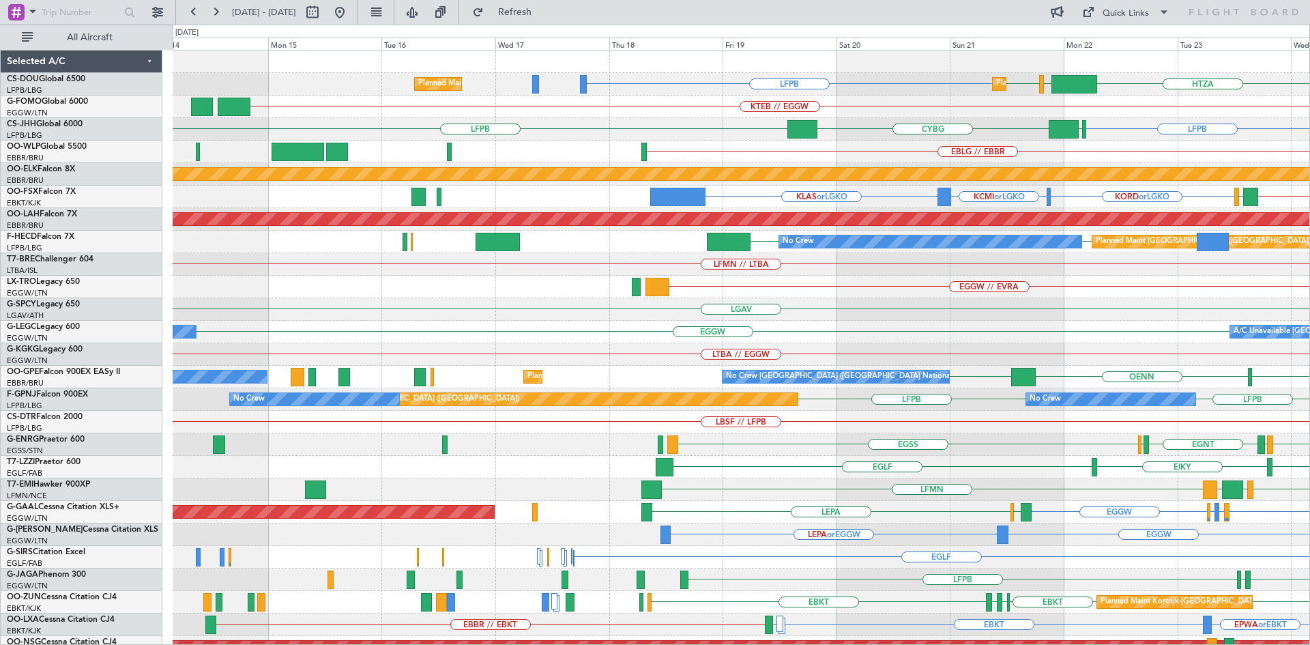
click at [1137, 352] on div "Planned Maint Paris (Le Bourget) LFPB HTZA EGKK LFPB Planned Maint Paris (Le Bo…" at bounding box center [741, 410] width 1137 height 721
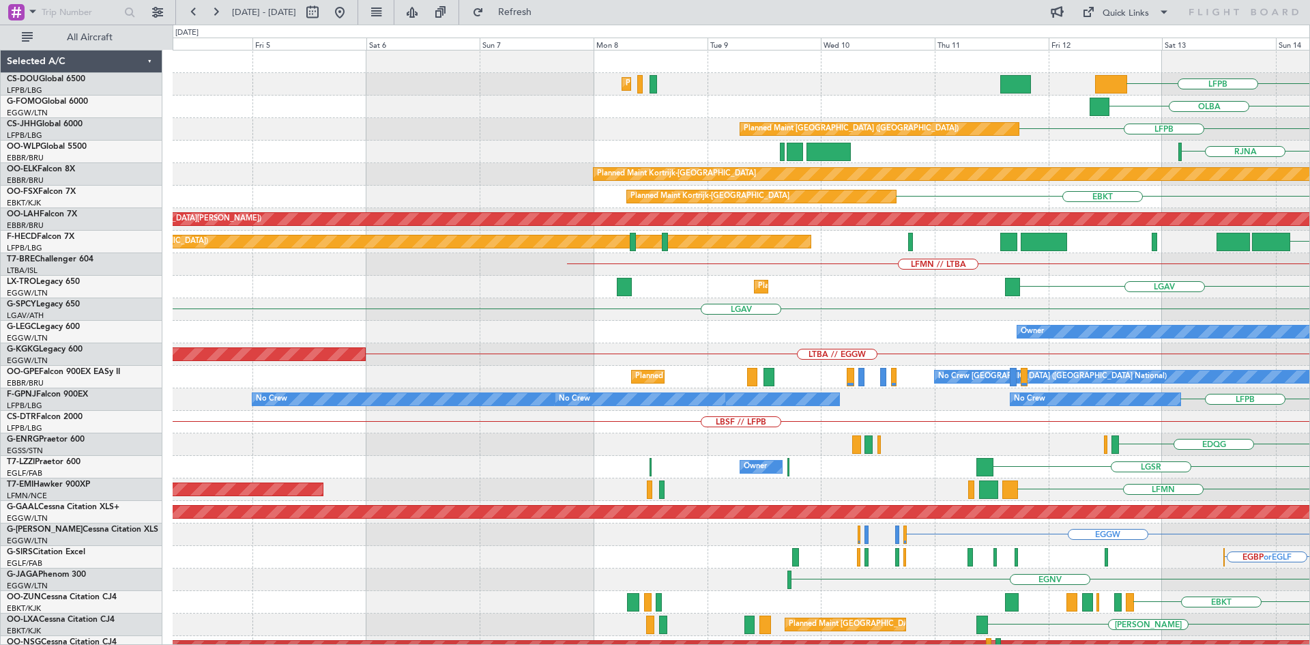
click at [1309, 409] on html "14 Sep 2025 - 24 Sep 2025 Refresh Quick Links All Aircraft LFPB Planned Maint P…" at bounding box center [655, 322] width 1310 height 645
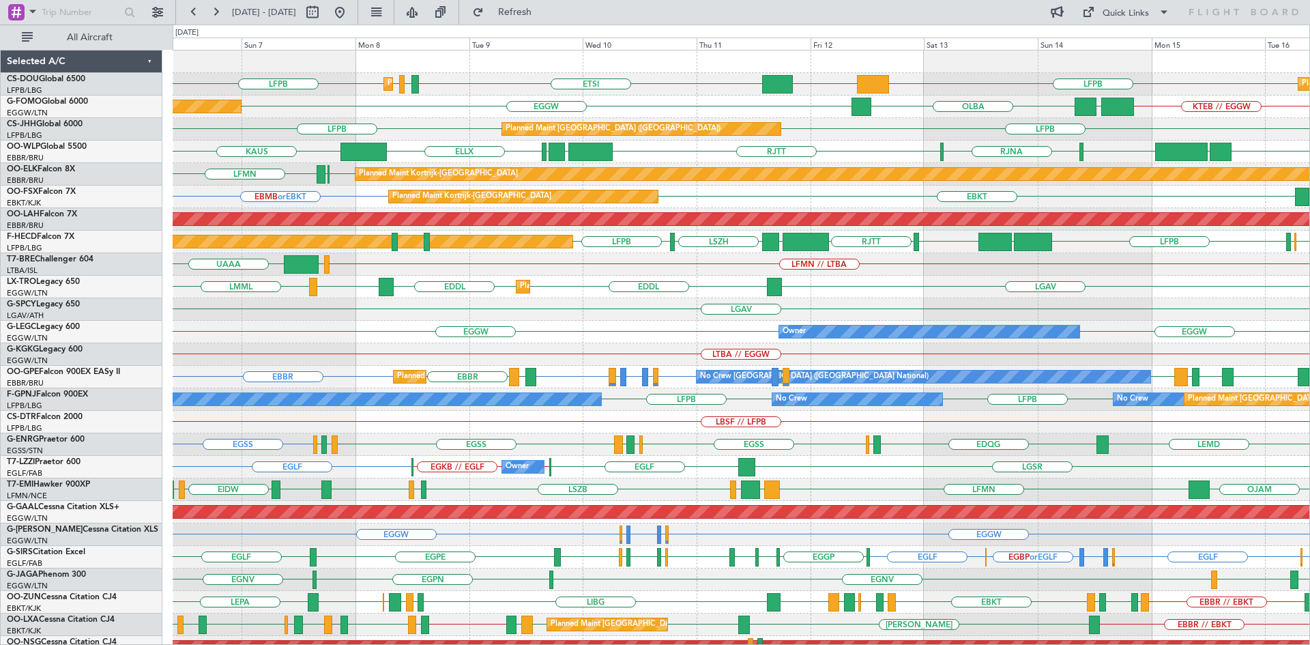
click at [412, 363] on div "Planned Maint Paris (Le Bourget) Planned Maint Paris (Le Bourget) LFPB DGAA ETS…" at bounding box center [741, 410] width 1137 height 721
click at [351, 18] on button at bounding box center [340, 12] width 22 height 22
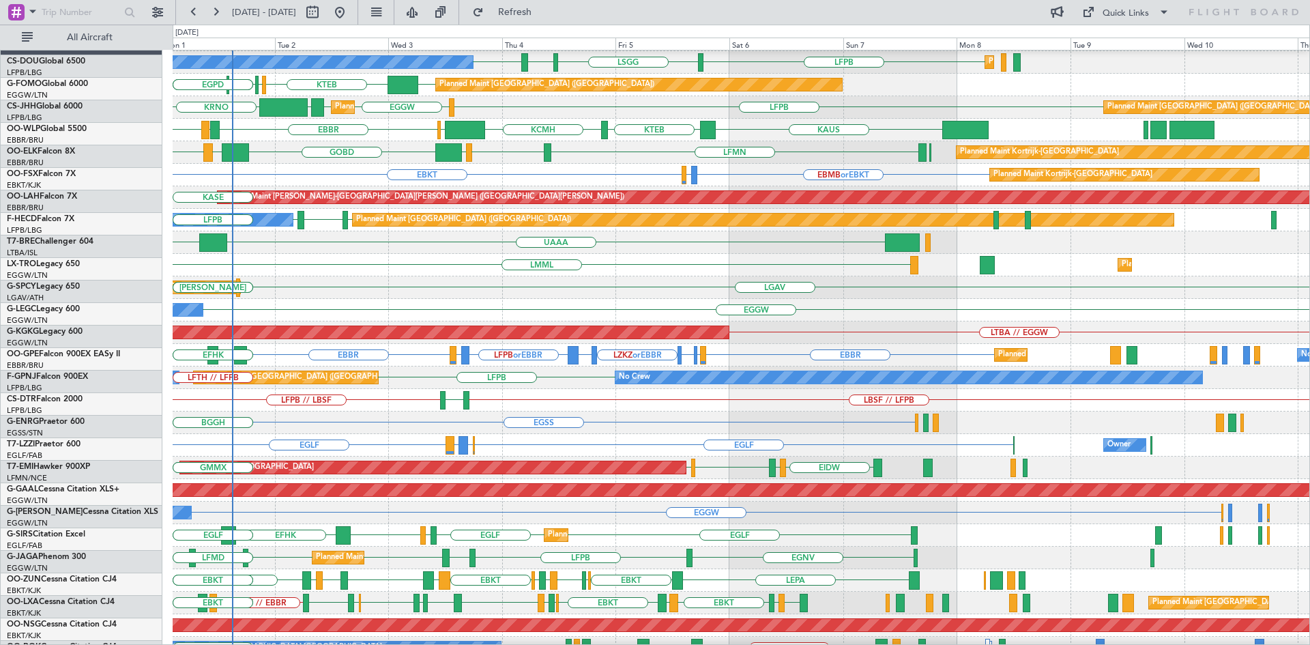
scroll to position [22, 0]
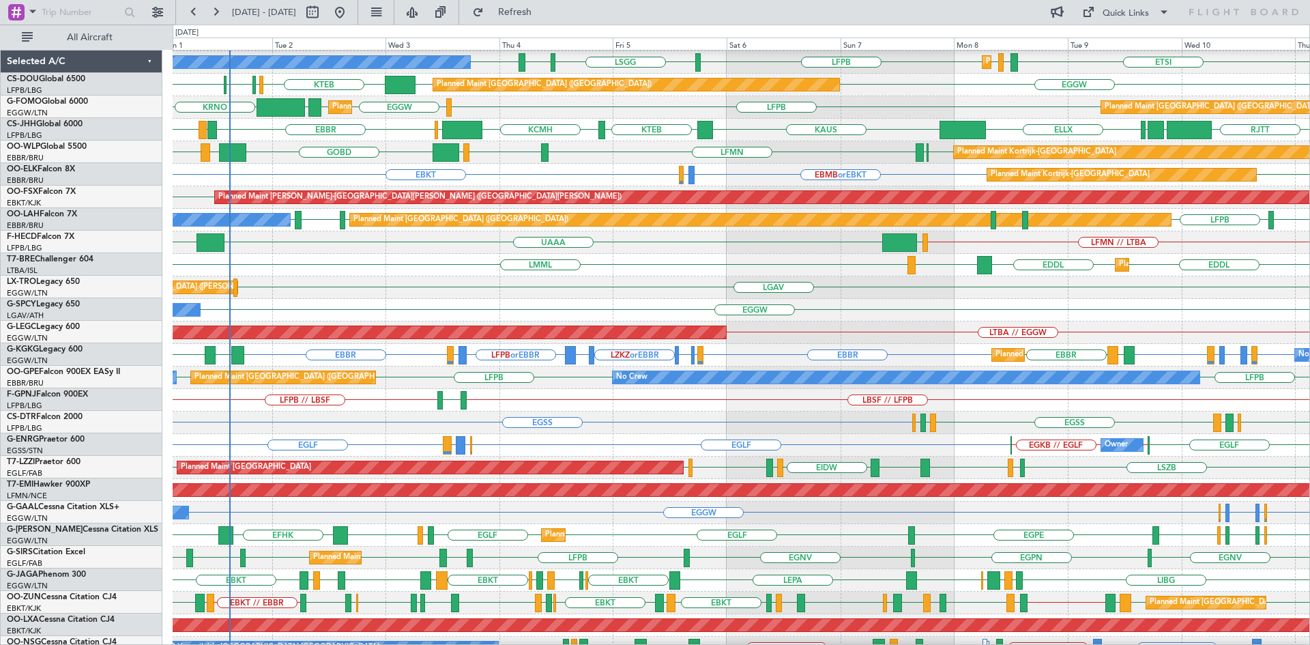
scroll to position [22, 0]
